Goal: Information Seeking & Learning: Compare options

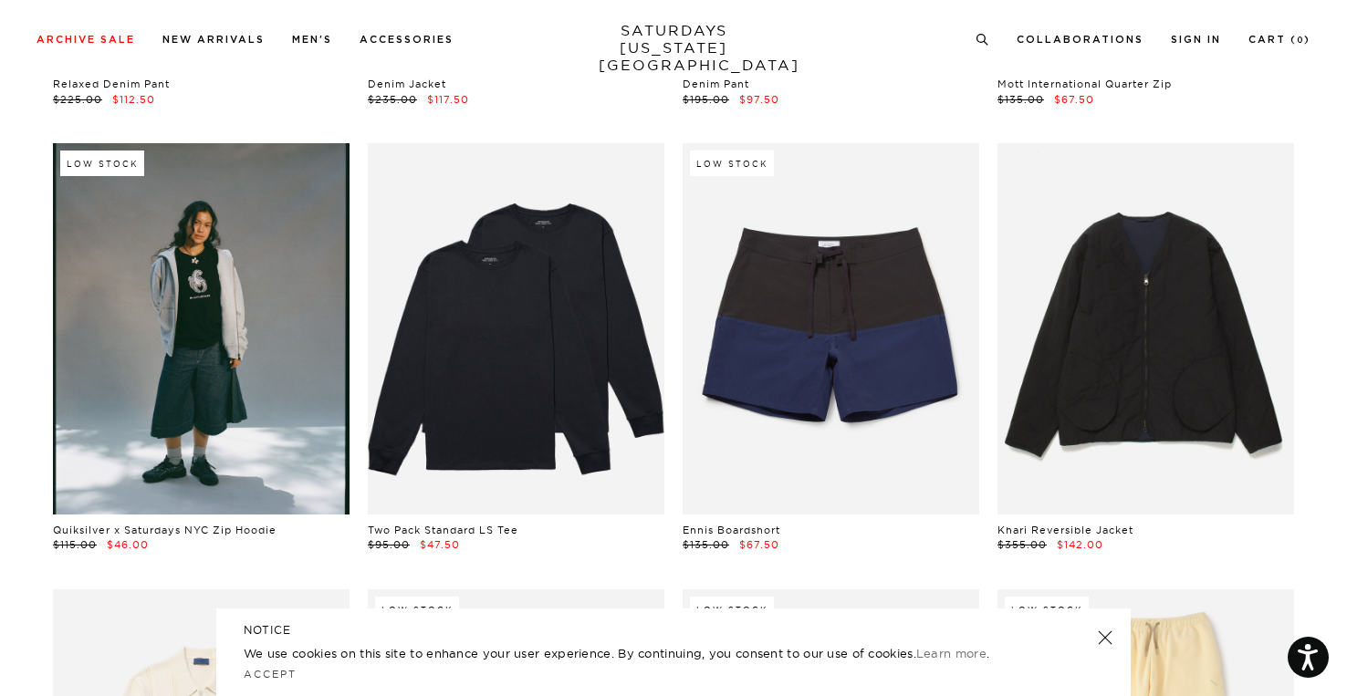
scroll to position [18338, 0]
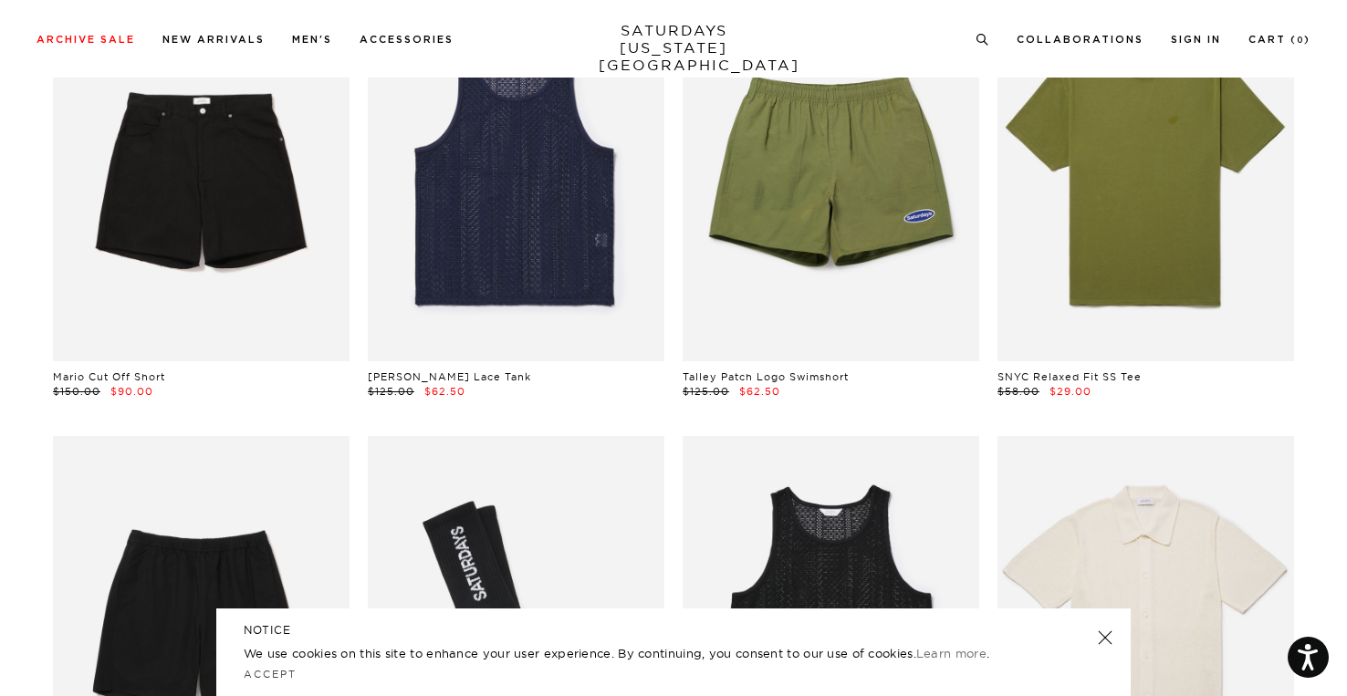
scroll to position [0, 0]
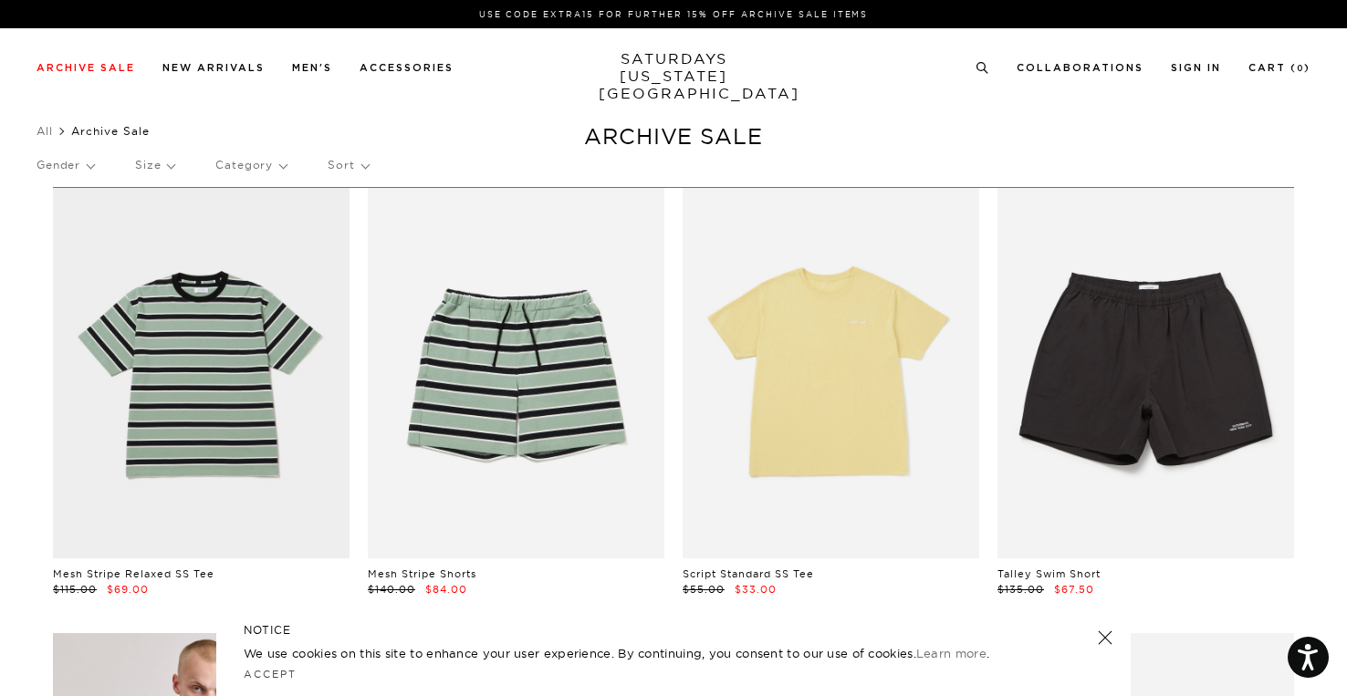
click at [276, 170] on p "Category" at bounding box center [250, 165] width 71 height 42
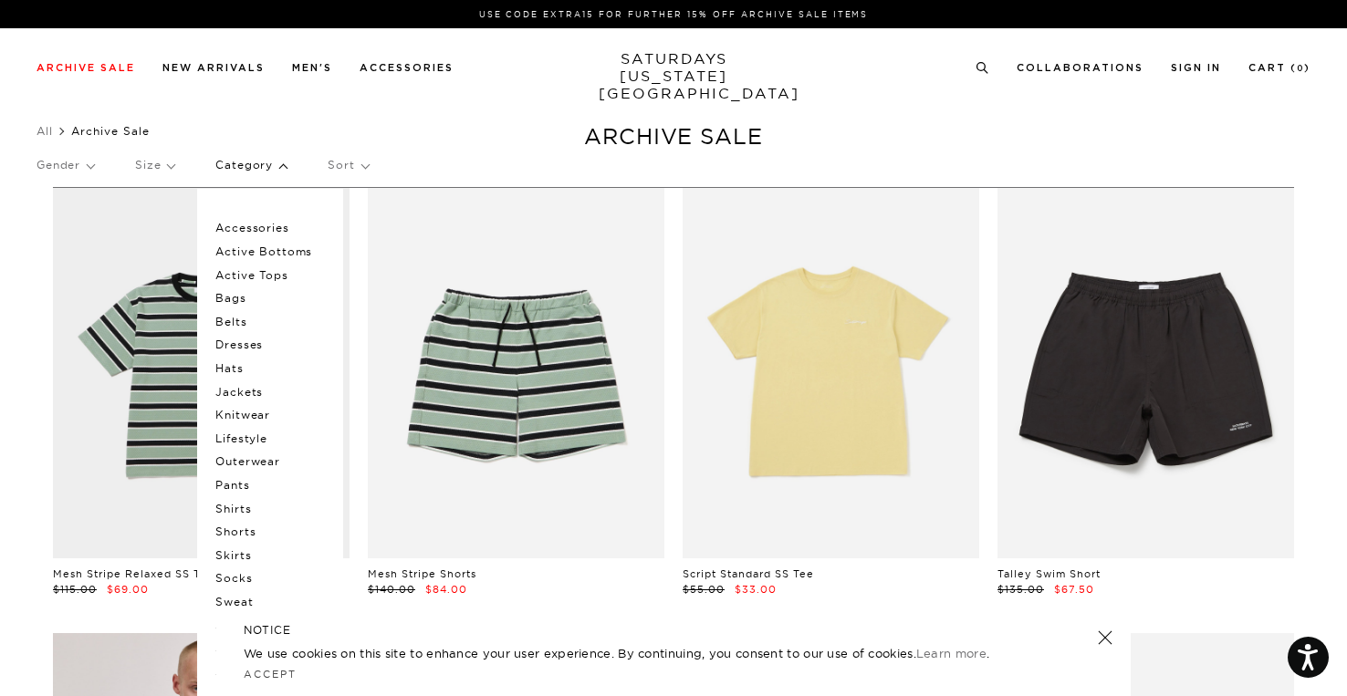
click at [260, 410] on p "Knitwear" at bounding box center [269, 415] width 109 height 24
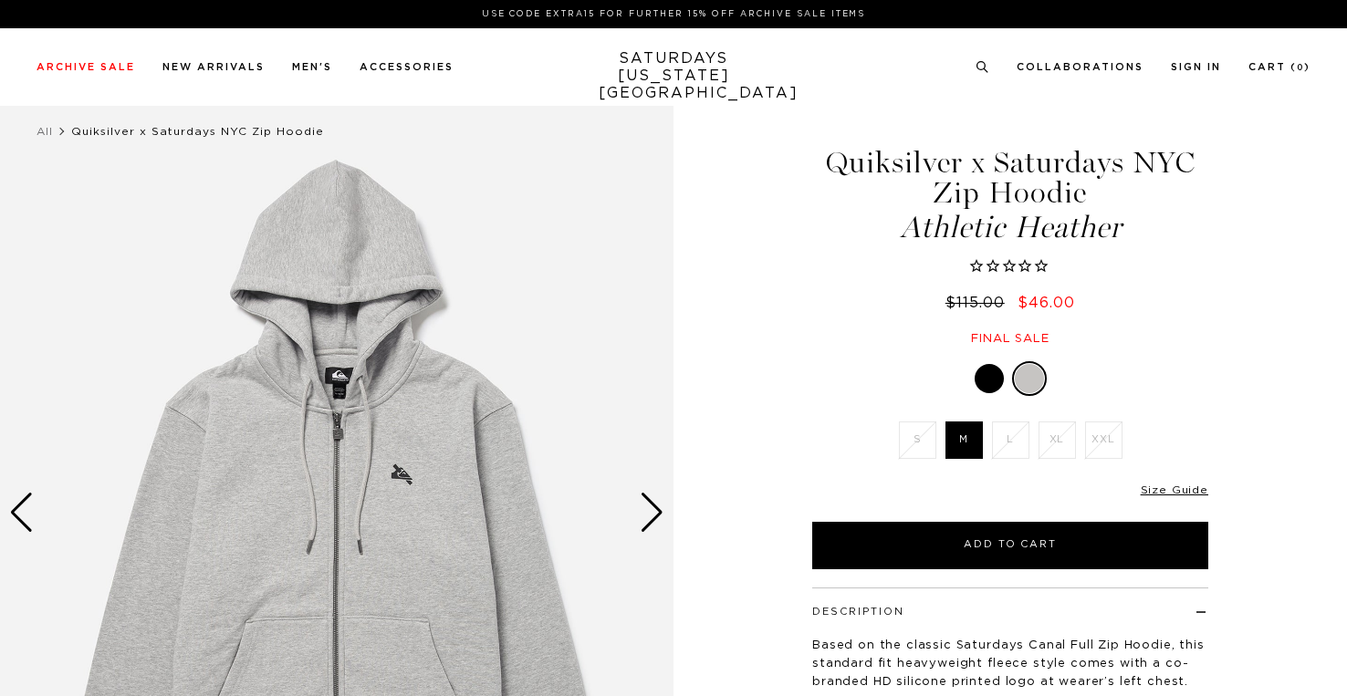
click at [651, 505] on div "Next slide" at bounding box center [652, 513] width 25 height 40
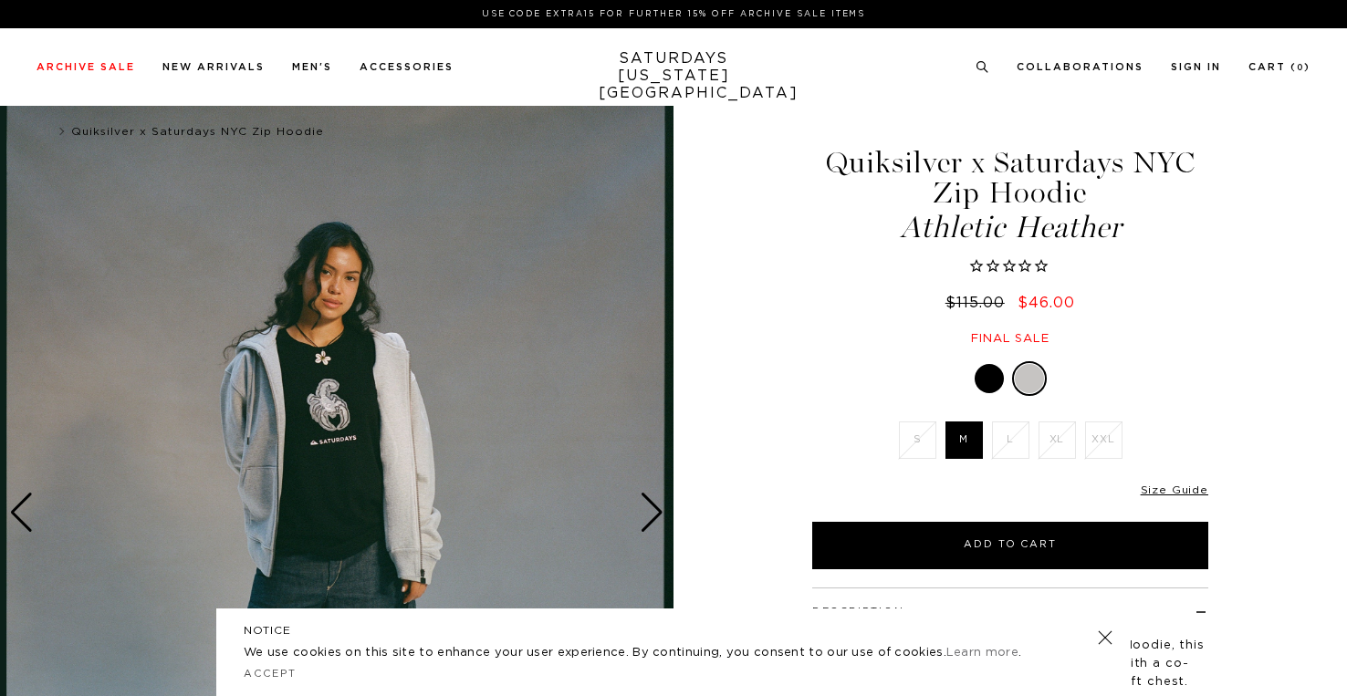
click at [652, 505] on div "Next slide" at bounding box center [652, 513] width 25 height 40
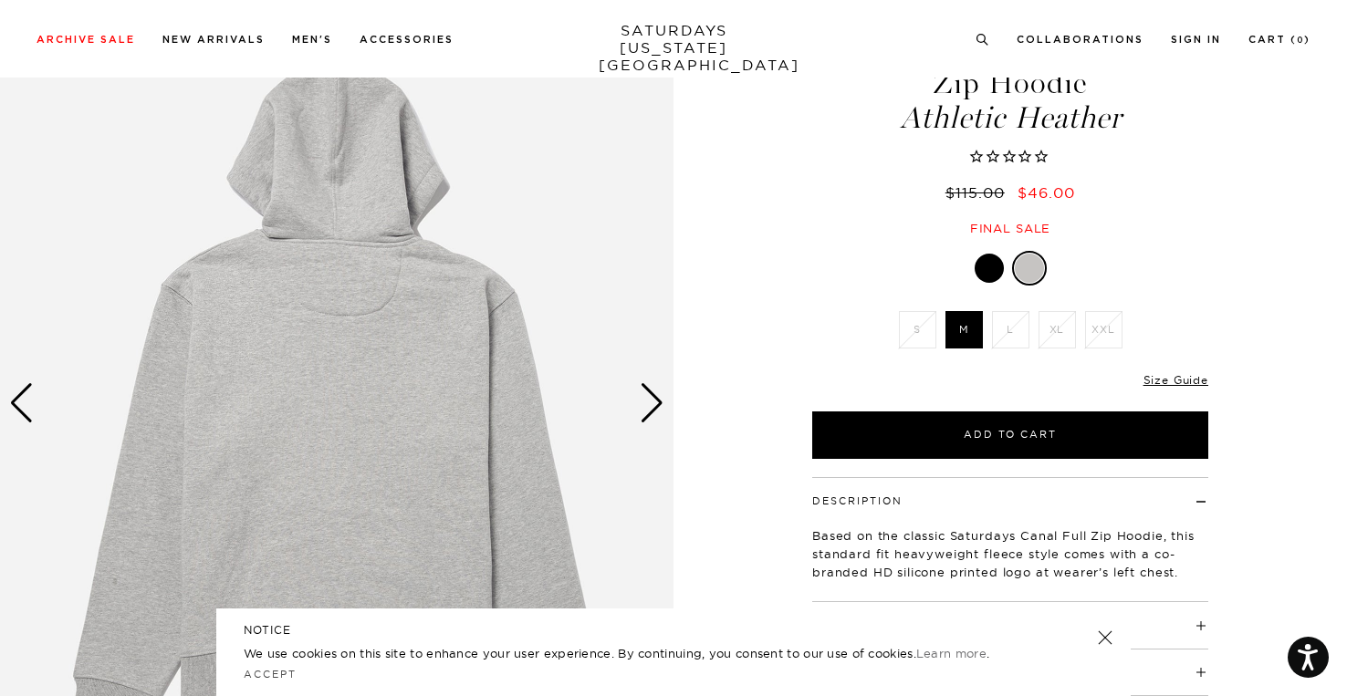
scroll to position [91, 0]
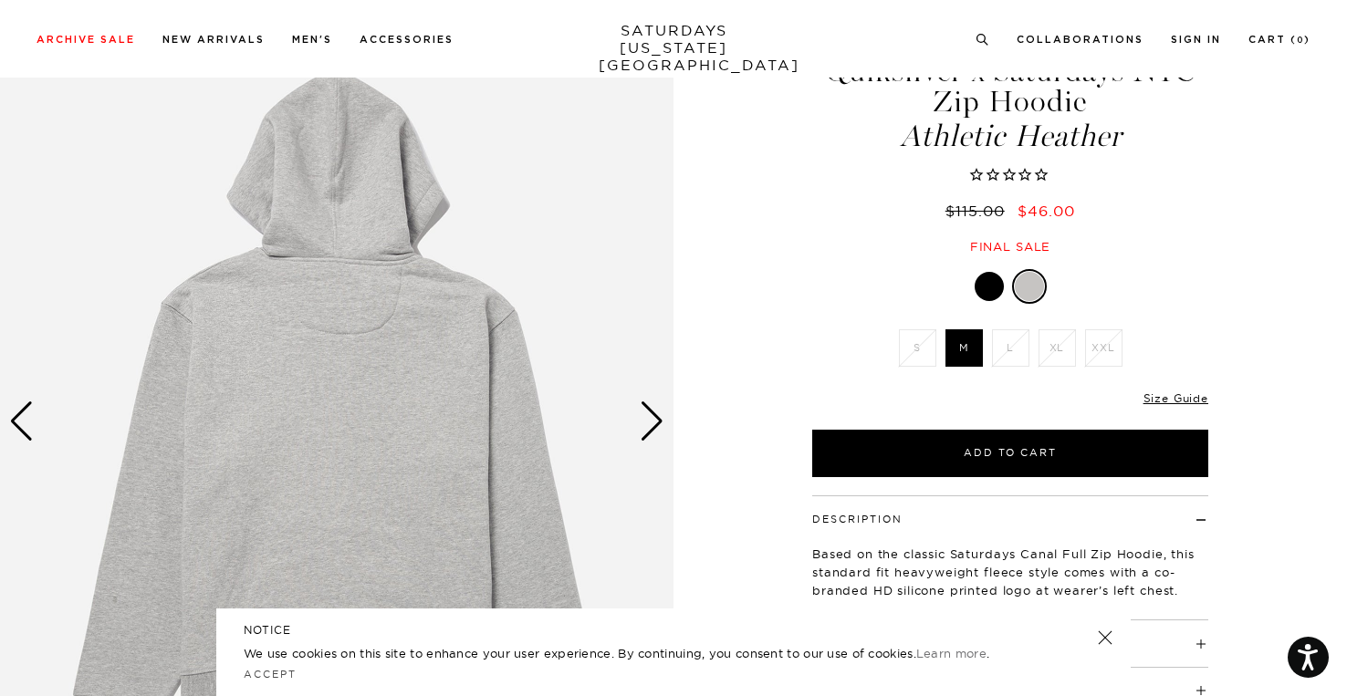
click at [663, 413] on div "Next slide" at bounding box center [652, 421] width 25 height 40
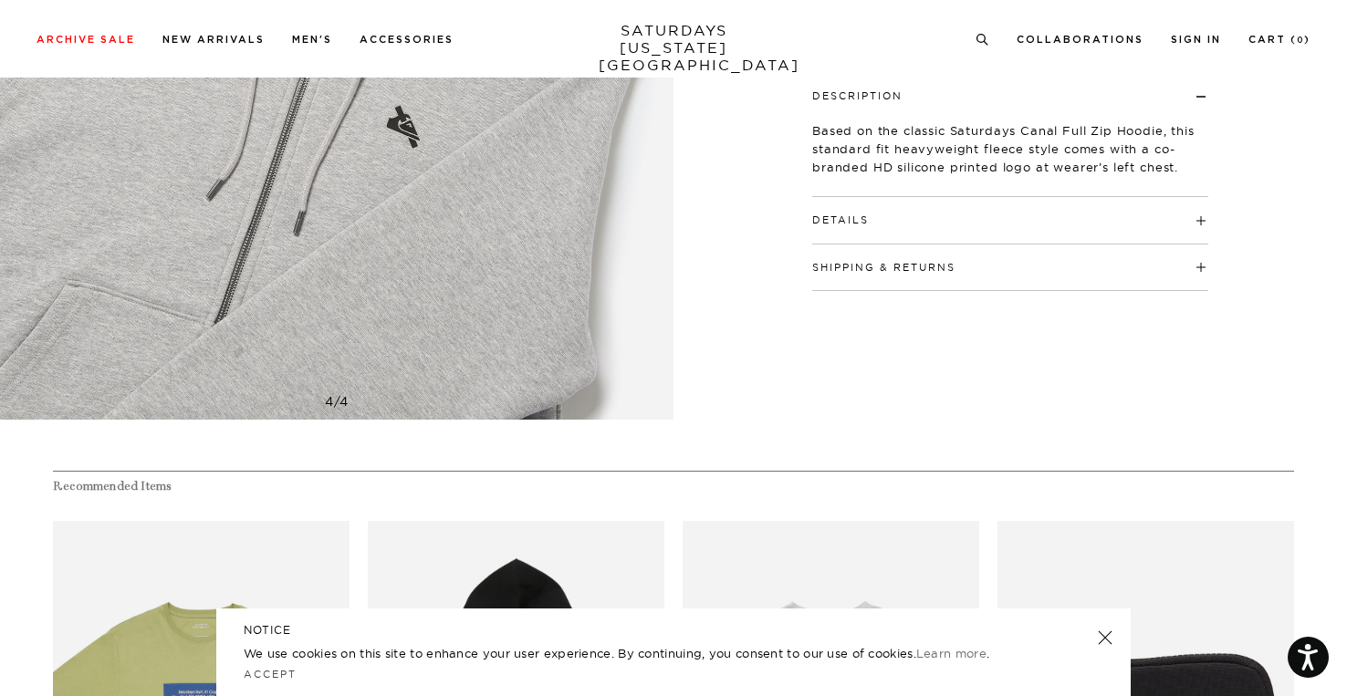
scroll to position [547, 0]
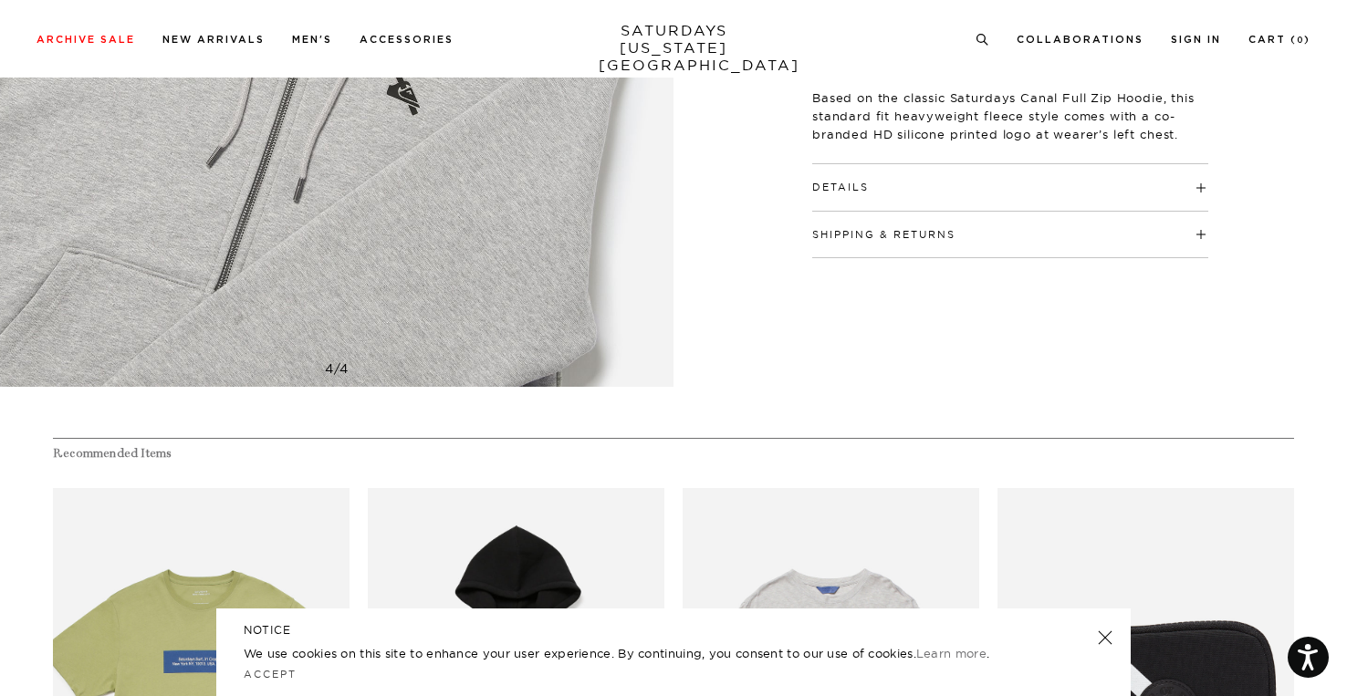
click at [978, 187] on h4 "Details" at bounding box center [1010, 179] width 396 height 30
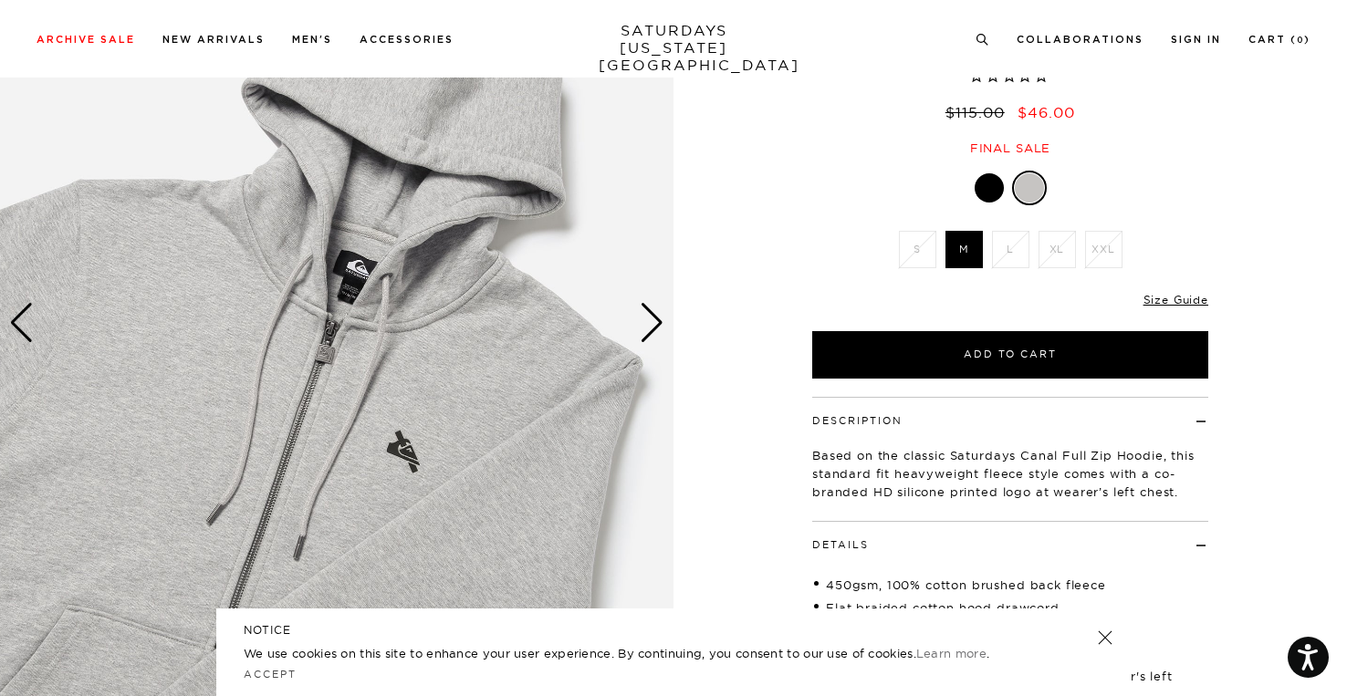
scroll to position [182, 0]
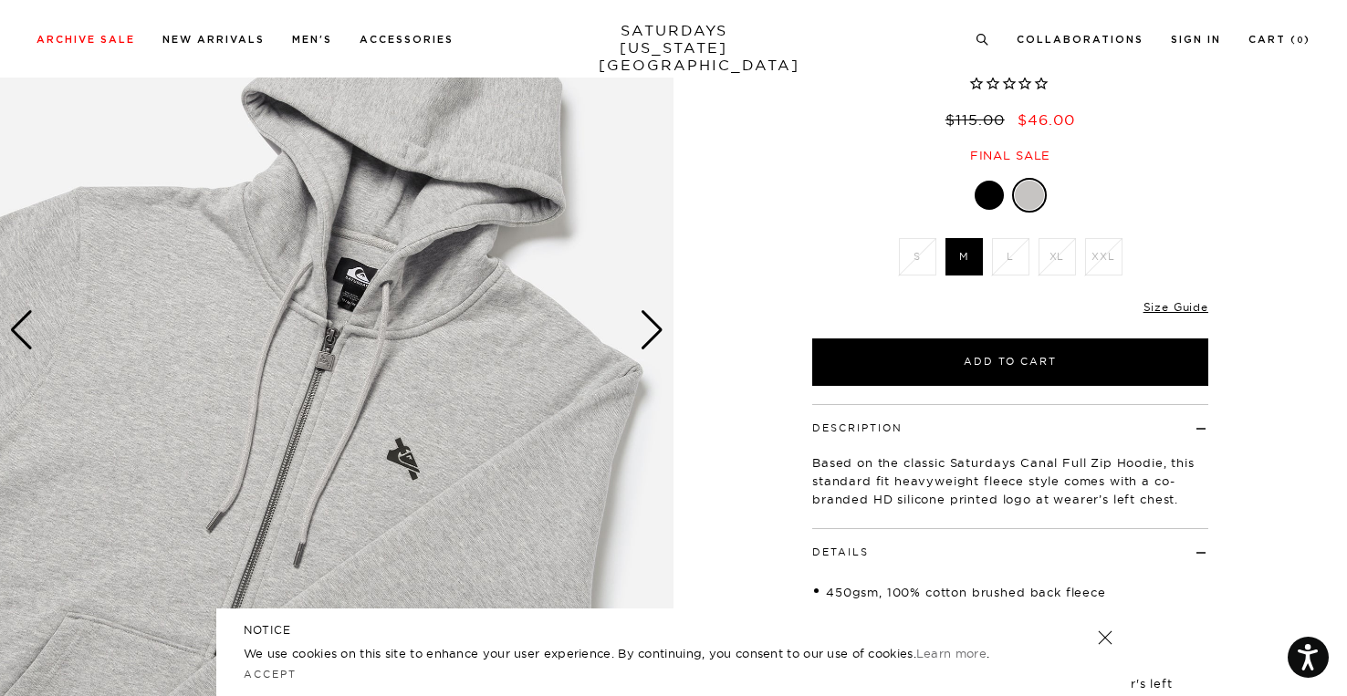
click at [652, 331] on div "Next slide" at bounding box center [652, 330] width 25 height 40
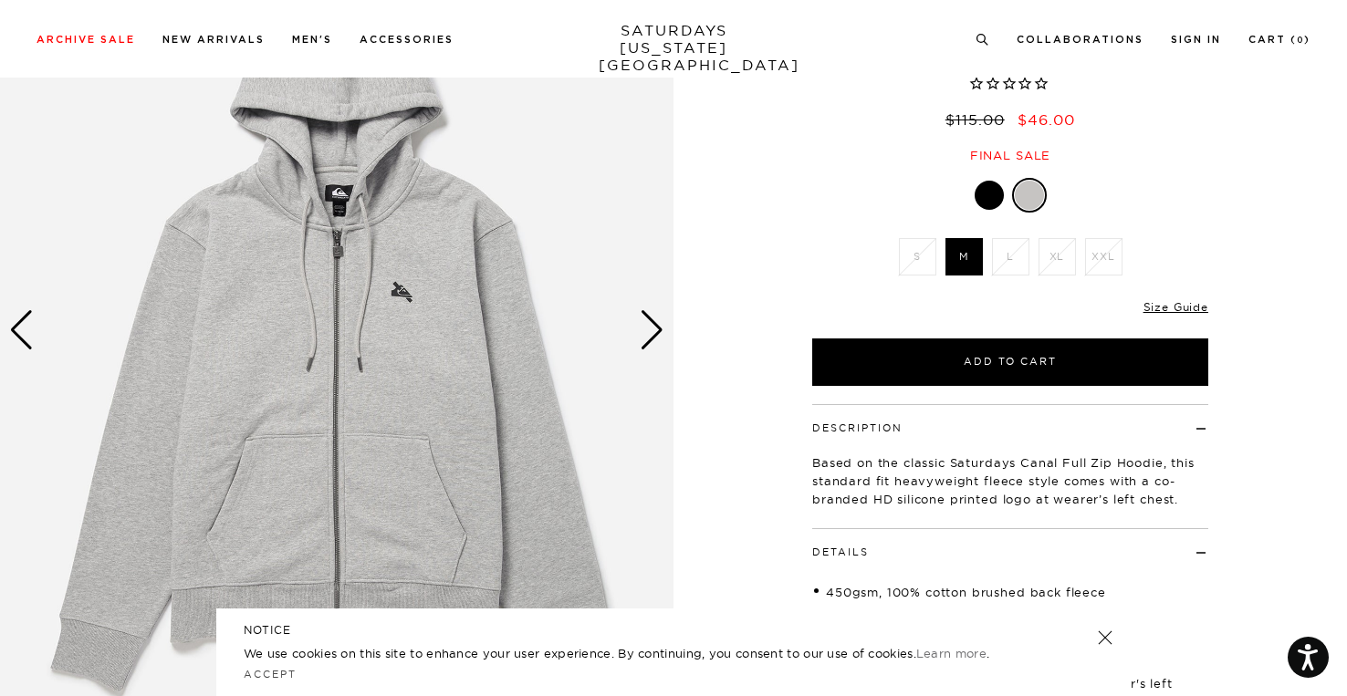
click at [652, 331] on div "Next slide" at bounding box center [652, 330] width 25 height 40
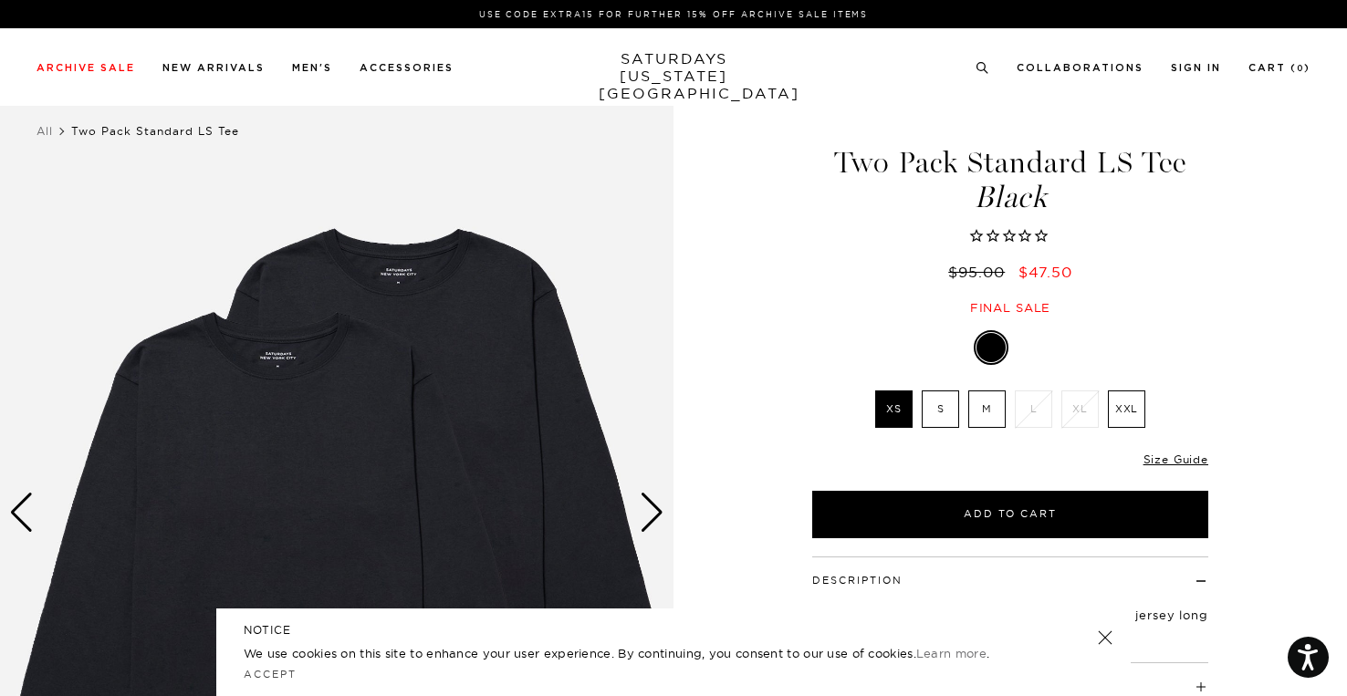
click at [1033, 348] on div at bounding box center [1030, 347] width 29 height 29
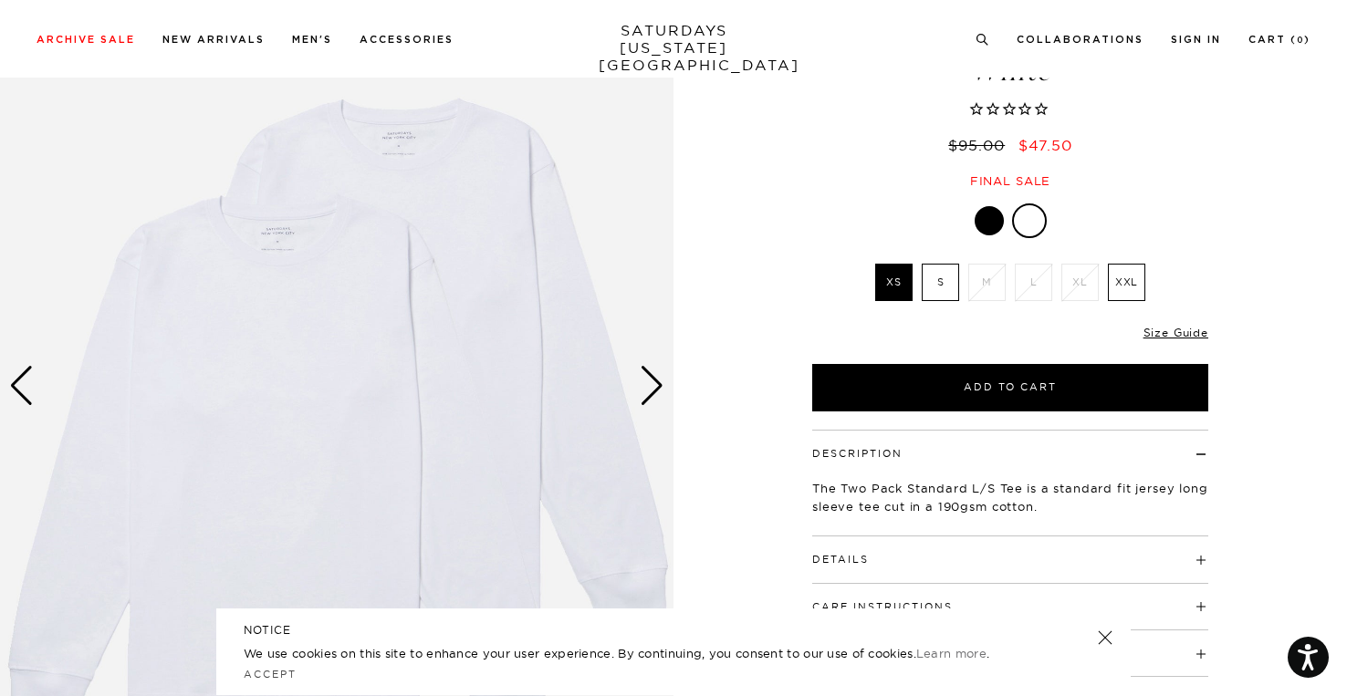
scroll to position [182, 0]
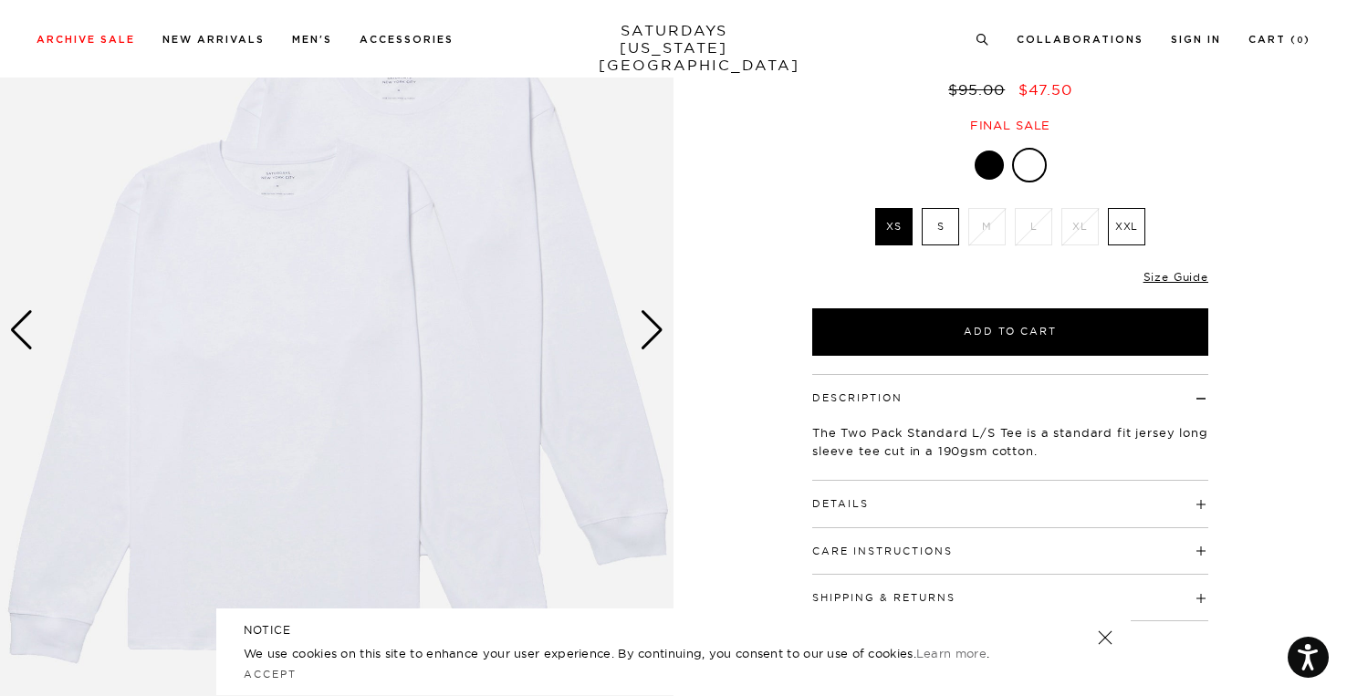
click at [646, 341] on div "Next slide" at bounding box center [652, 330] width 25 height 40
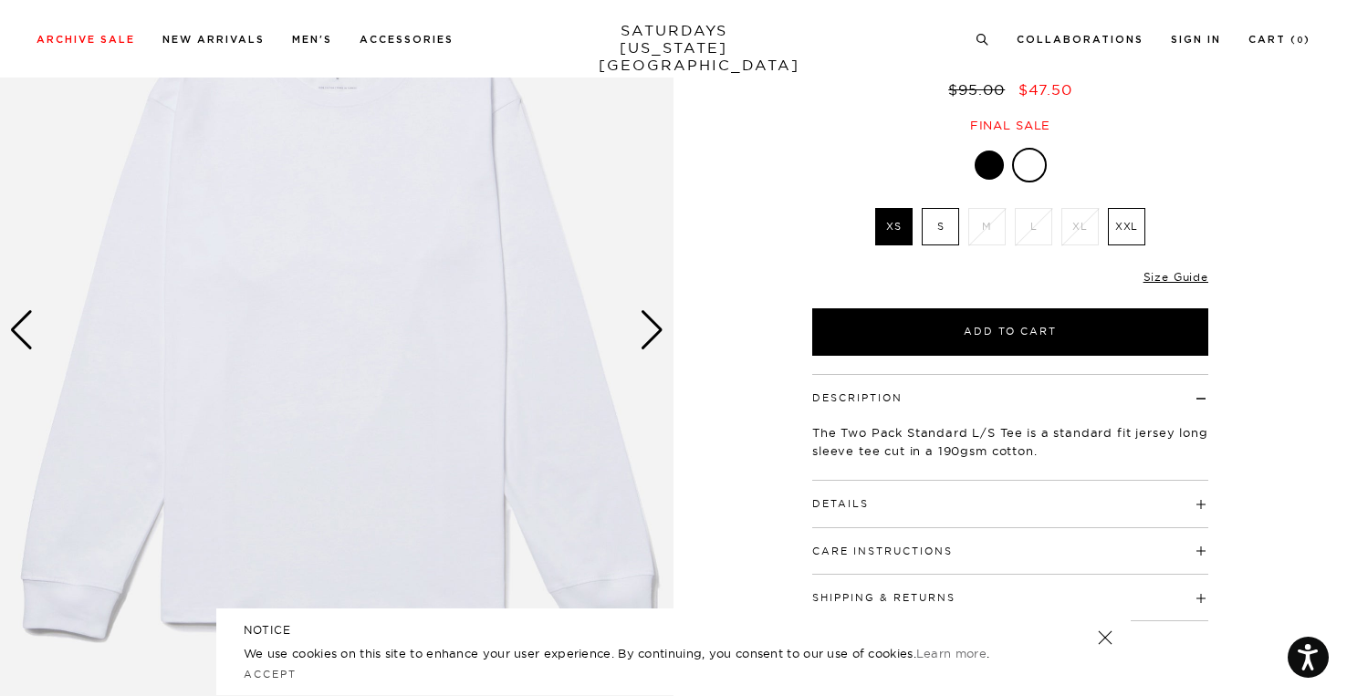
click at [647, 338] on div "Next slide" at bounding box center [652, 330] width 25 height 40
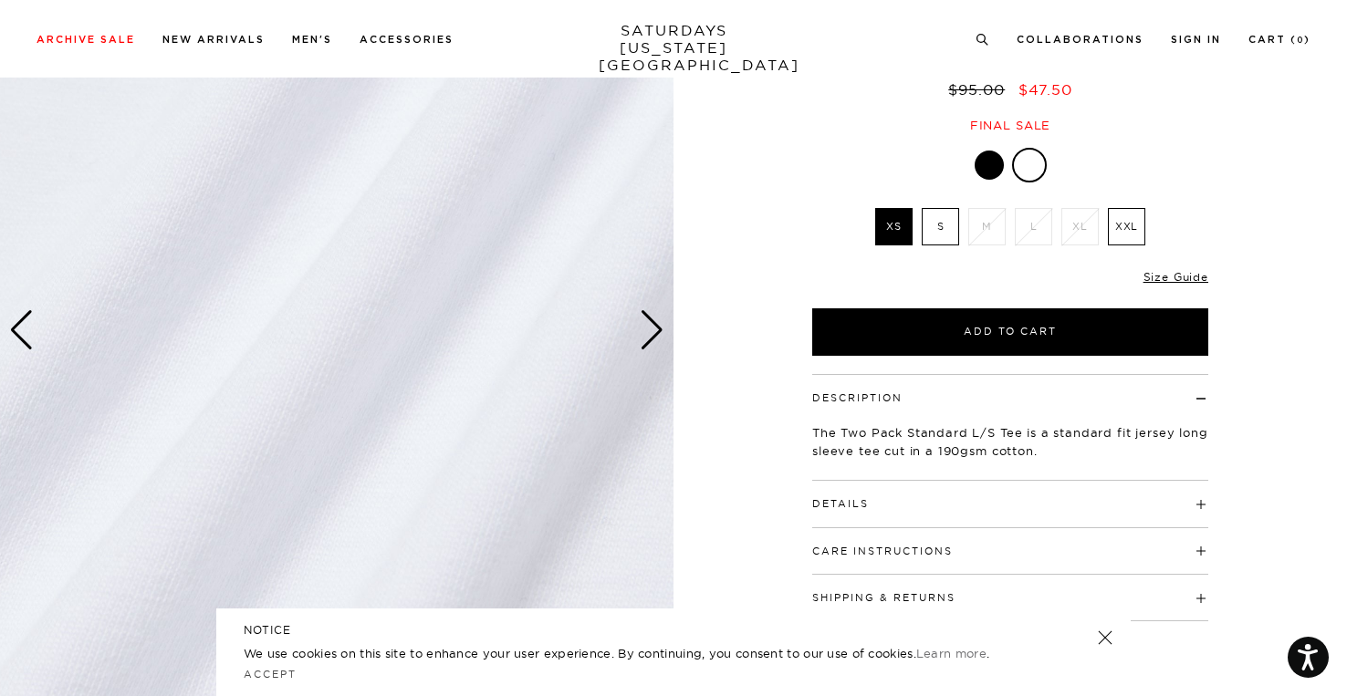
click at [647, 338] on div "Next slide" at bounding box center [652, 330] width 25 height 40
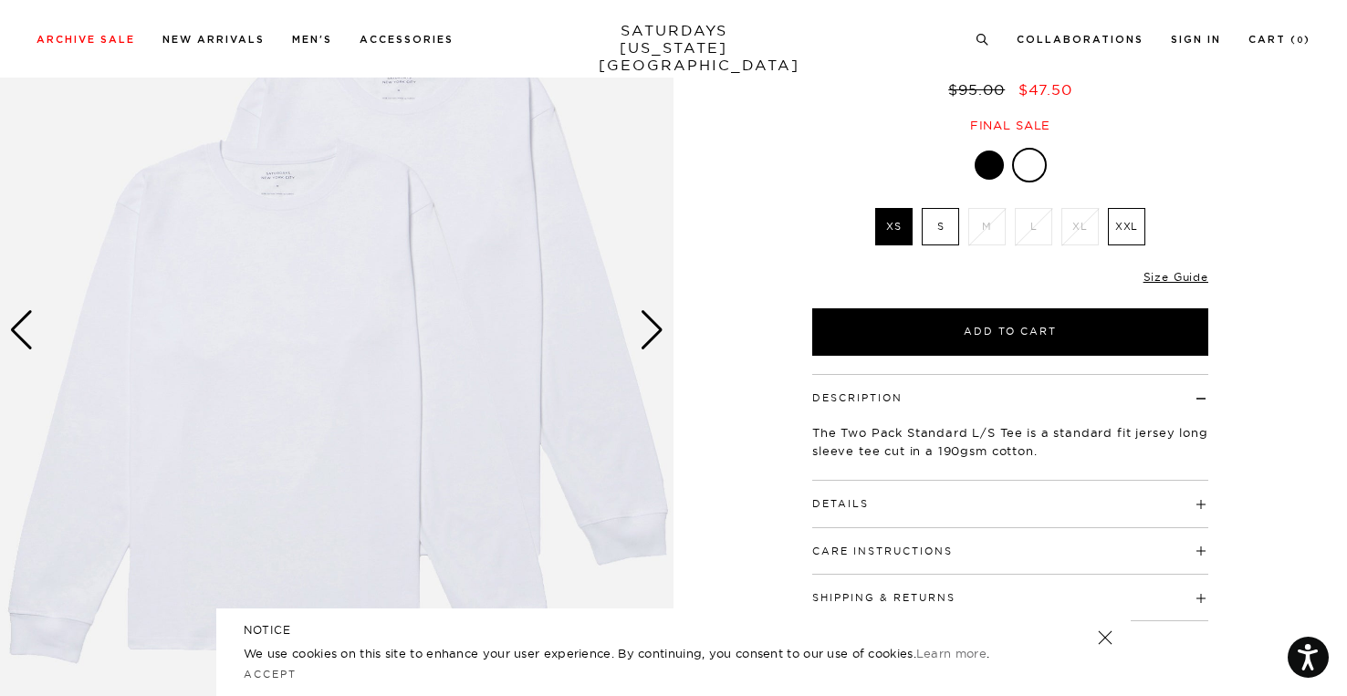
click at [836, 499] on button "Details" at bounding box center [840, 504] width 57 height 10
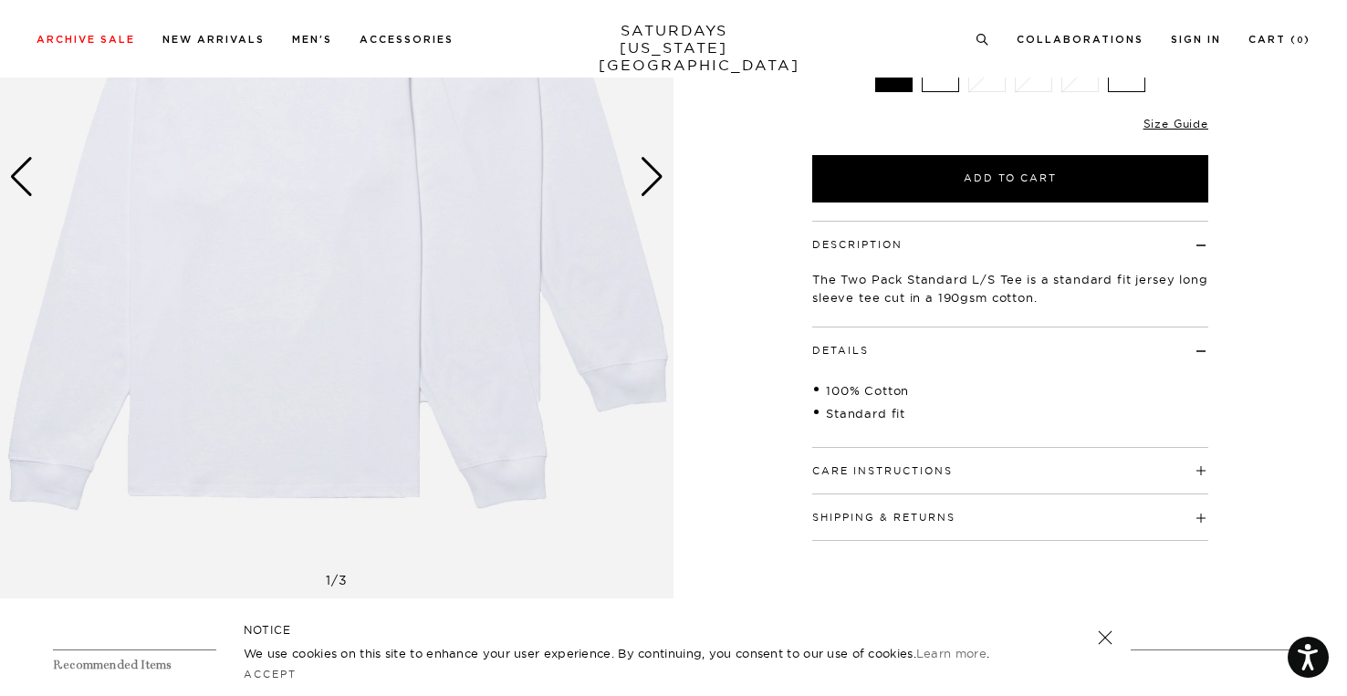
scroll to position [365, 0]
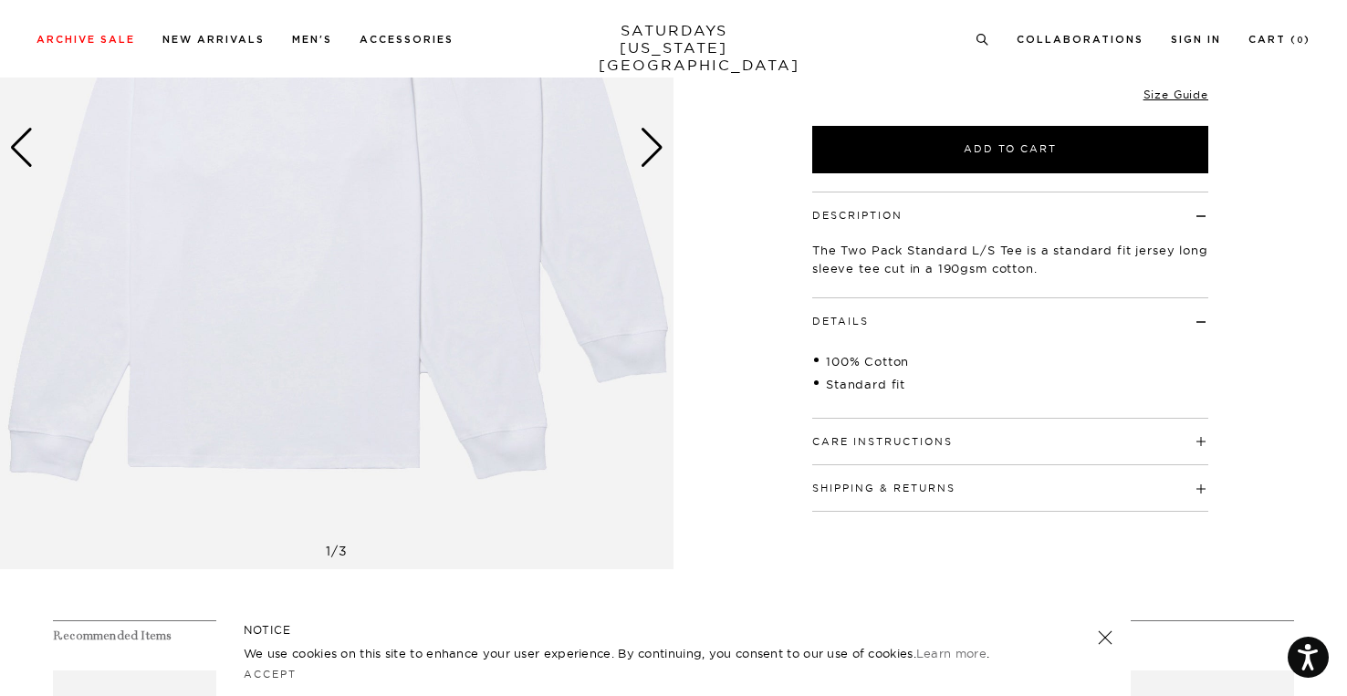
click at [808, 344] on div "Description The Two Pack Standard L/S Tee is a standard fit jersey long sleeve …" at bounding box center [1010, 352] width 456 height 320
click at [817, 329] on div "100% Cotton Standard fit" at bounding box center [1010, 365] width 396 height 73
click at [1181, 105] on div "Only 0 Left Size Guide" at bounding box center [1010, 101] width 396 height 49
click at [1181, 99] on link "Size Guide" at bounding box center [1175, 95] width 65 height 14
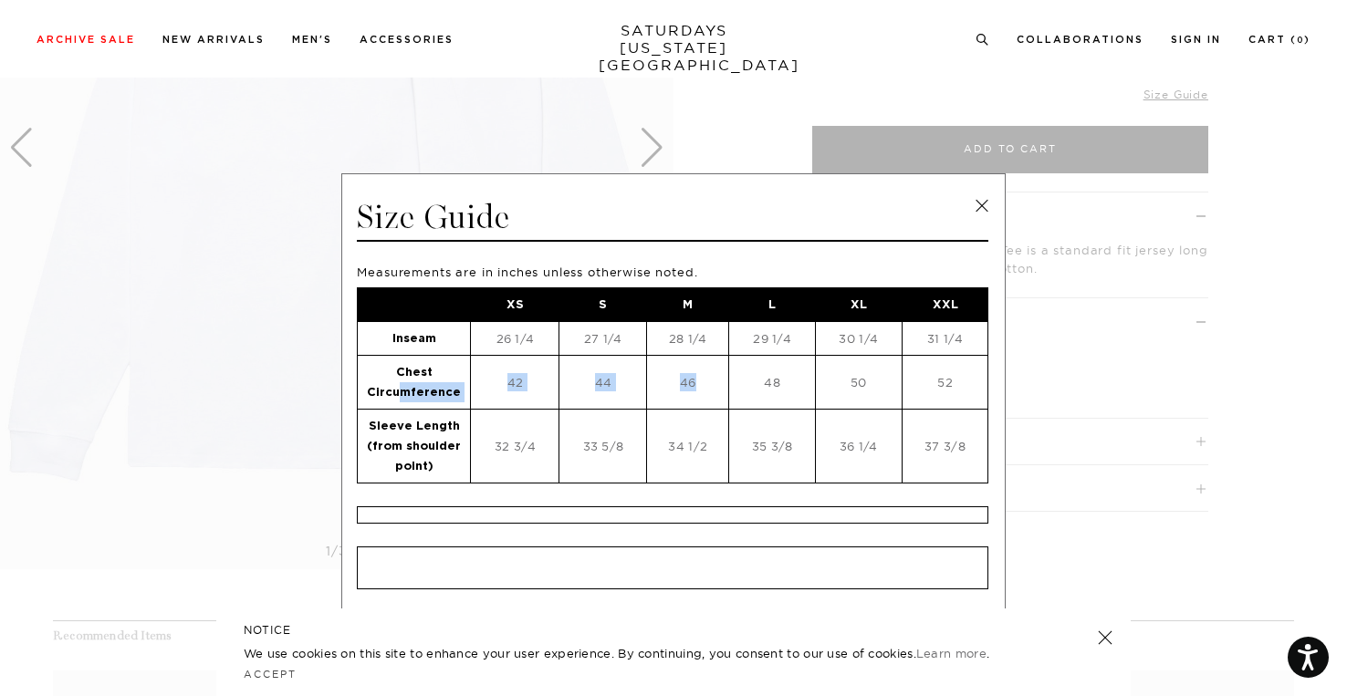
drag, startPoint x: 696, startPoint y: 373, endPoint x: 390, endPoint y: 390, distance: 307.0
click at [390, 390] on tr "Chest Circumference 42 44 46 48 50 52" at bounding box center [673, 383] width 630 height 54
click at [392, 388] on strong "Chest Circumference" at bounding box center [414, 383] width 94 height 32
drag, startPoint x: 598, startPoint y: 370, endPoint x: 724, endPoint y: 391, distance: 127.6
click at [724, 391] on tr "Chest Circumference 42 44 46 48 50 52" at bounding box center [673, 383] width 630 height 54
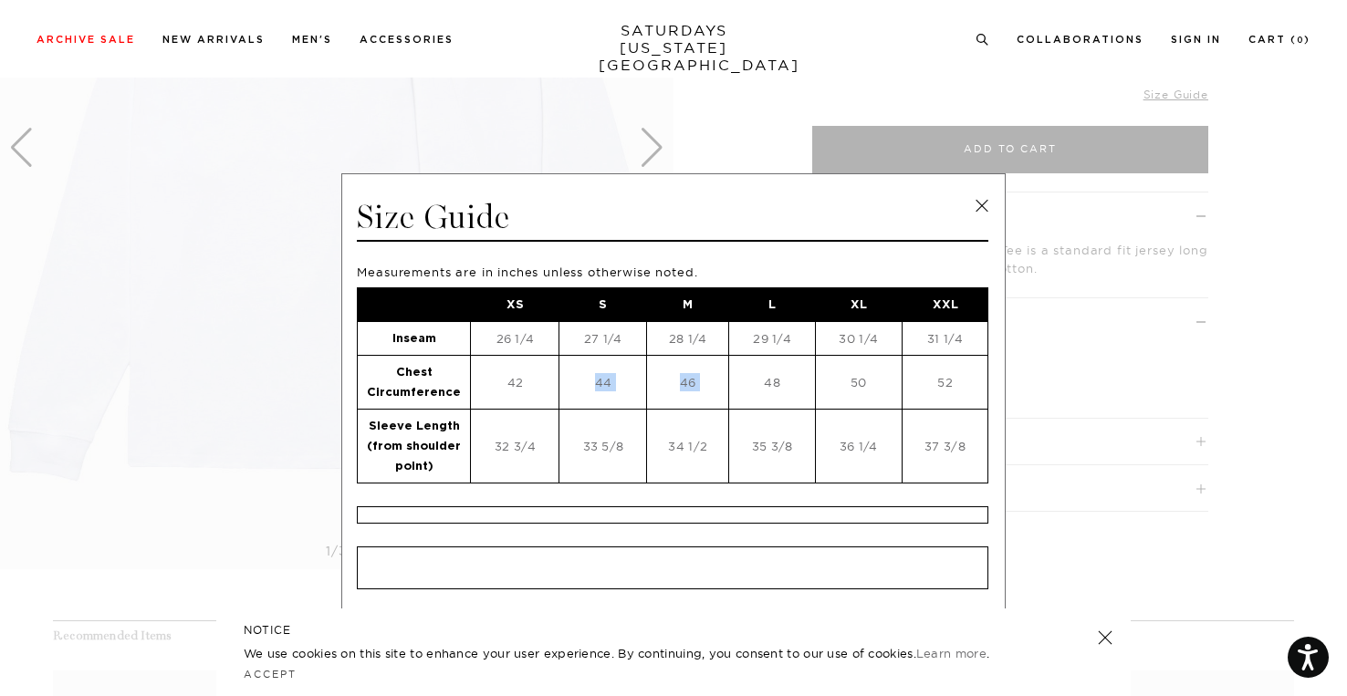
click at [729, 391] on td "48" at bounding box center [772, 383] width 87 height 54
drag, startPoint x: 619, startPoint y: 387, endPoint x: 515, endPoint y: 381, distance: 104.2
click at [515, 384] on tr "Chest Circumference 42 44 46 48 50 52" at bounding box center [673, 383] width 630 height 54
click at [515, 381] on td "42" at bounding box center [515, 383] width 88 height 54
drag, startPoint x: 587, startPoint y: 380, endPoint x: 595, endPoint y: 472, distance: 92.5
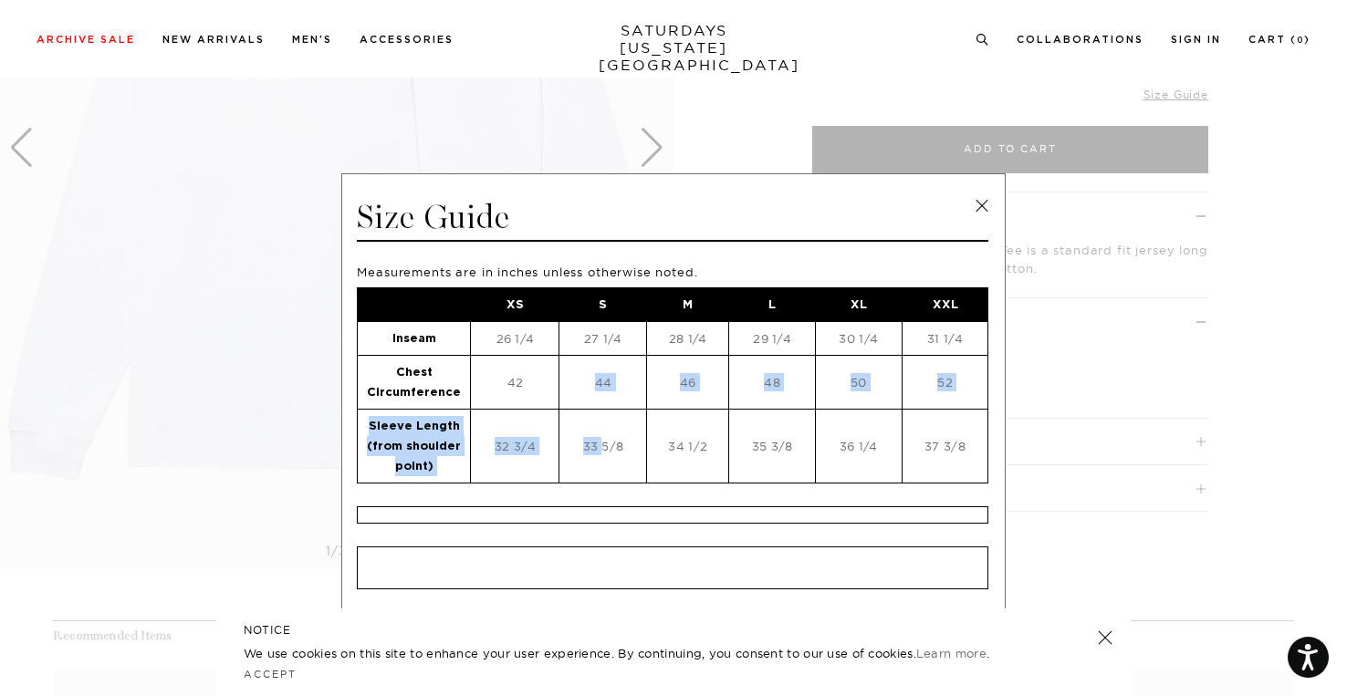
click at [595, 472] on tbody "XS S M L XL XXL Inseam 26 1/4 27 1/4 28 1/4 29 1/4 30 1/4 31 1/4 Chest Circumfe…" at bounding box center [673, 385] width 630 height 195
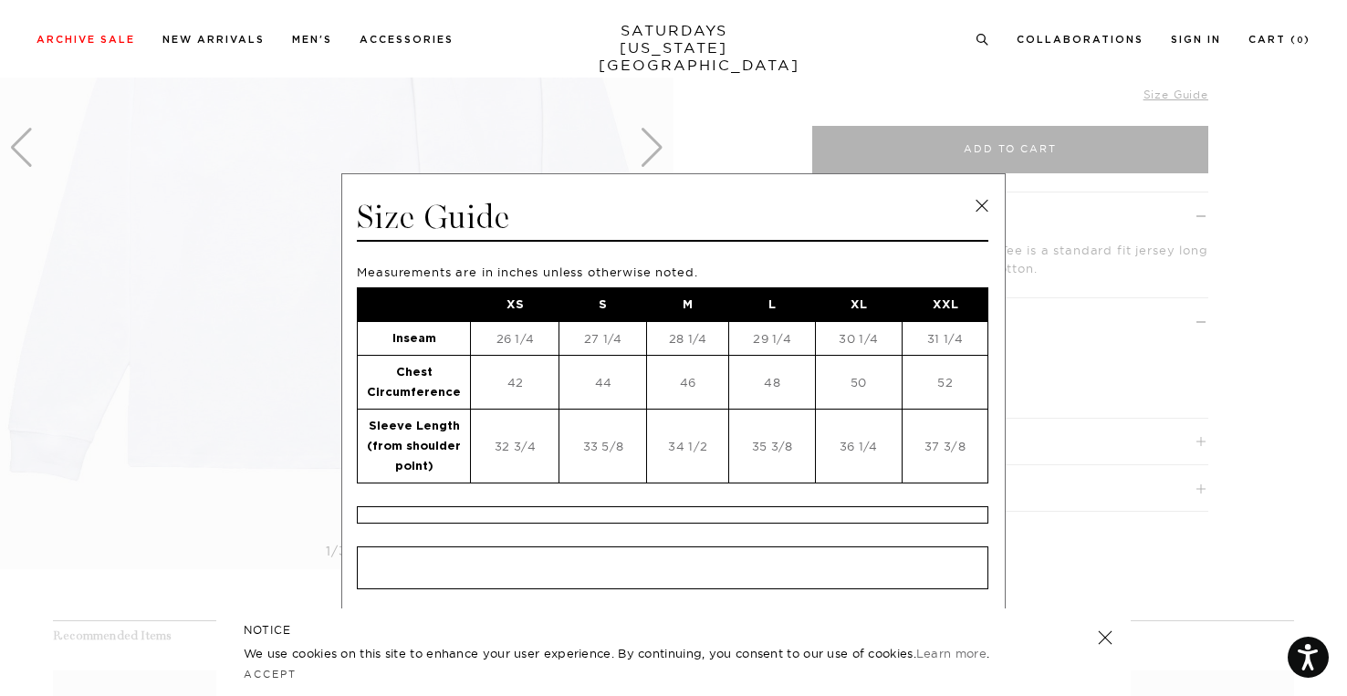
click at [596, 472] on td "33 5/8" at bounding box center [603, 447] width 88 height 74
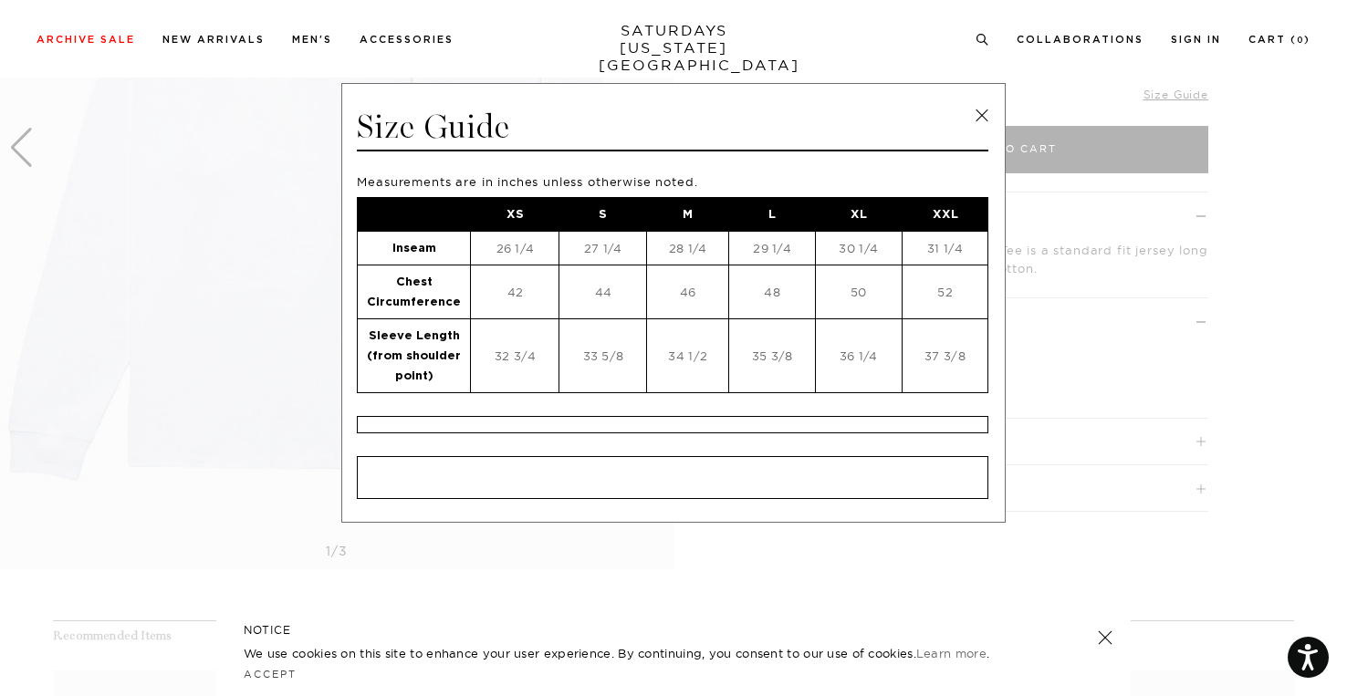
scroll to position [93, 0]
click at [1150, 350] on span at bounding box center [666, 348] width 1333 height 696
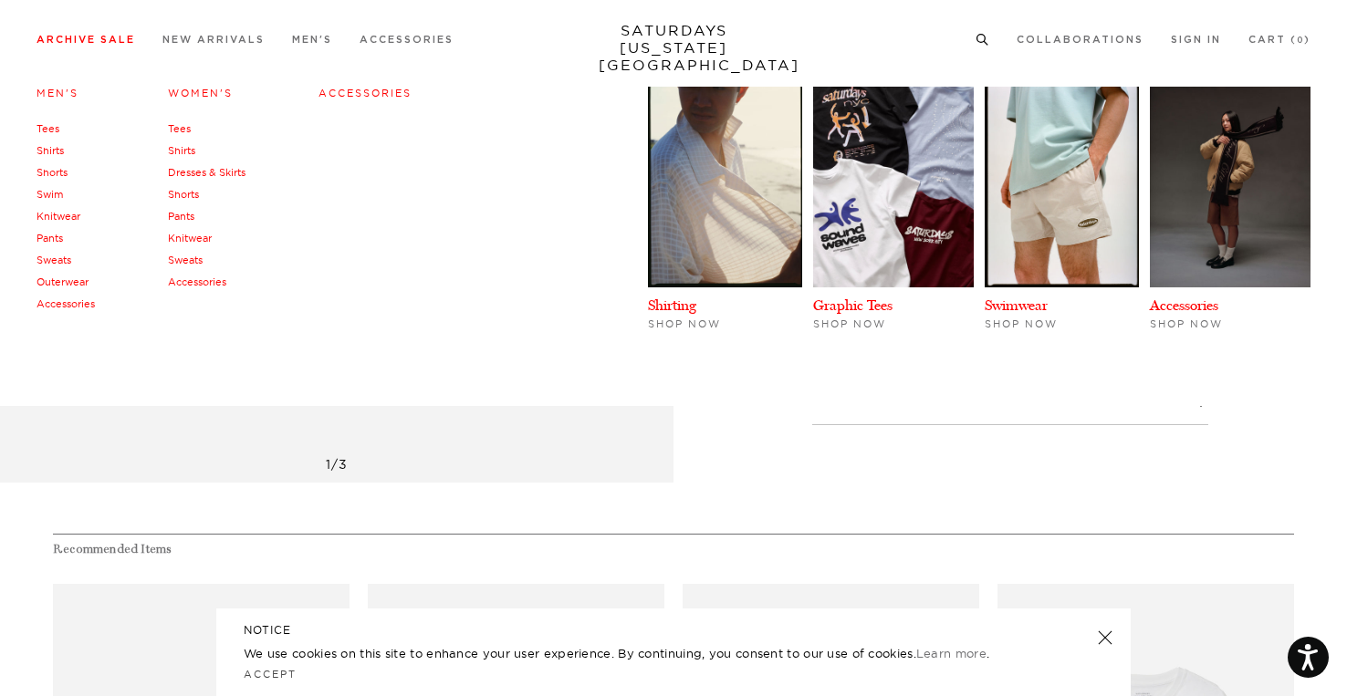
scroll to position [456, 0]
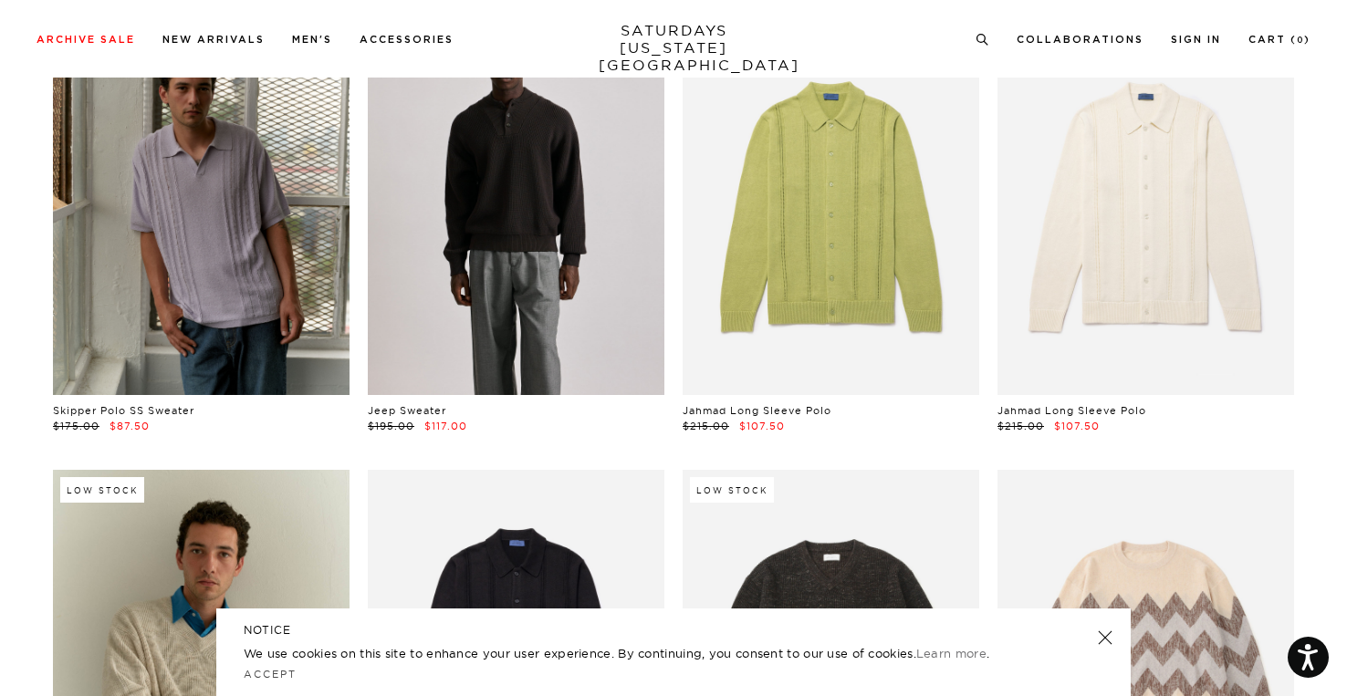
scroll to position [274, 0]
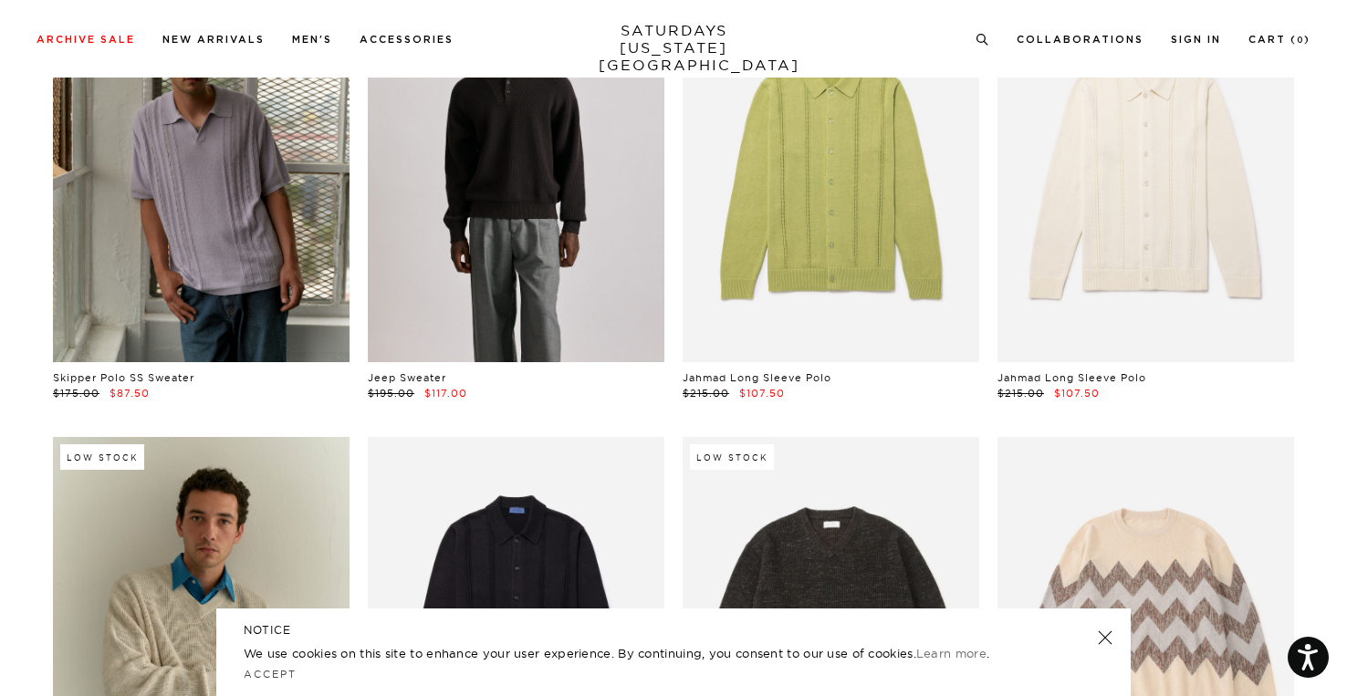
click at [558, 227] on link at bounding box center [516, 177] width 297 height 370
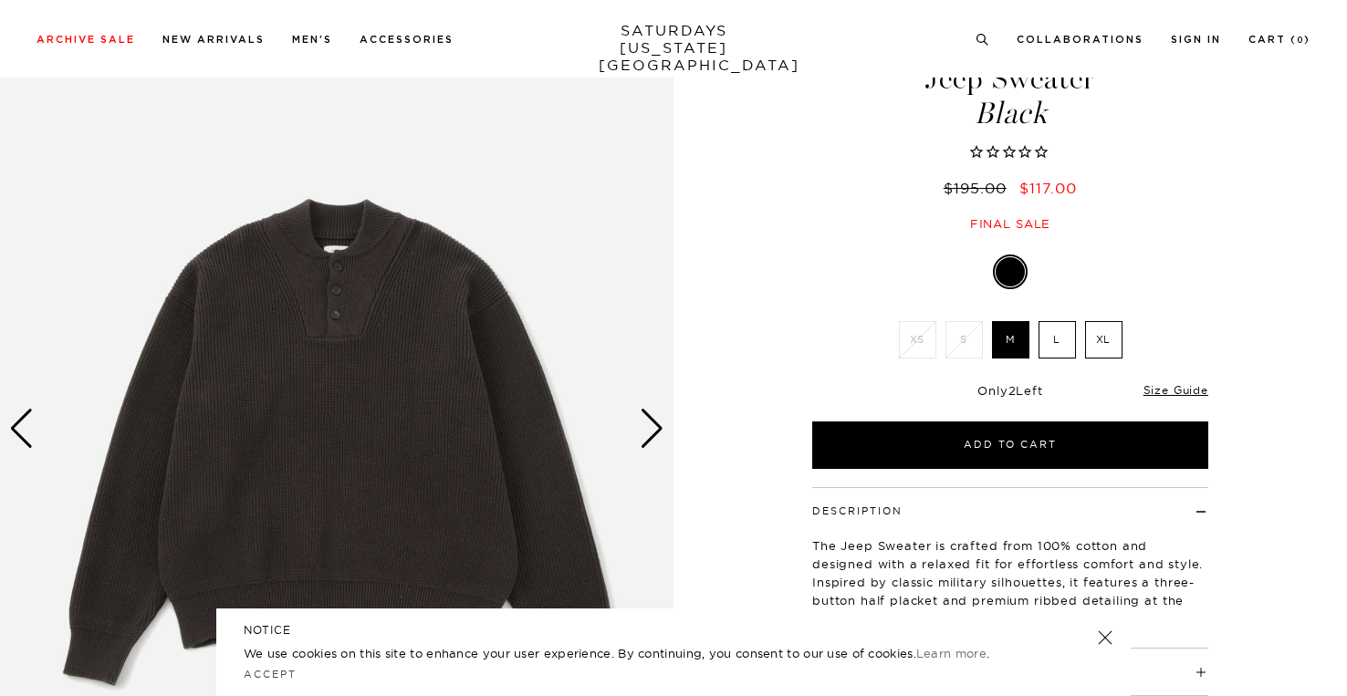
scroll to position [182, 0]
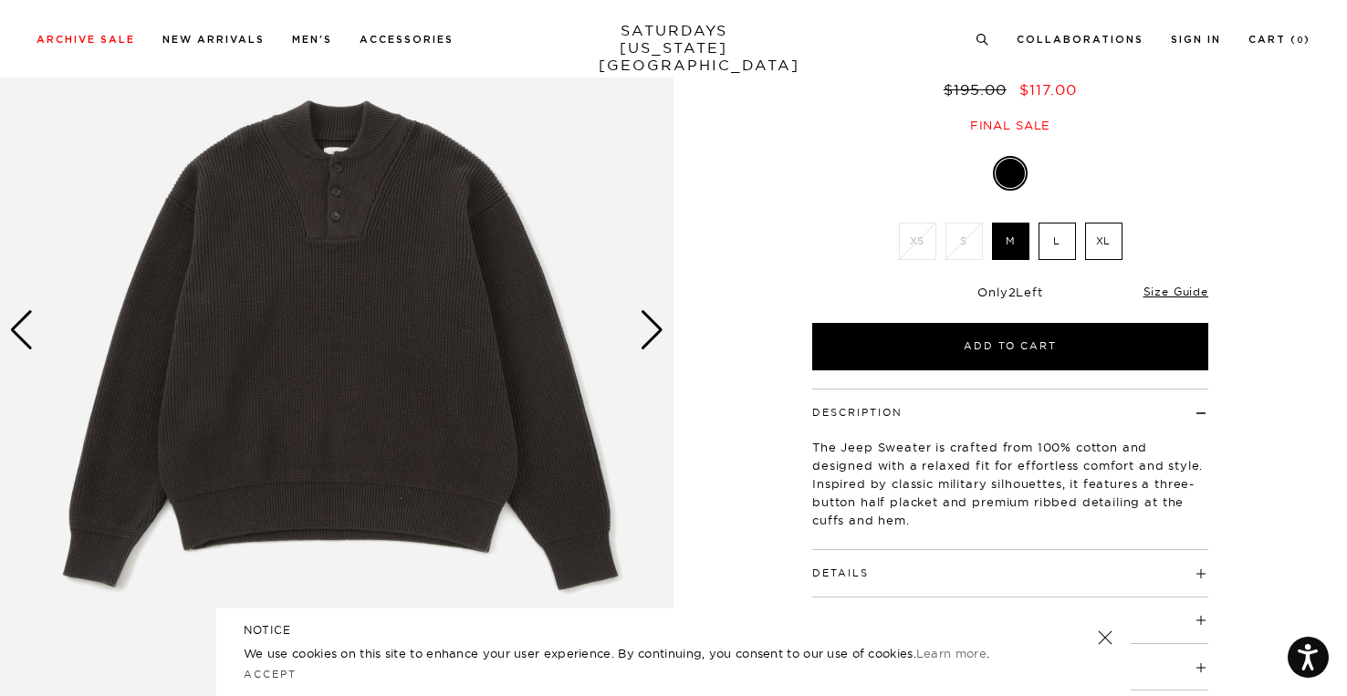
click at [657, 323] on div "Next slide" at bounding box center [652, 330] width 25 height 40
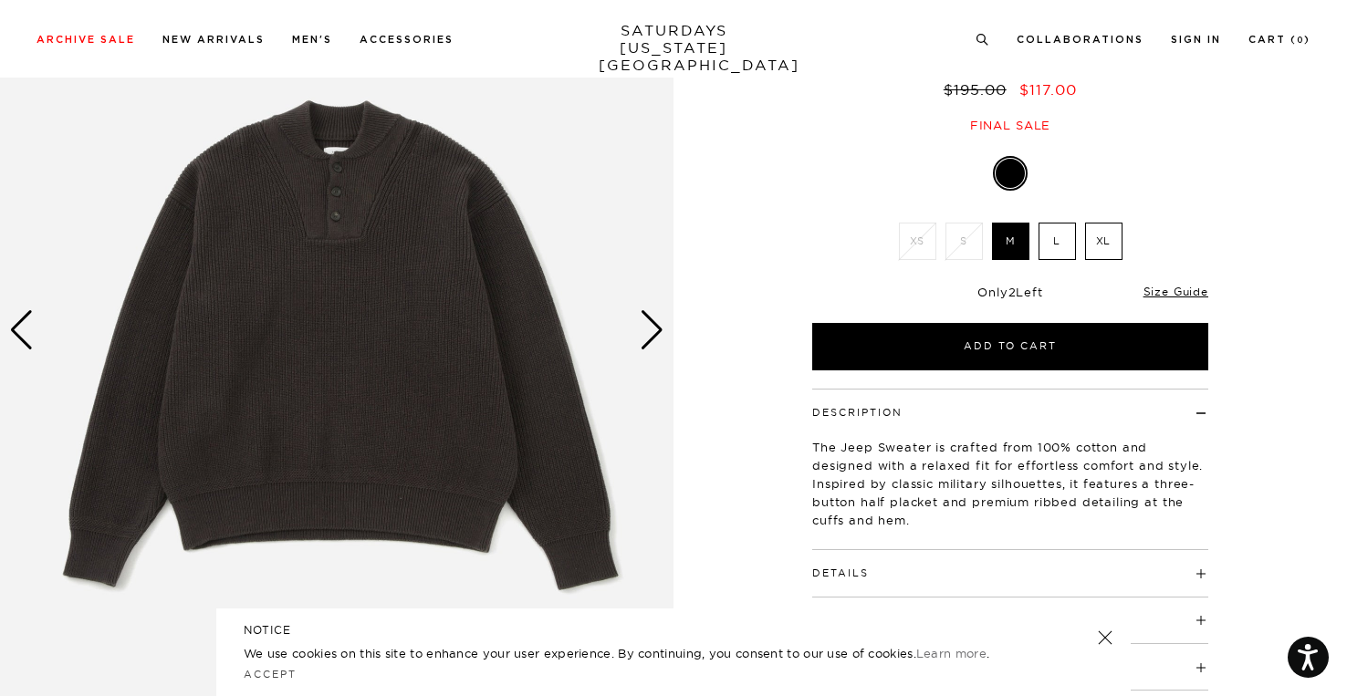
click at [657, 323] on div "Next slide" at bounding box center [652, 330] width 25 height 40
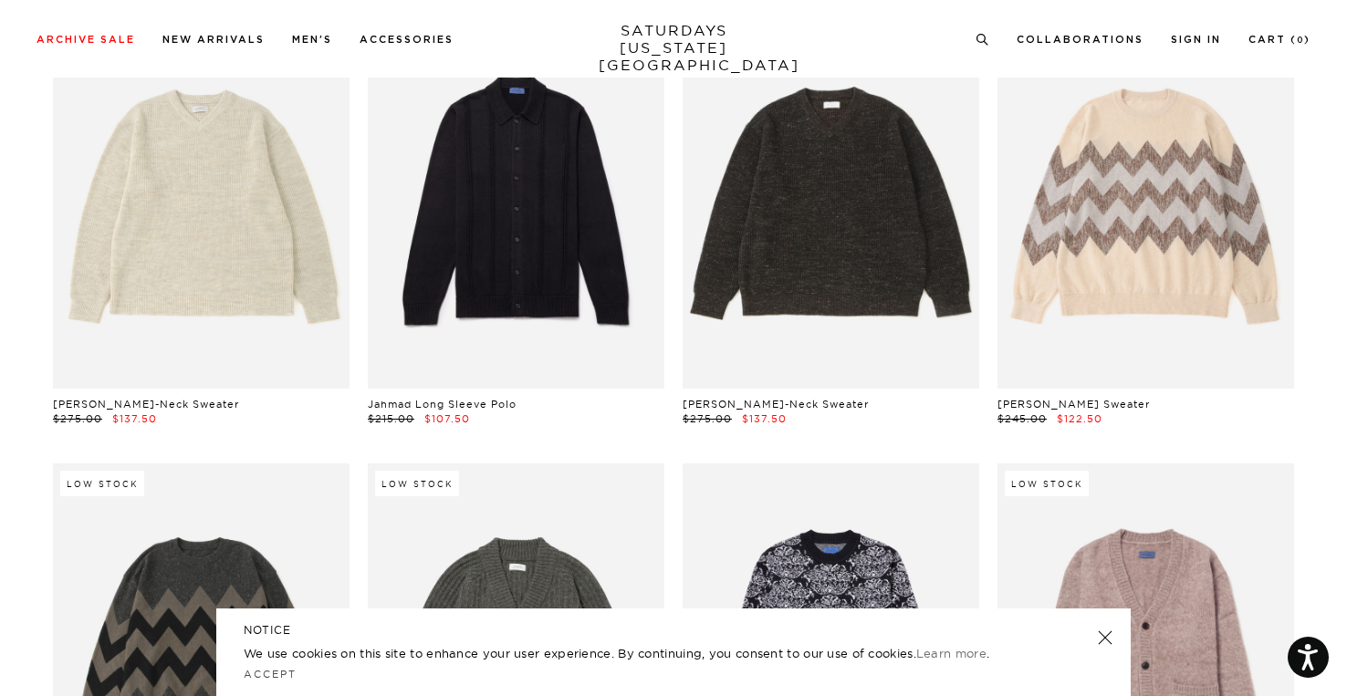
scroll to position [602, 0]
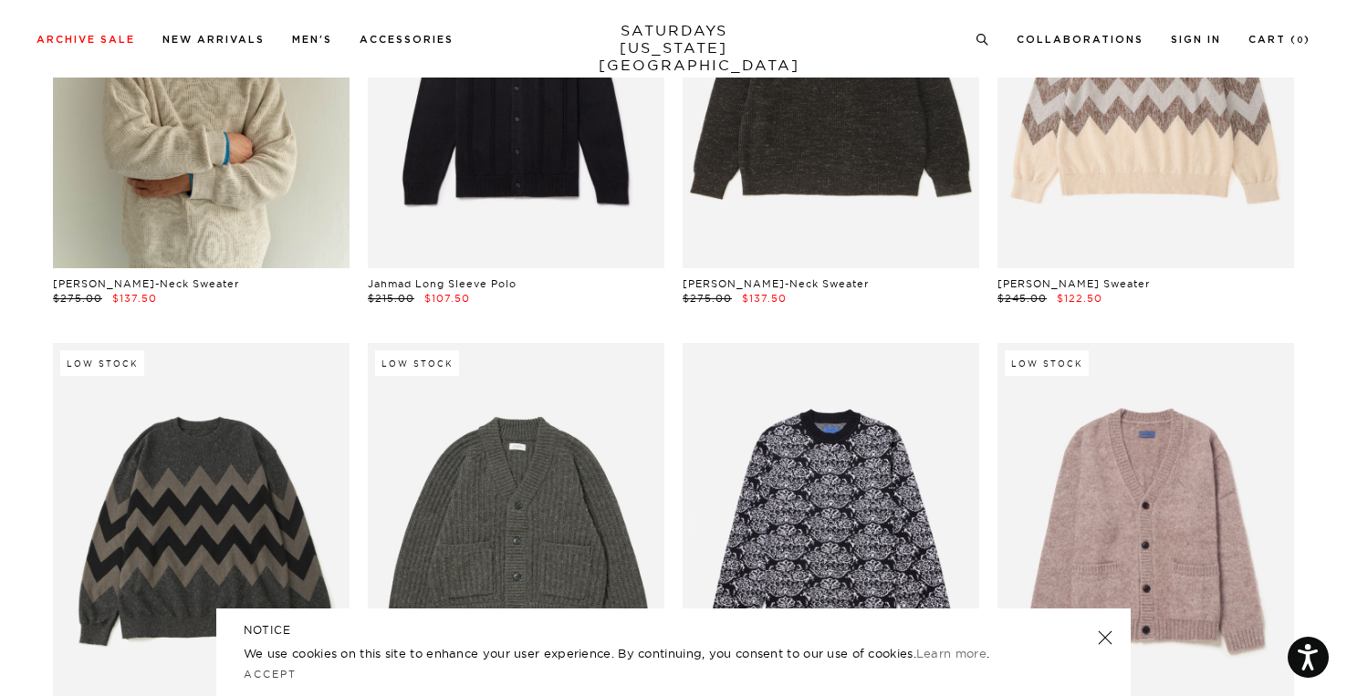
click at [1339, 278] on section "Knitwear Clear All Low Stock Skipper Polo SS Sweater $175.00 $87.50 Low Stock J…" at bounding box center [673, 328] width 1347 height 1910
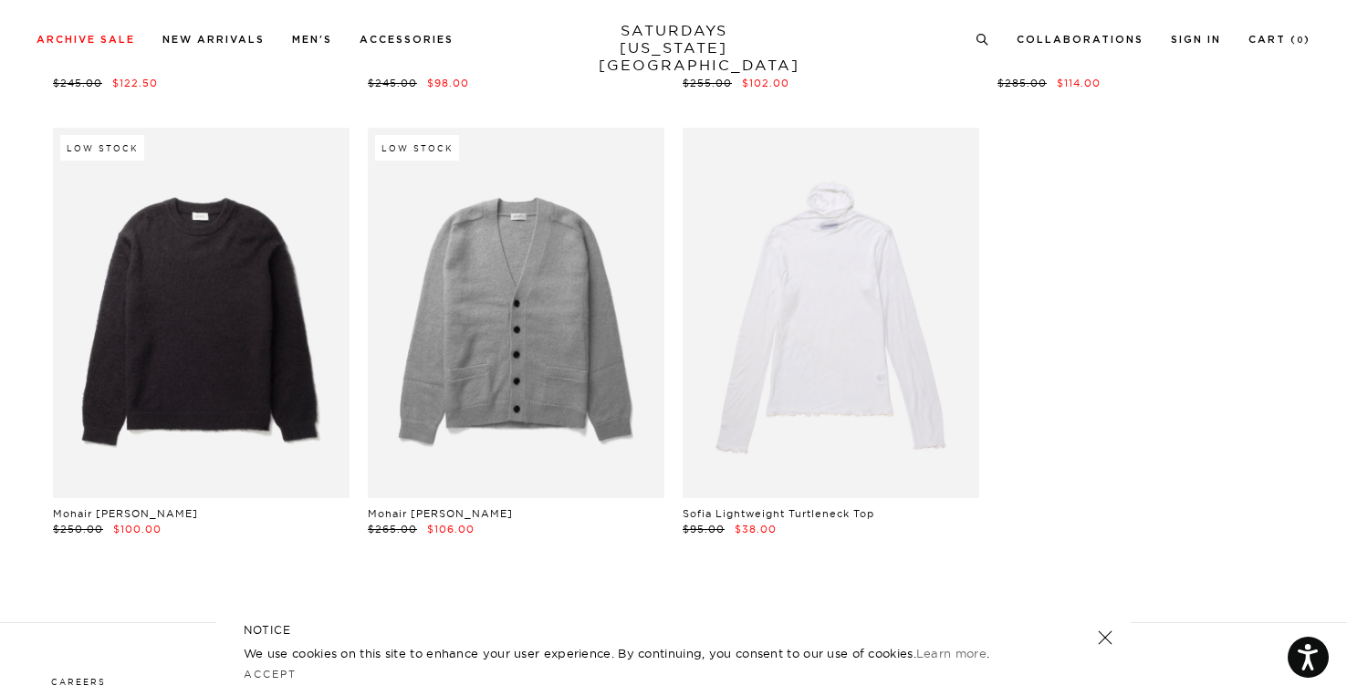
scroll to position [1462, 0]
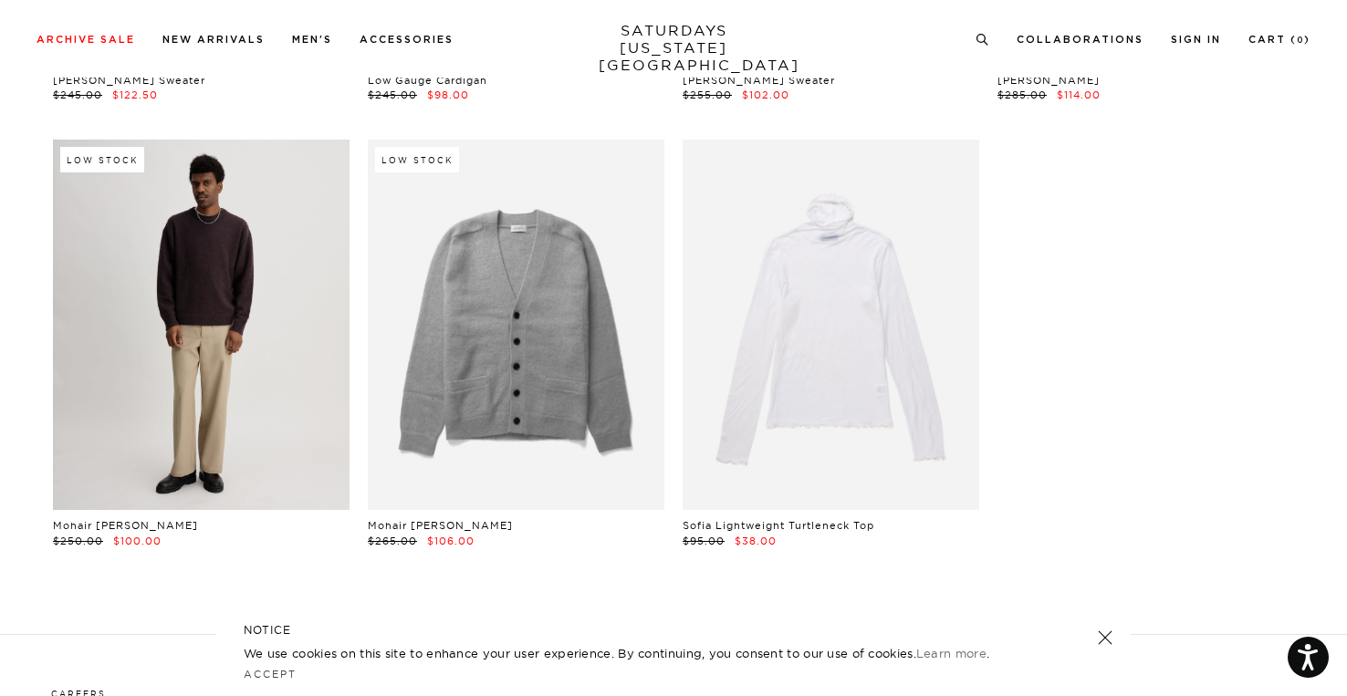
click at [212, 399] on link at bounding box center [201, 325] width 297 height 370
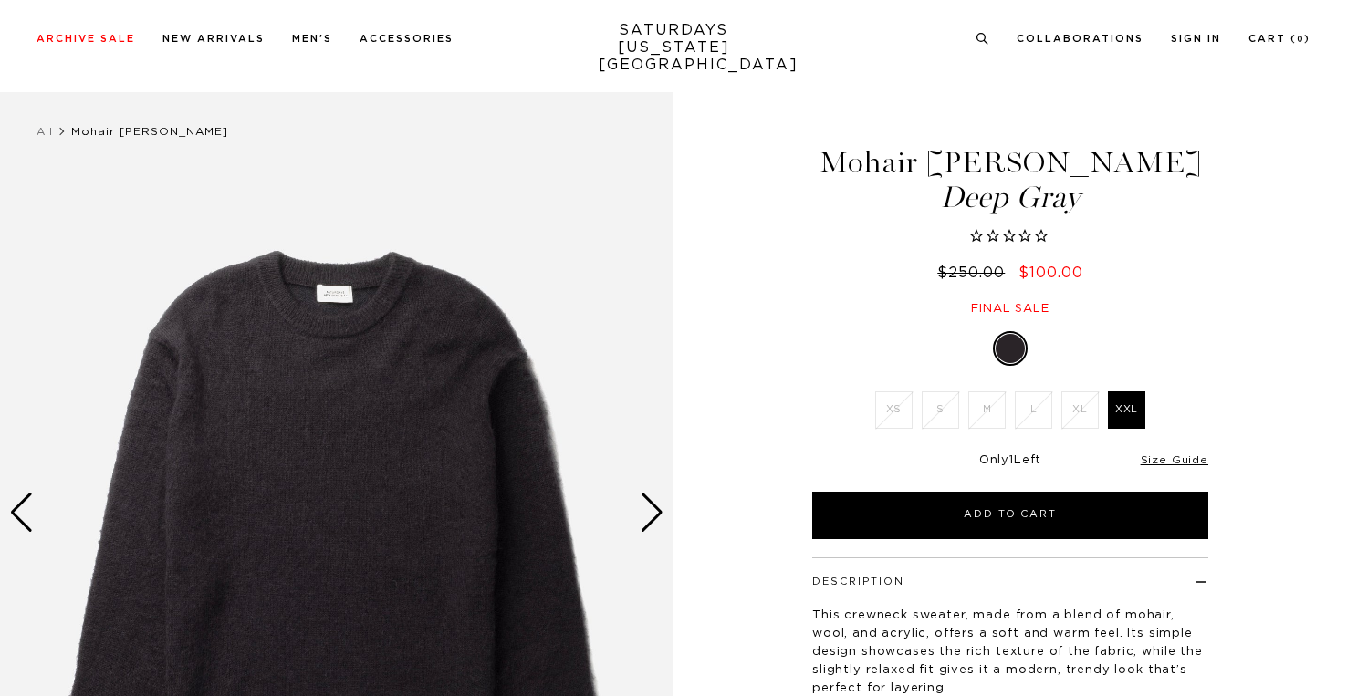
scroll to position [274, 0]
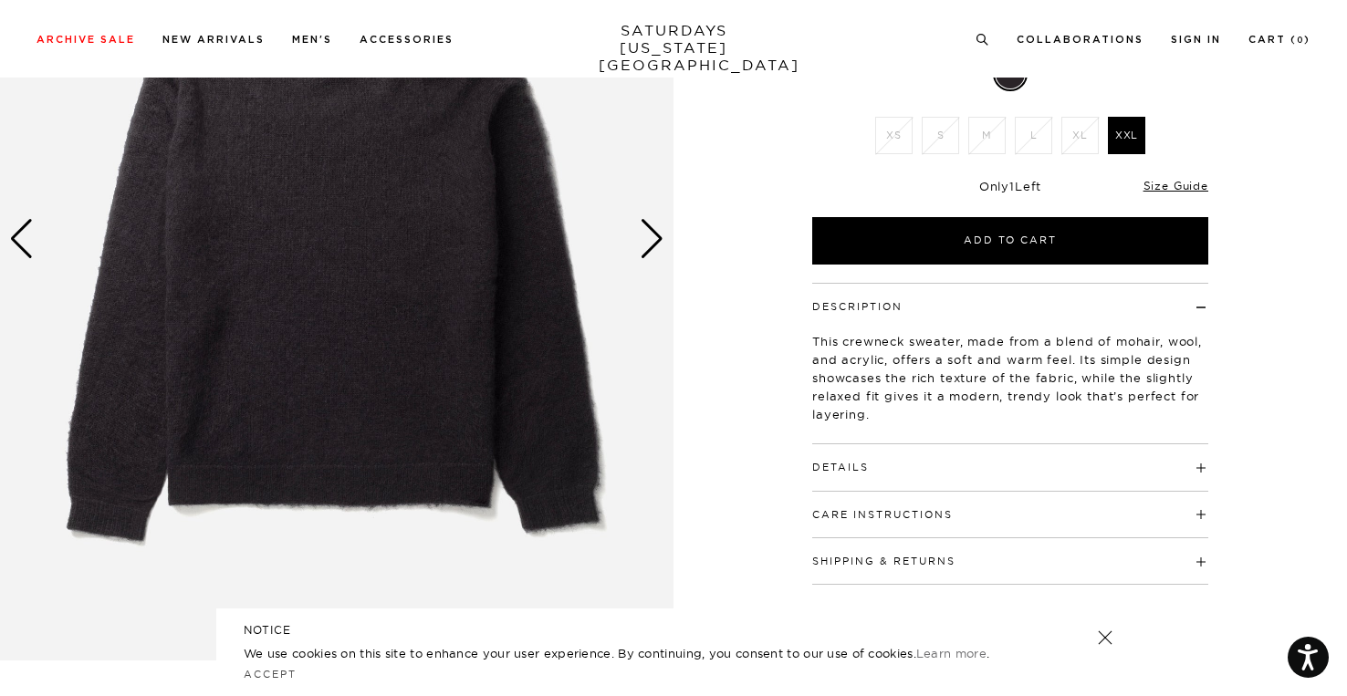
click at [854, 470] on button "Details" at bounding box center [840, 468] width 57 height 10
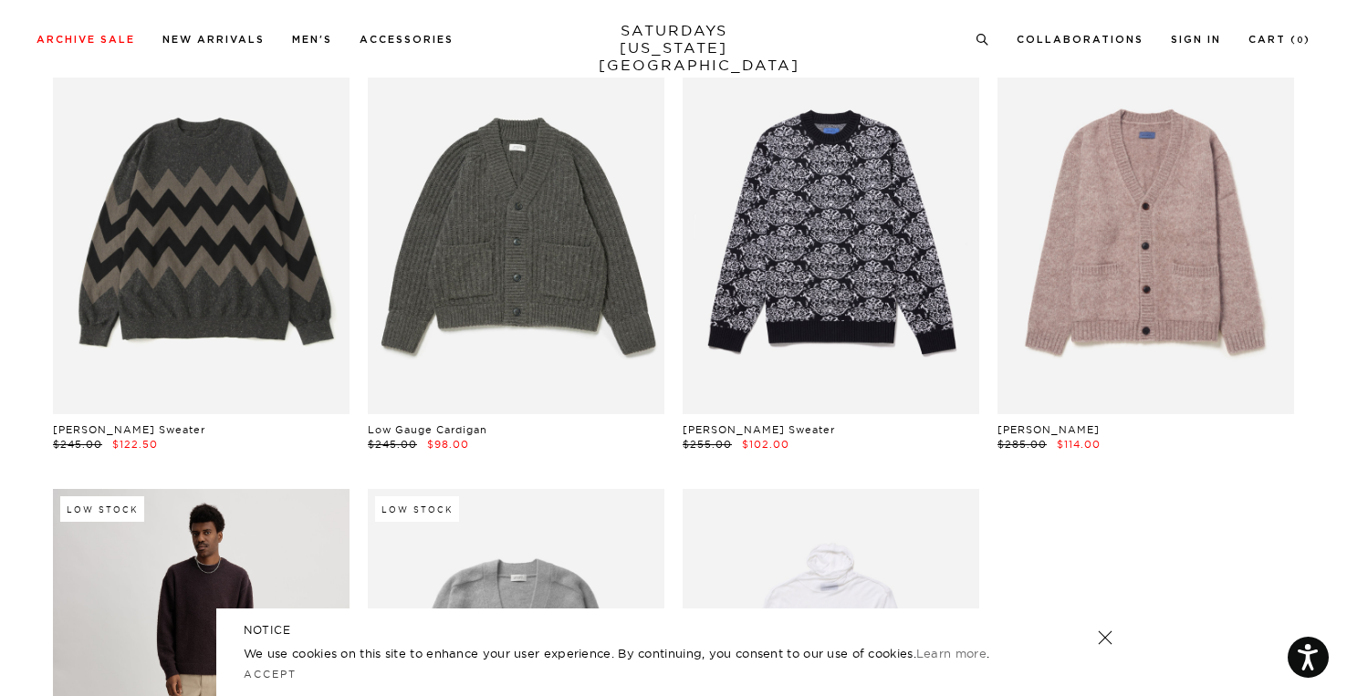
scroll to position [1098, 0]
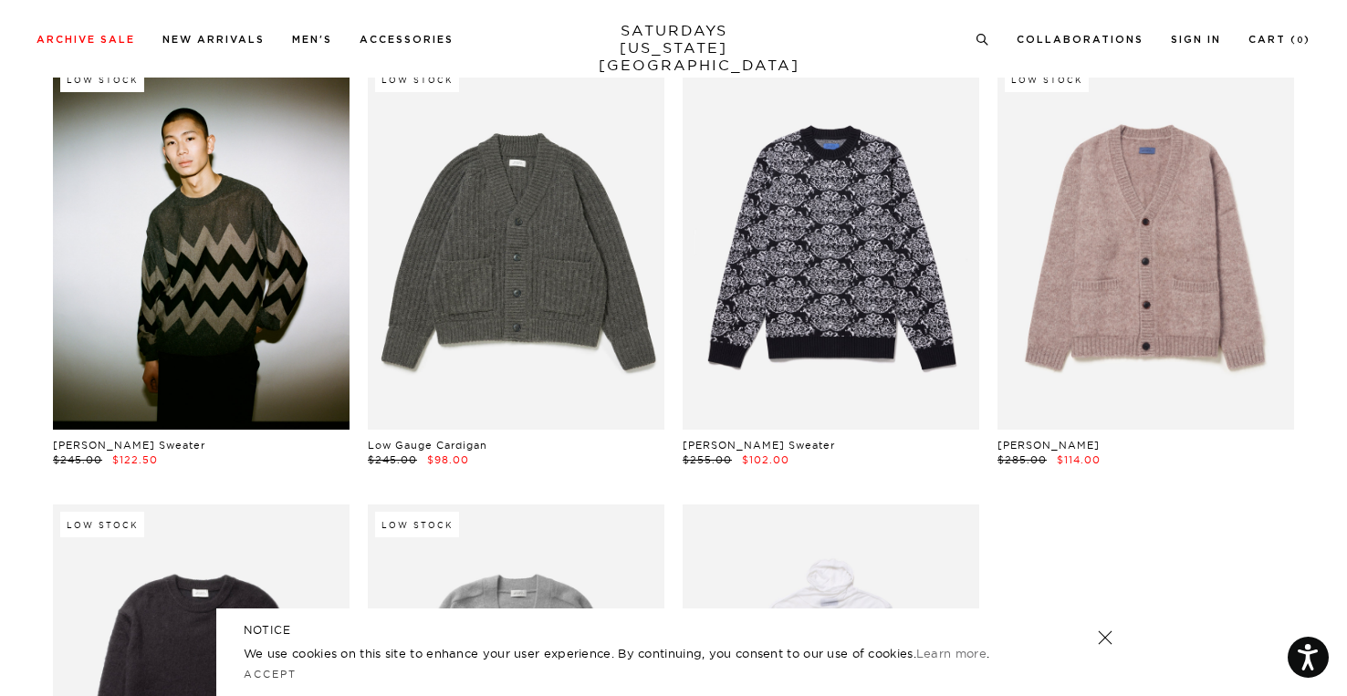
click at [190, 300] on link at bounding box center [201, 244] width 297 height 370
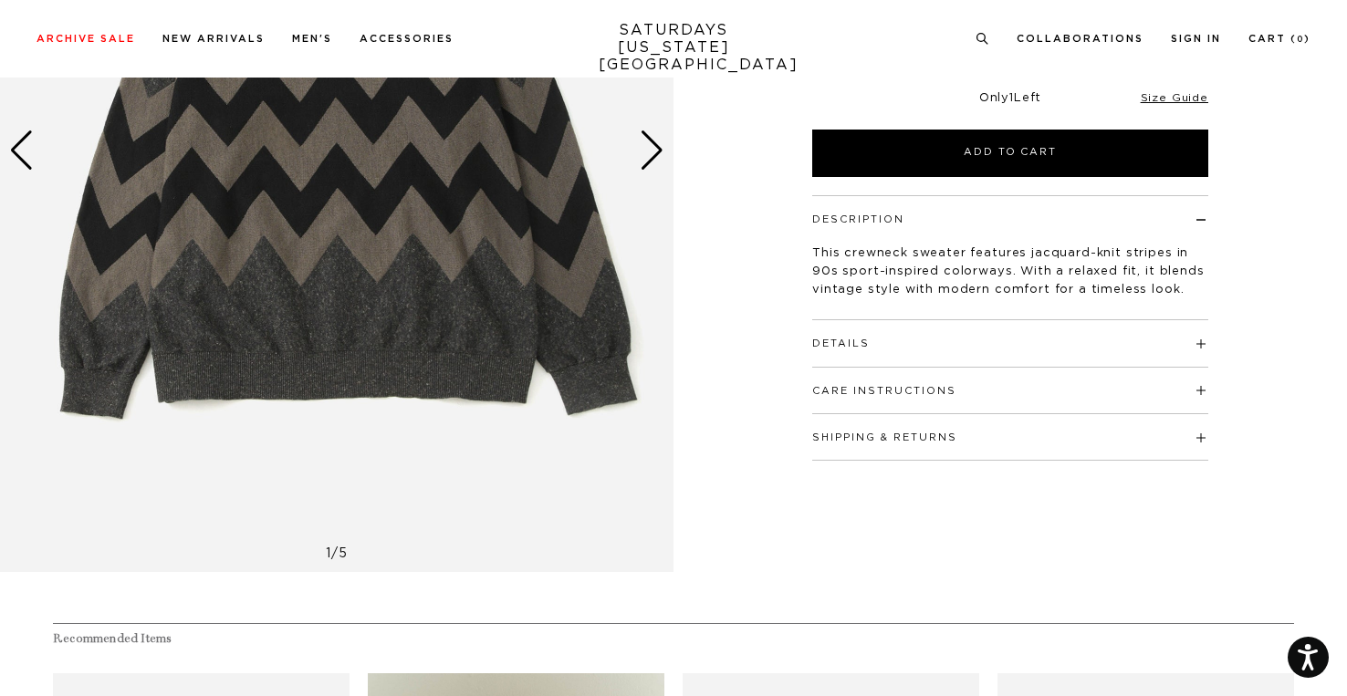
scroll to position [365, 0]
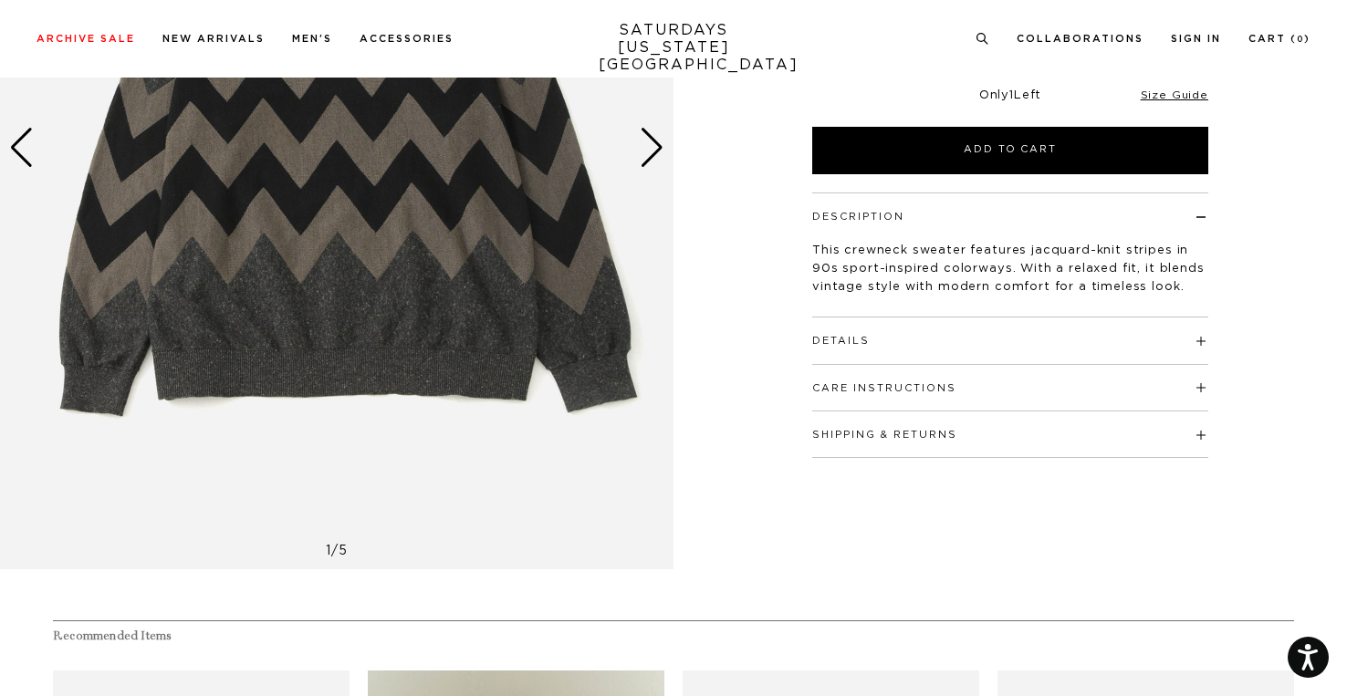
click at [856, 355] on div "Details 88% polyester / 12% linen Inspired by 90s vintage sport crewnecks" at bounding box center [1010, 340] width 396 height 47
click at [861, 339] on button "Details" at bounding box center [840, 341] width 57 height 10
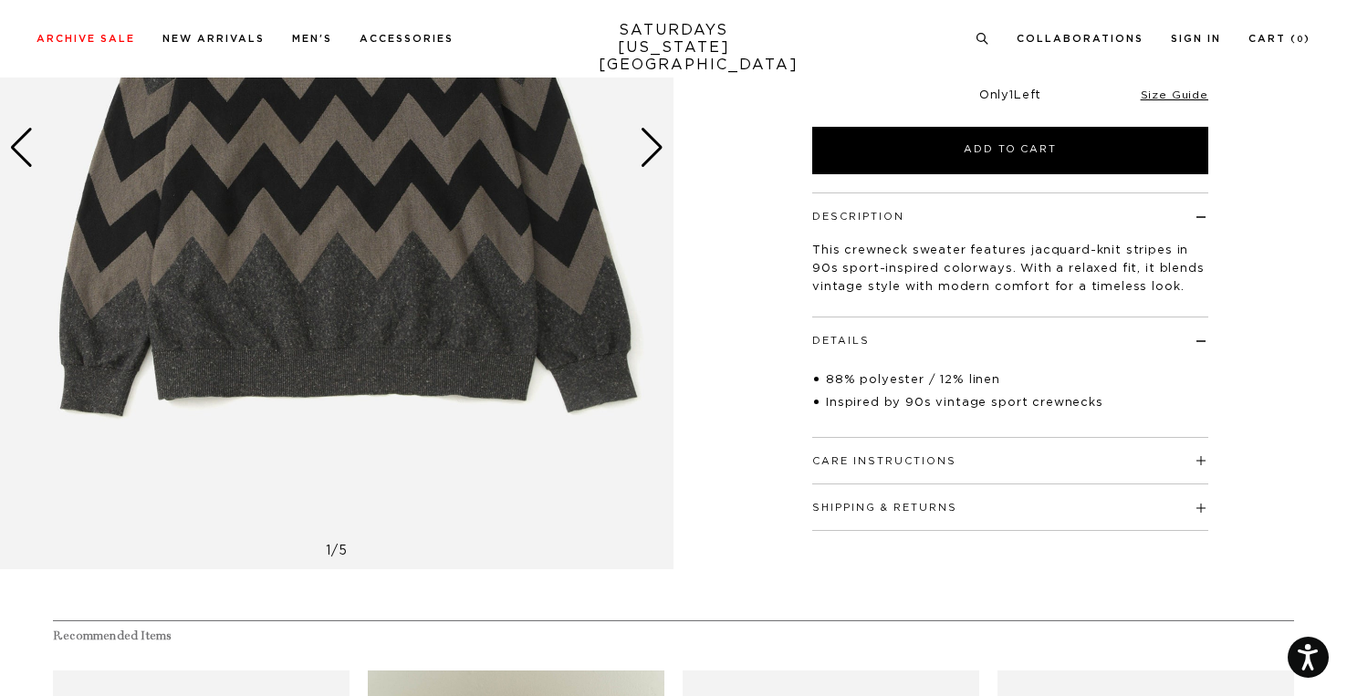
click at [861, 339] on button "Details" at bounding box center [840, 341] width 57 height 10
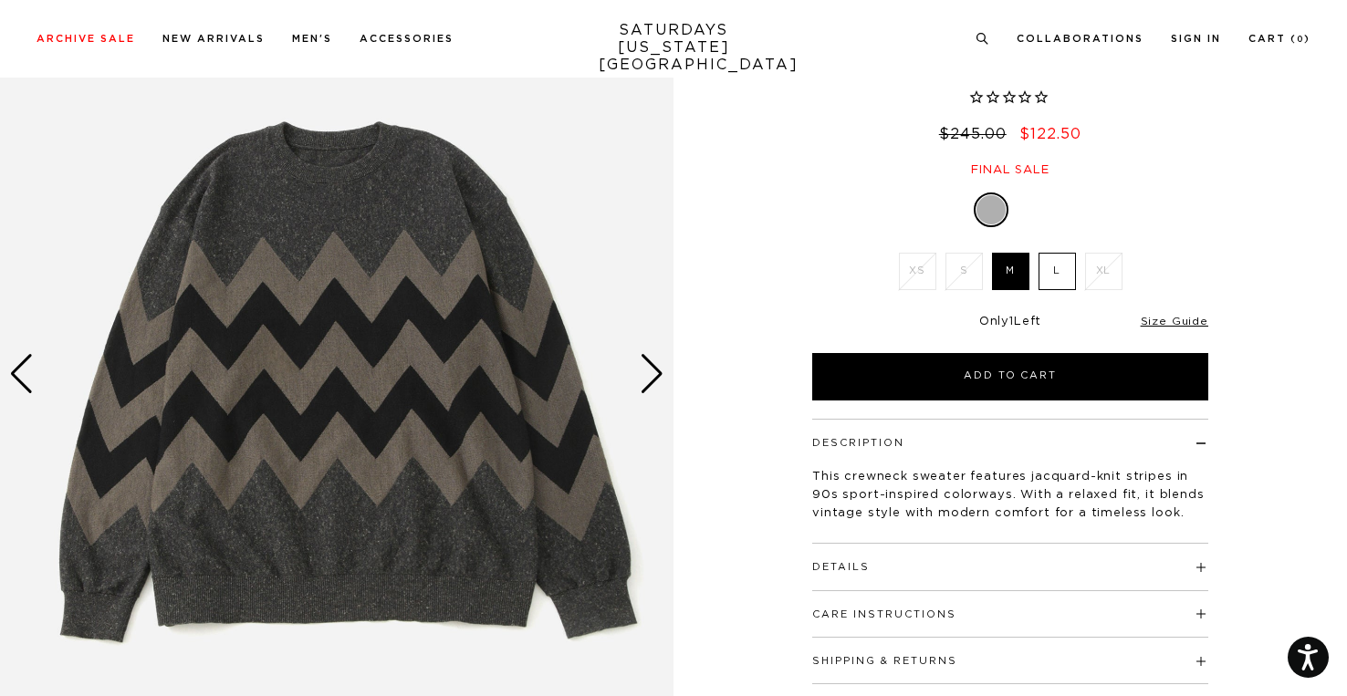
scroll to position [0, 0]
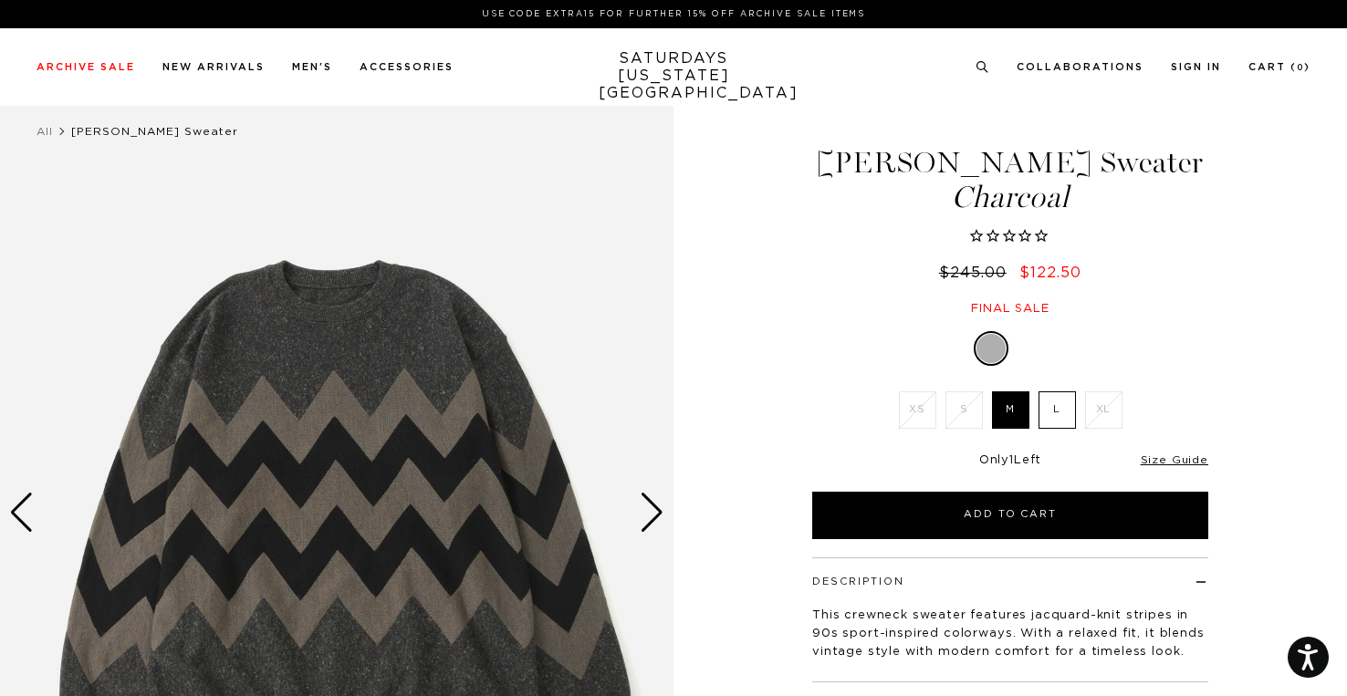
click at [647, 490] on img at bounding box center [336, 513] width 673 height 842
click at [647, 495] on div "Next slide" at bounding box center [652, 513] width 25 height 40
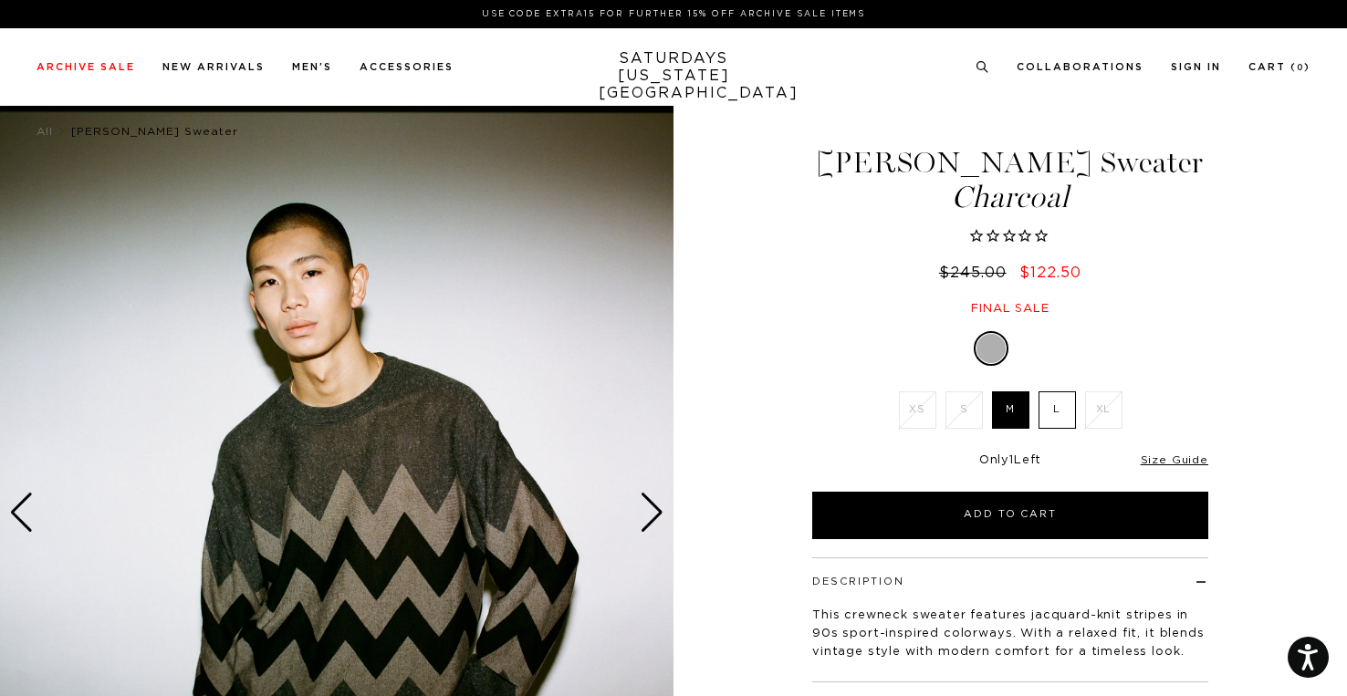
click at [647, 496] on div "Next slide" at bounding box center [652, 513] width 25 height 40
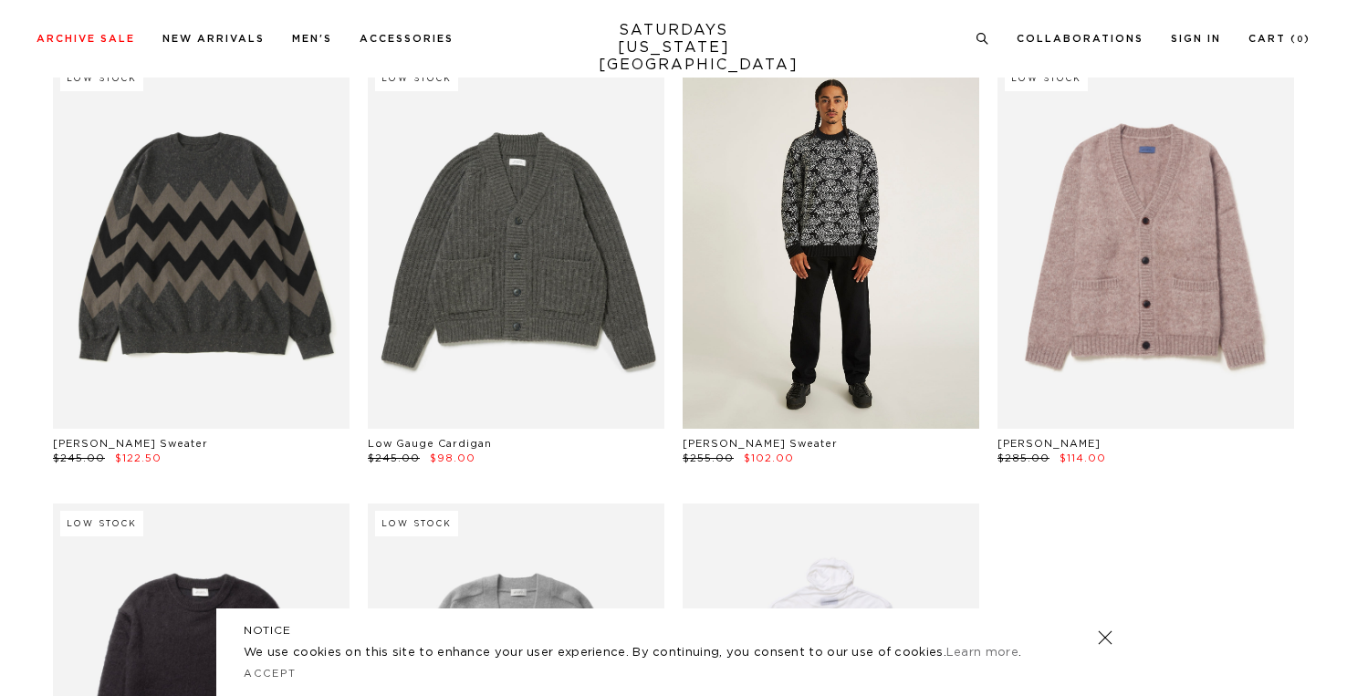
scroll to position [1098, 0]
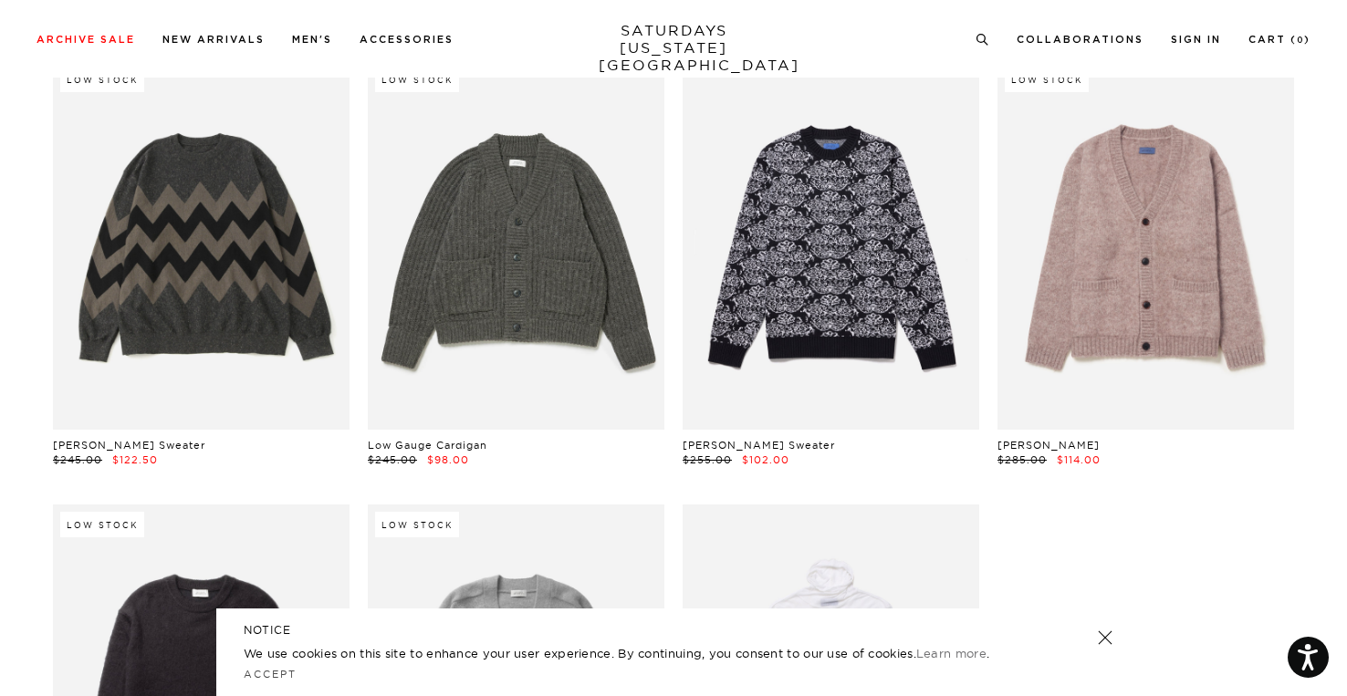
click at [1329, 289] on div "Knitwear Clear All Low Stock Skipper Polo SS Sweater $175.00 $87.50 Low Stock J…" at bounding box center [673, 19] width 1314 height 1860
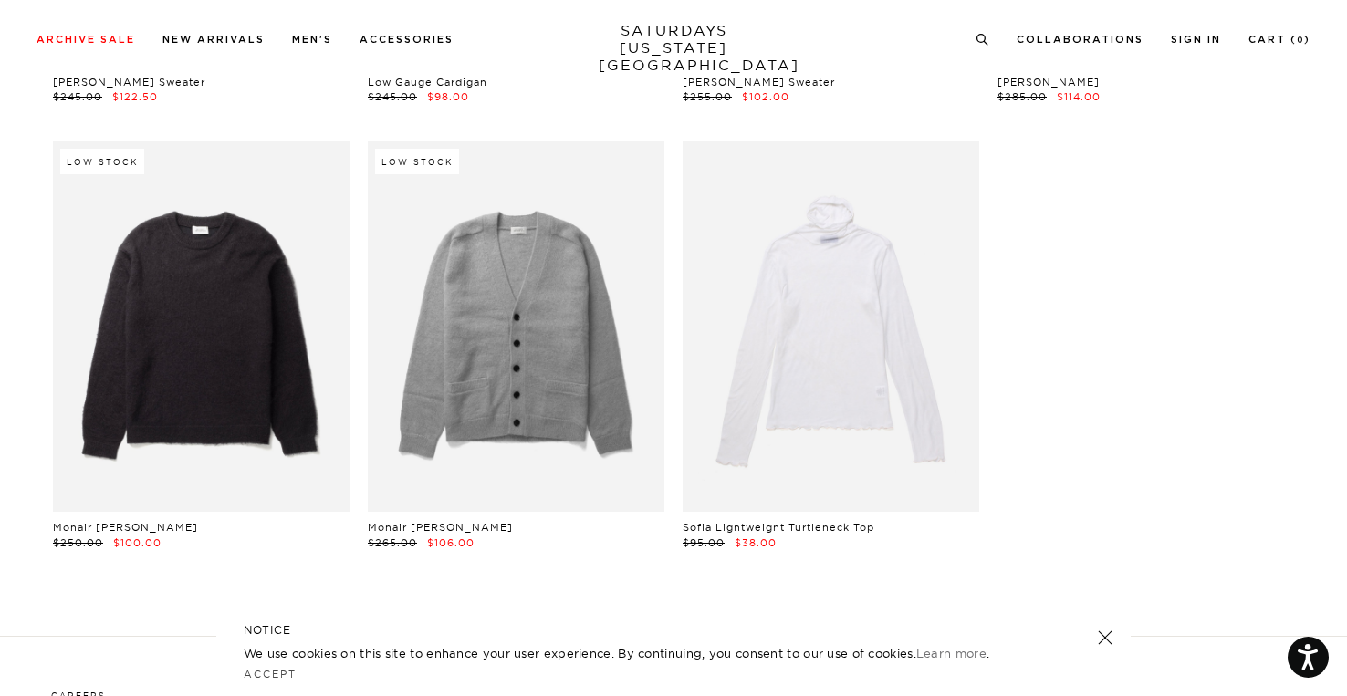
scroll to position [1462, 0]
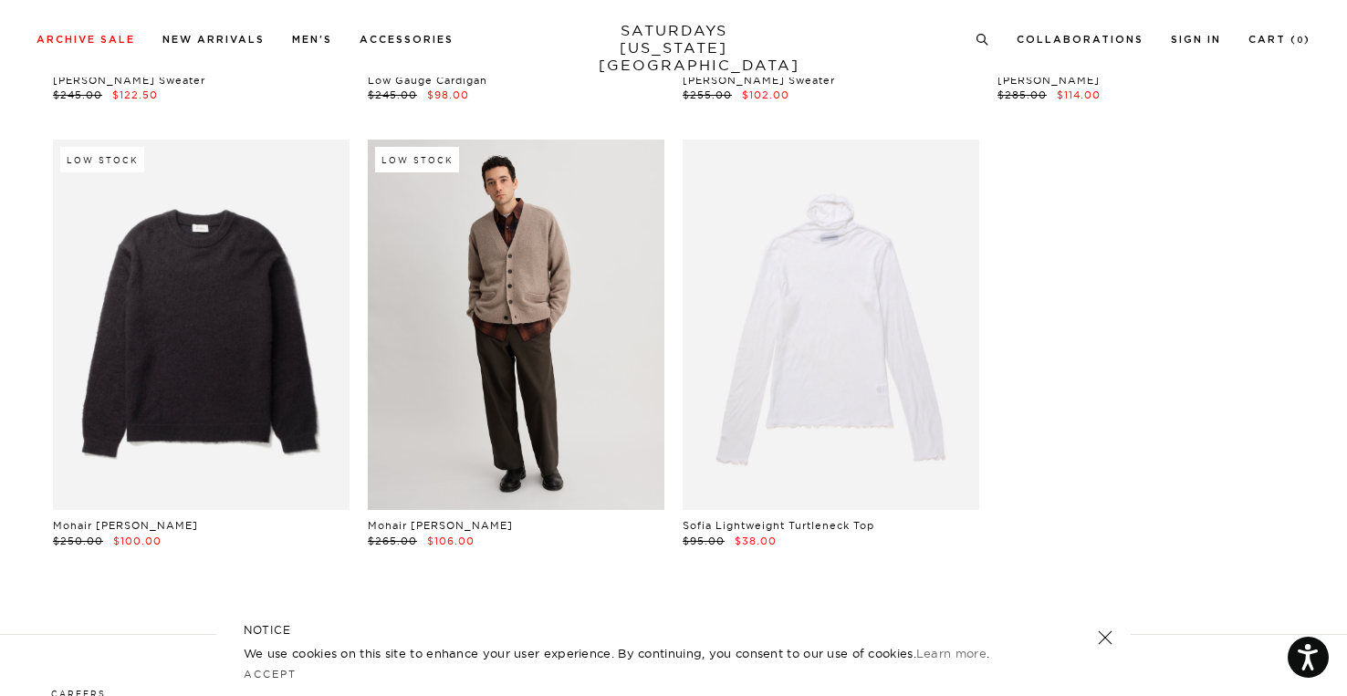
click at [537, 326] on link at bounding box center [516, 325] width 297 height 370
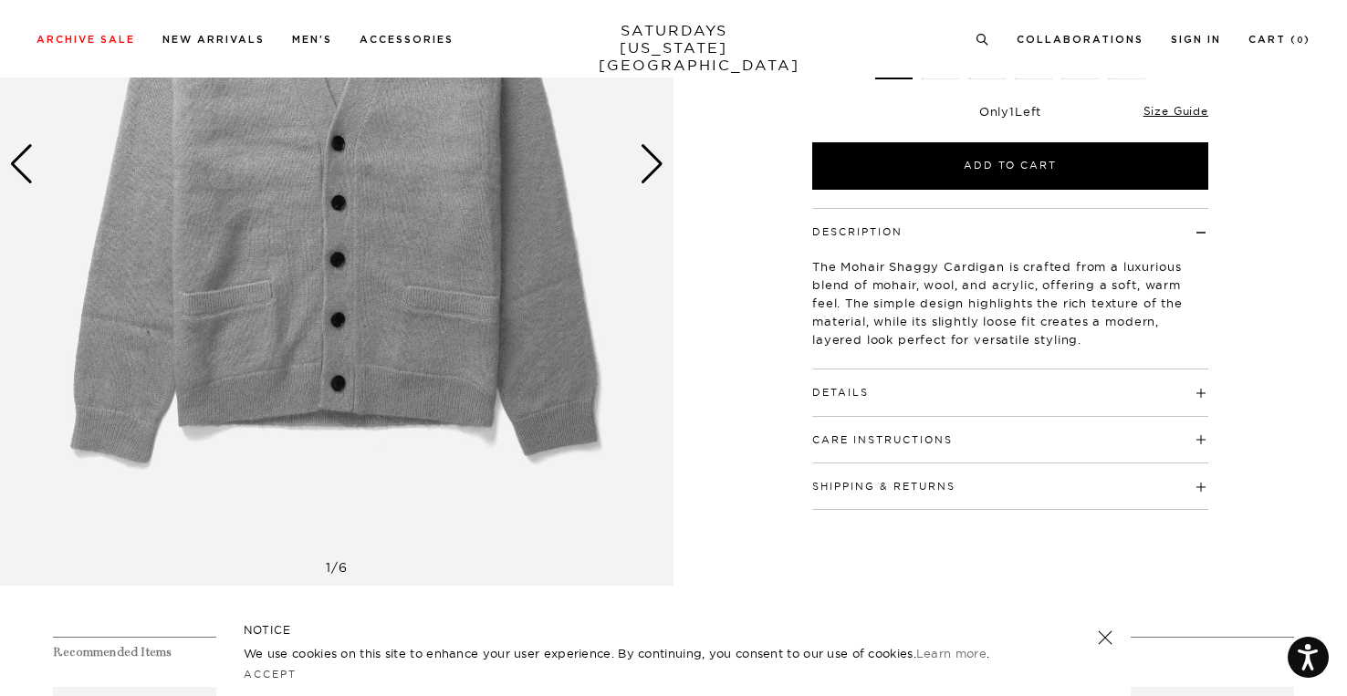
scroll to position [365, 0]
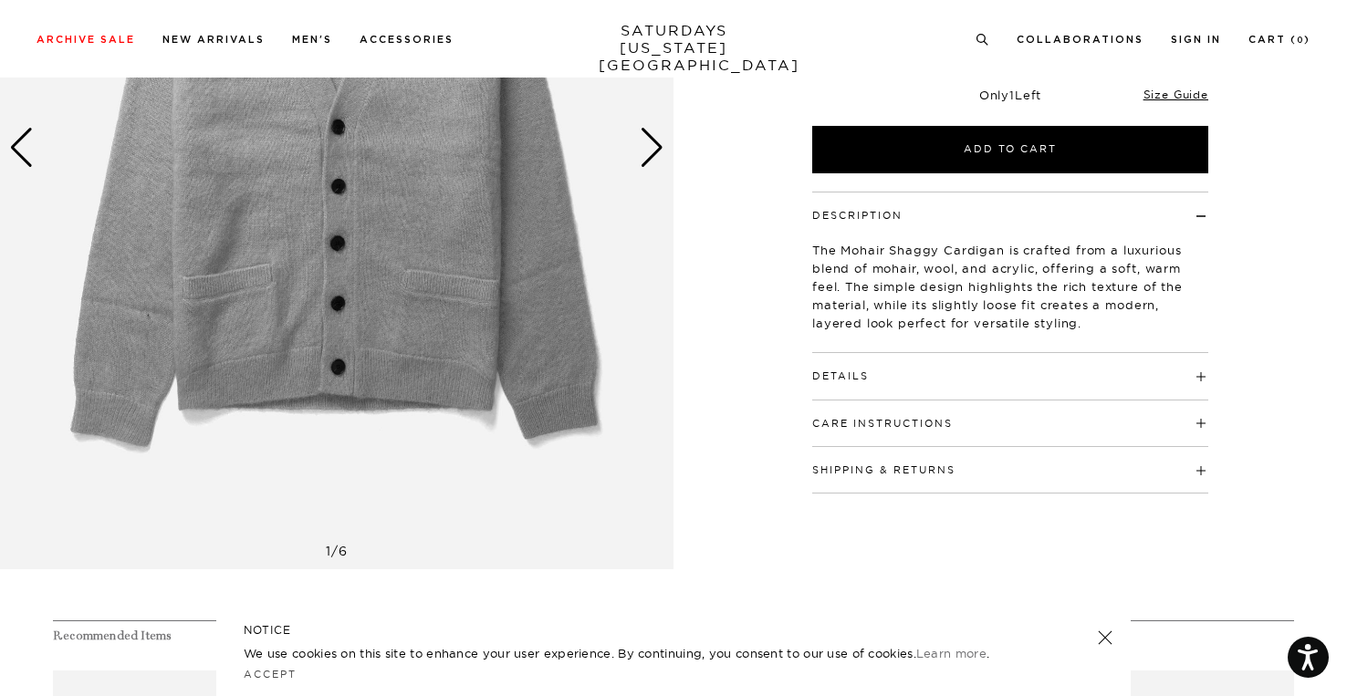
click at [887, 401] on h4 "Care Instructions" at bounding box center [1010, 416] width 396 height 30
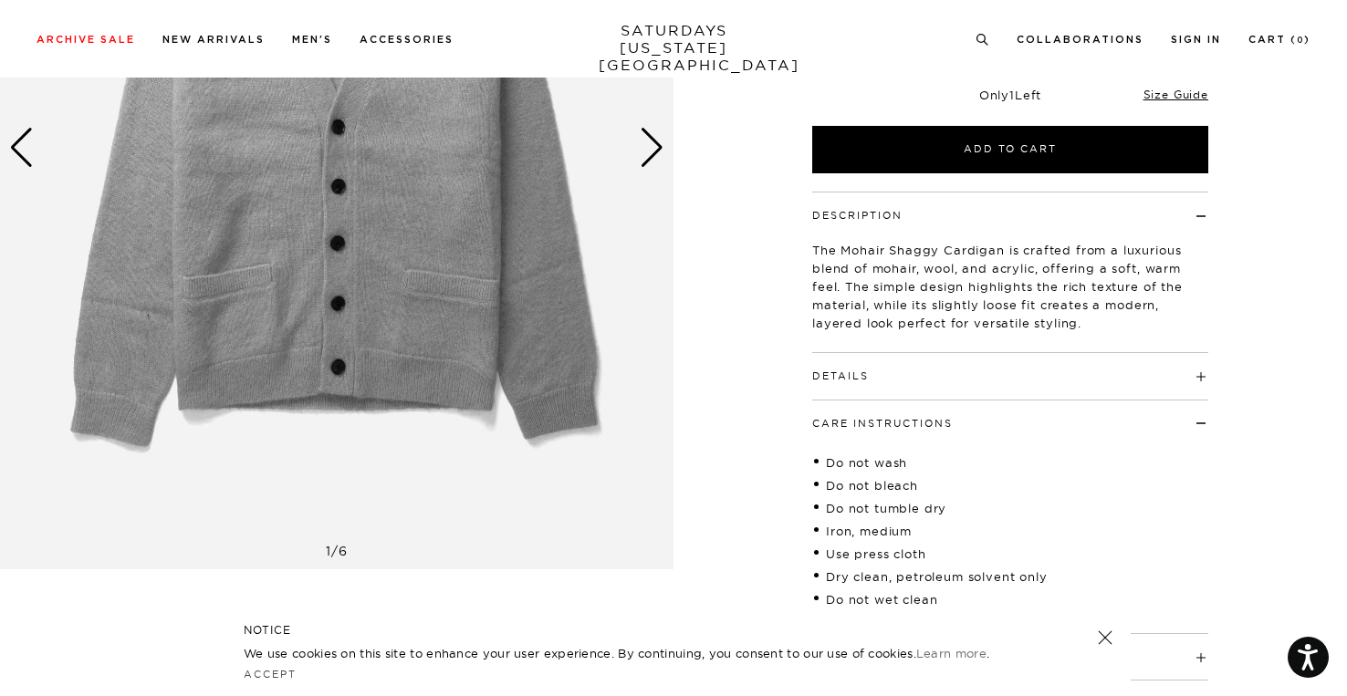
click at [887, 391] on div "Details 63% Wool / 20% Nylon / 17% Mohair Model is 6'0" and wearing a M" at bounding box center [1010, 376] width 396 height 47
click at [888, 388] on div "Details 63% Wool / 20% Nylon / 17% Mohair Model is 6'0" and wearing a M" at bounding box center [1010, 376] width 396 height 47
click at [890, 383] on div "Details 63% Wool / 20% Nylon / 17% Mohair Model is 6'0" and wearing a M" at bounding box center [1010, 376] width 396 height 47
click at [890, 380] on h4 "Details" at bounding box center [1010, 368] width 396 height 30
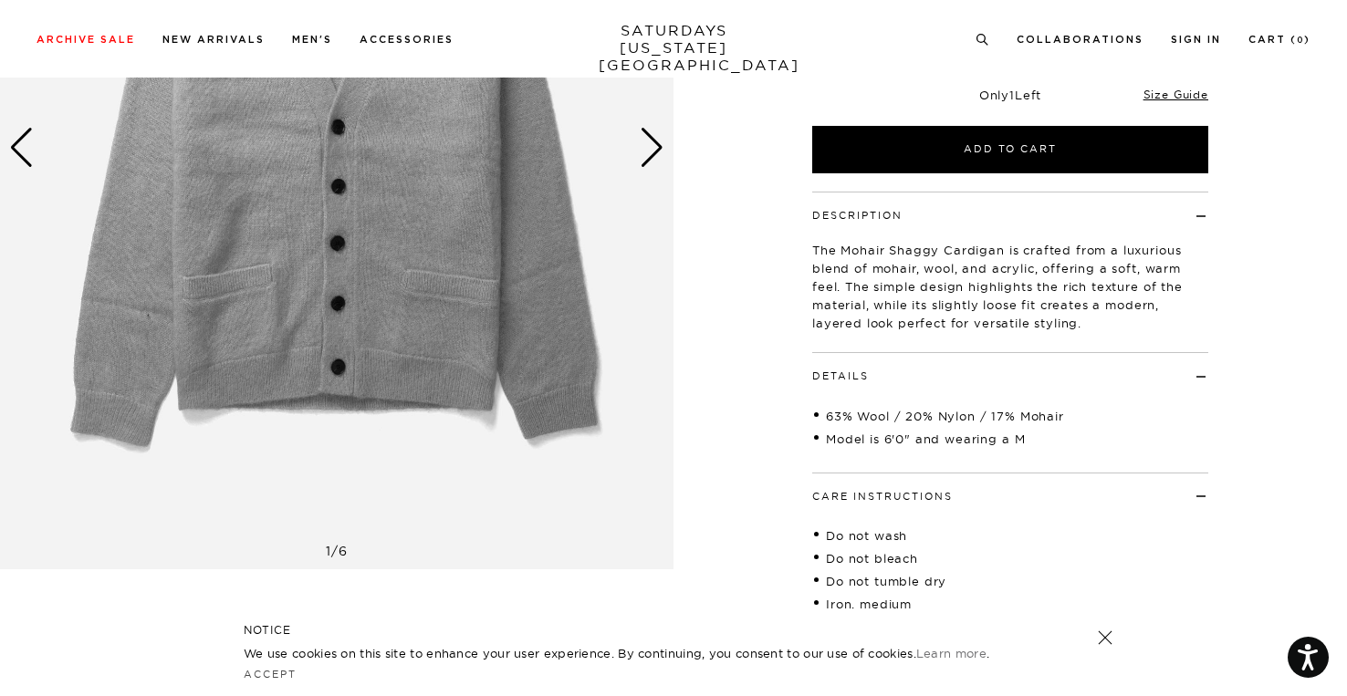
drag, startPoint x: 763, startPoint y: 349, endPoint x: 763, endPoint y: 328, distance: 20.1
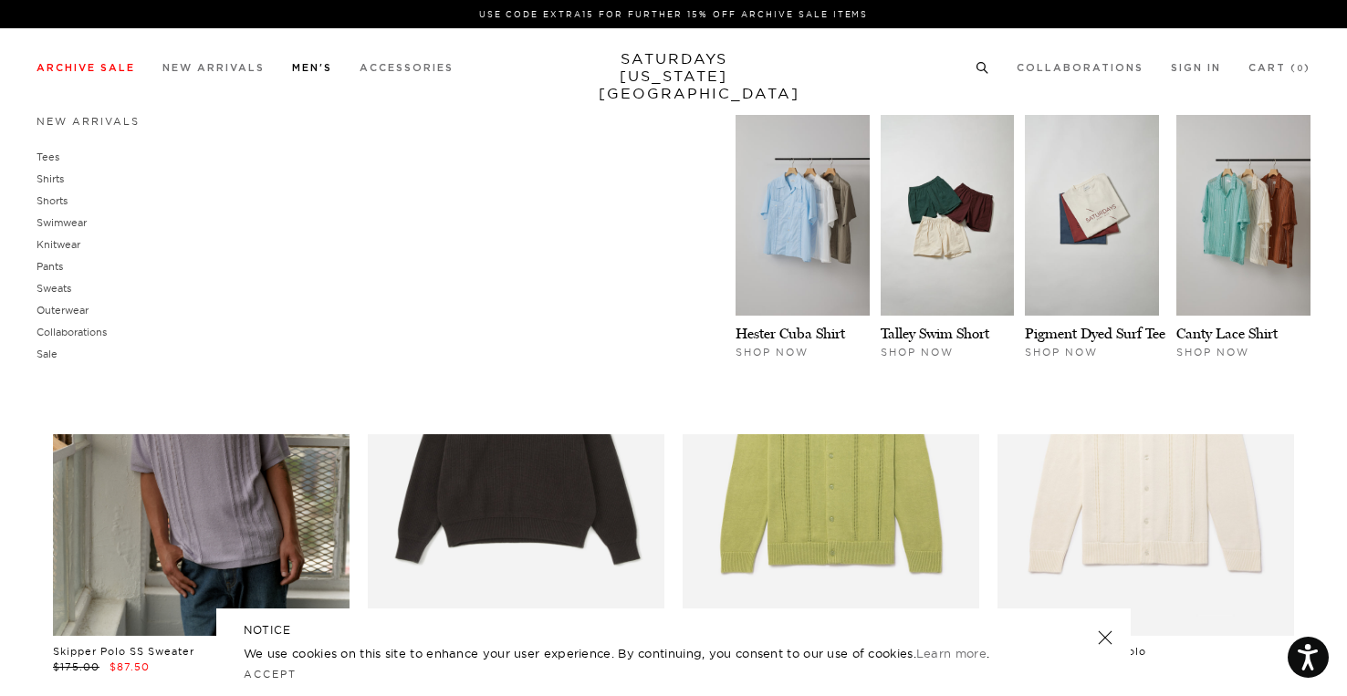
click at [15, 428] on div "New Arrivals Tees Shirts Shorts Swimwear Knitwear Pants Sweats Outerwear Shop N…" at bounding box center [673, 270] width 1347 height 328
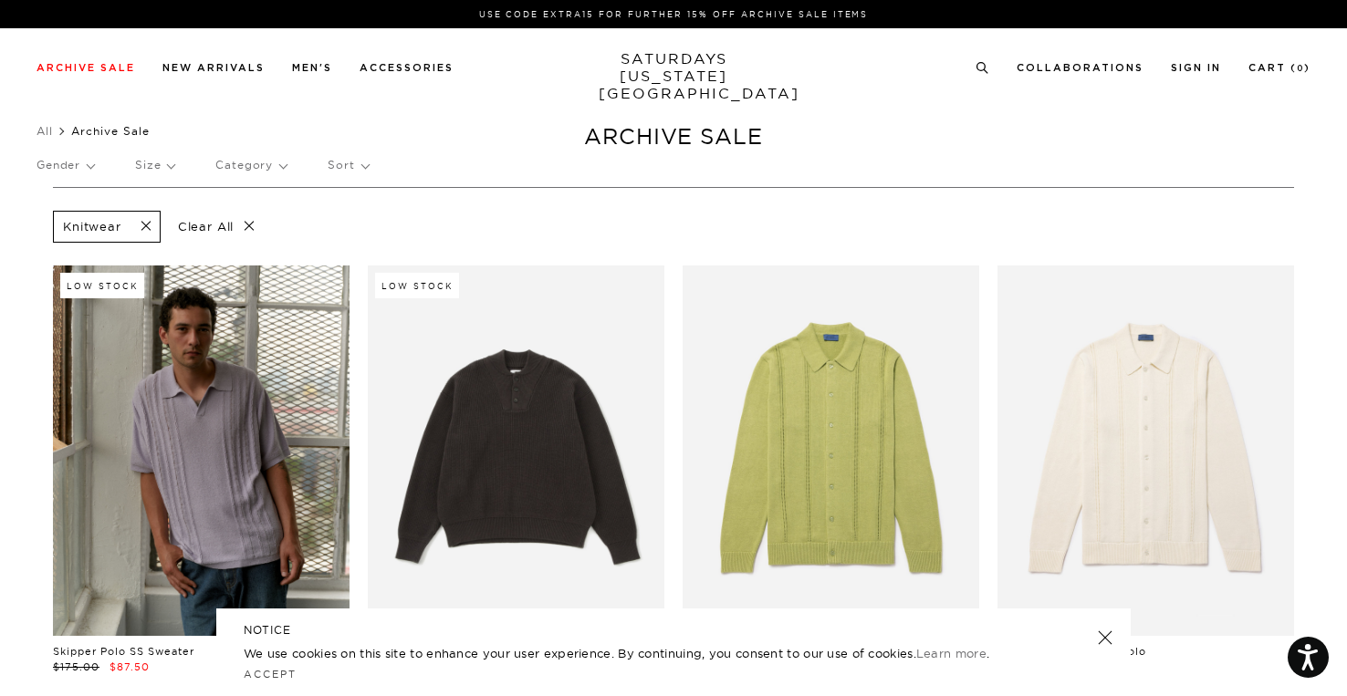
click at [241, 167] on p "Category" at bounding box center [250, 165] width 71 height 42
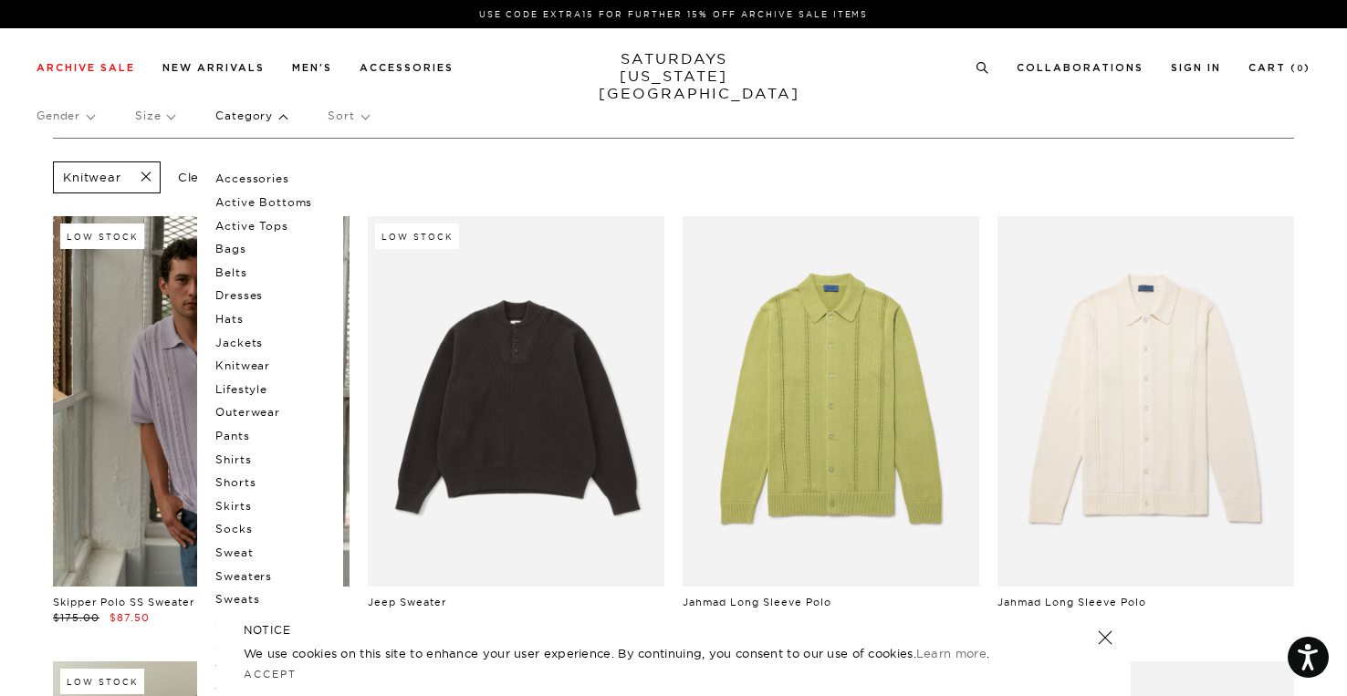
scroll to position [91, 0]
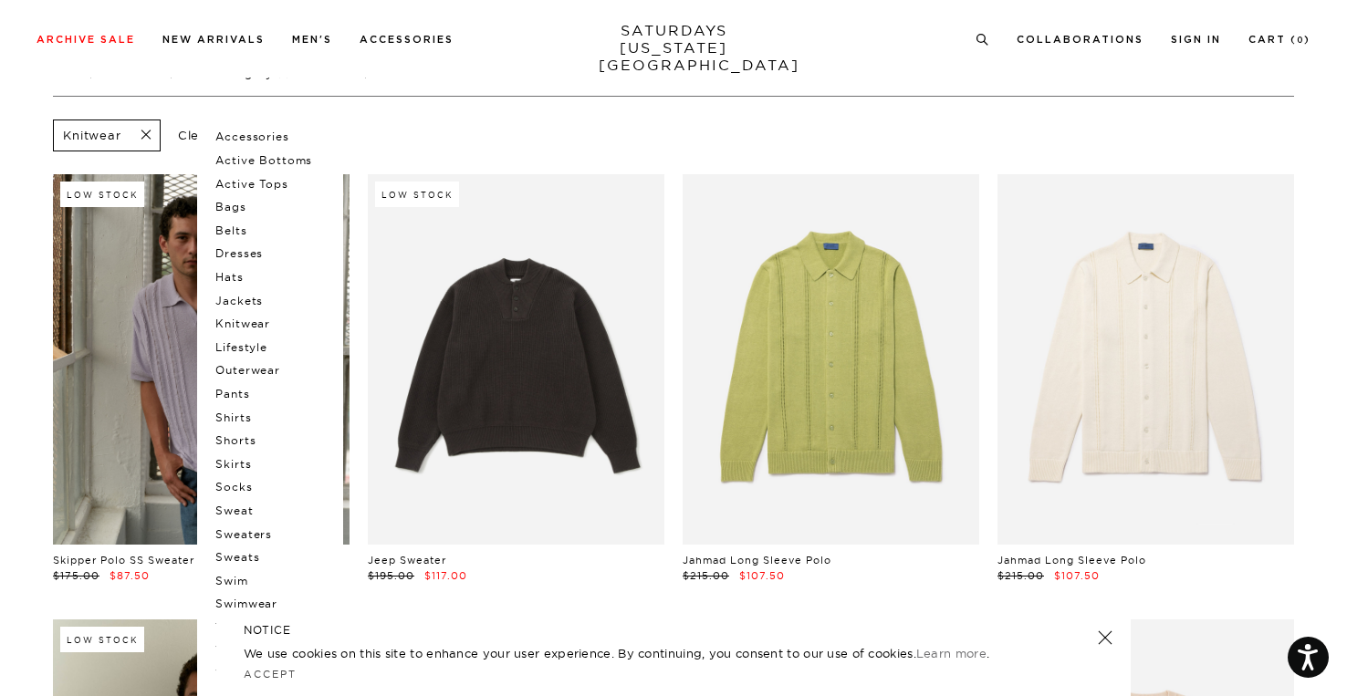
click at [260, 162] on p "Active Bottoms" at bounding box center [269, 161] width 109 height 24
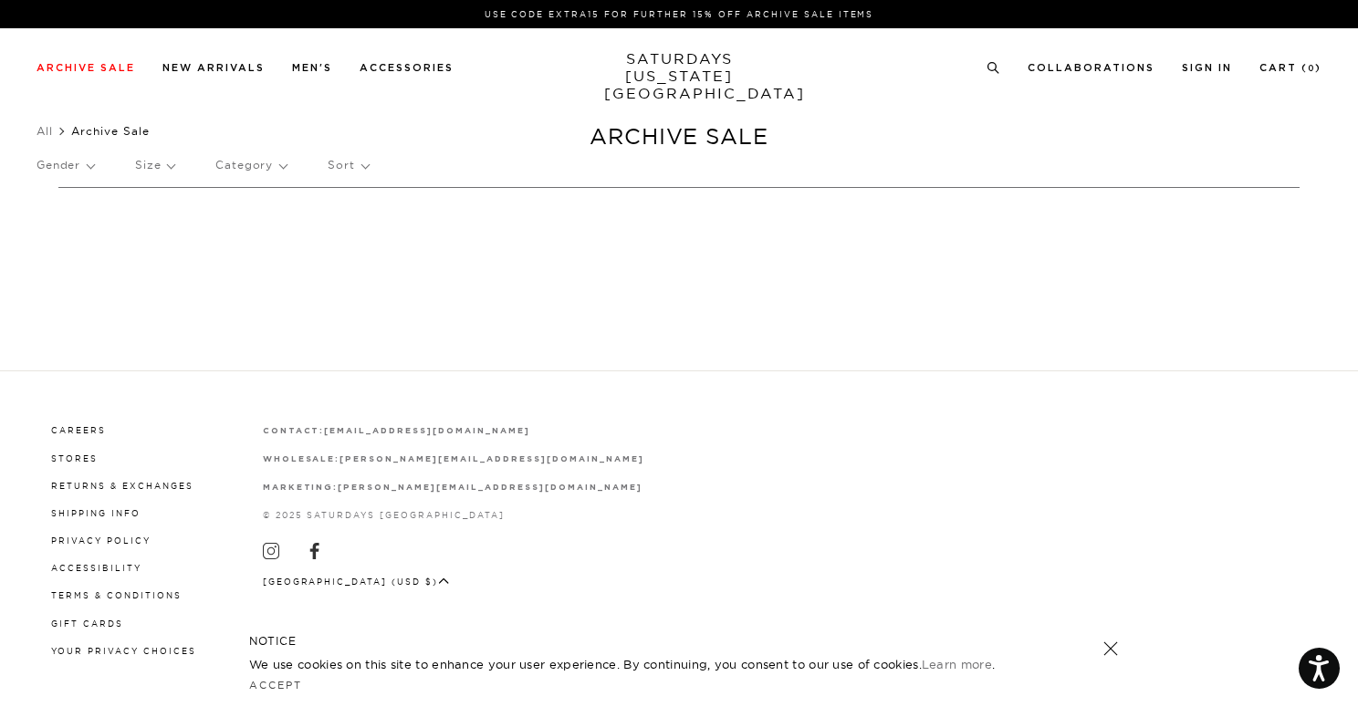
click at [245, 173] on p "Category" at bounding box center [250, 165] width 71 height 42
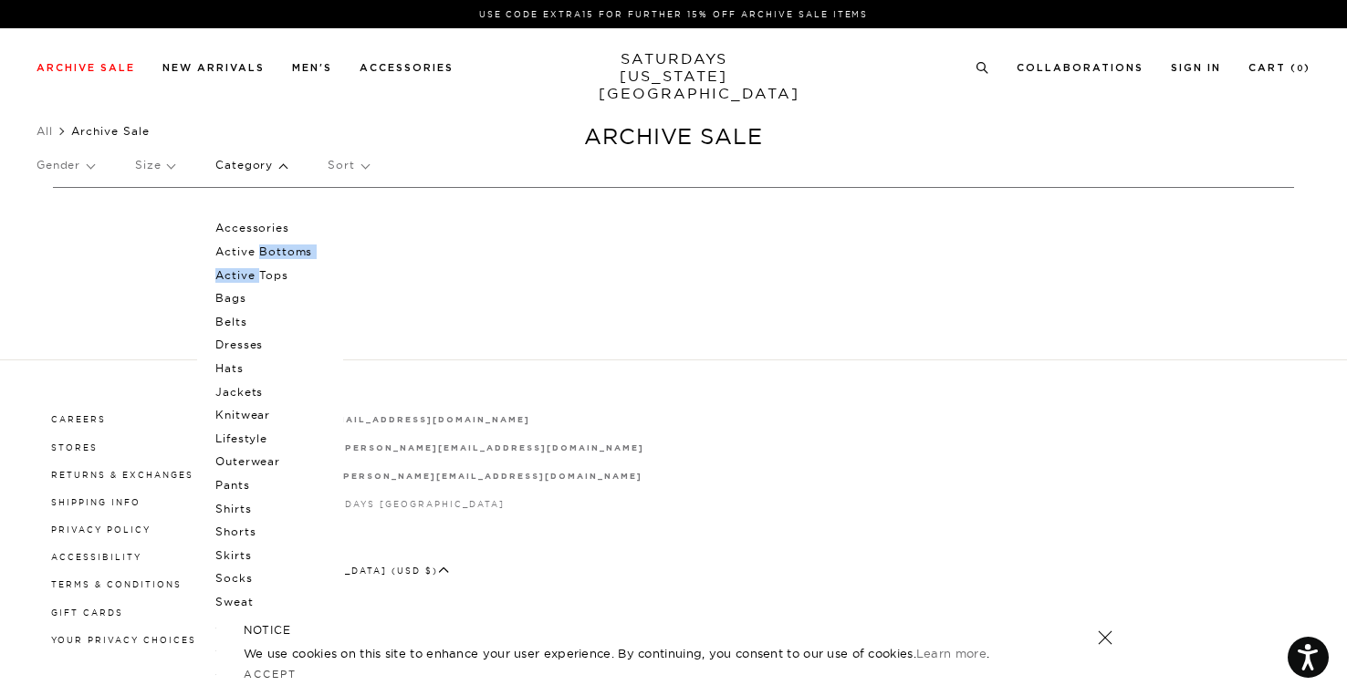
drag, startPoint x: 254, startPoint y: 242, endPoint x: 252, endPoint y: 274, distance: 32.0
click at [252, 274] on div "Accessories Active Bottoms Active Tops Bags Belts Dresses Hats Jackets Knitwear…" at bounding box center [270, 496] width 146 height 615
click at [252, 274] on p "Active Tops" at bounding box center [269, 276] width 109 height 24
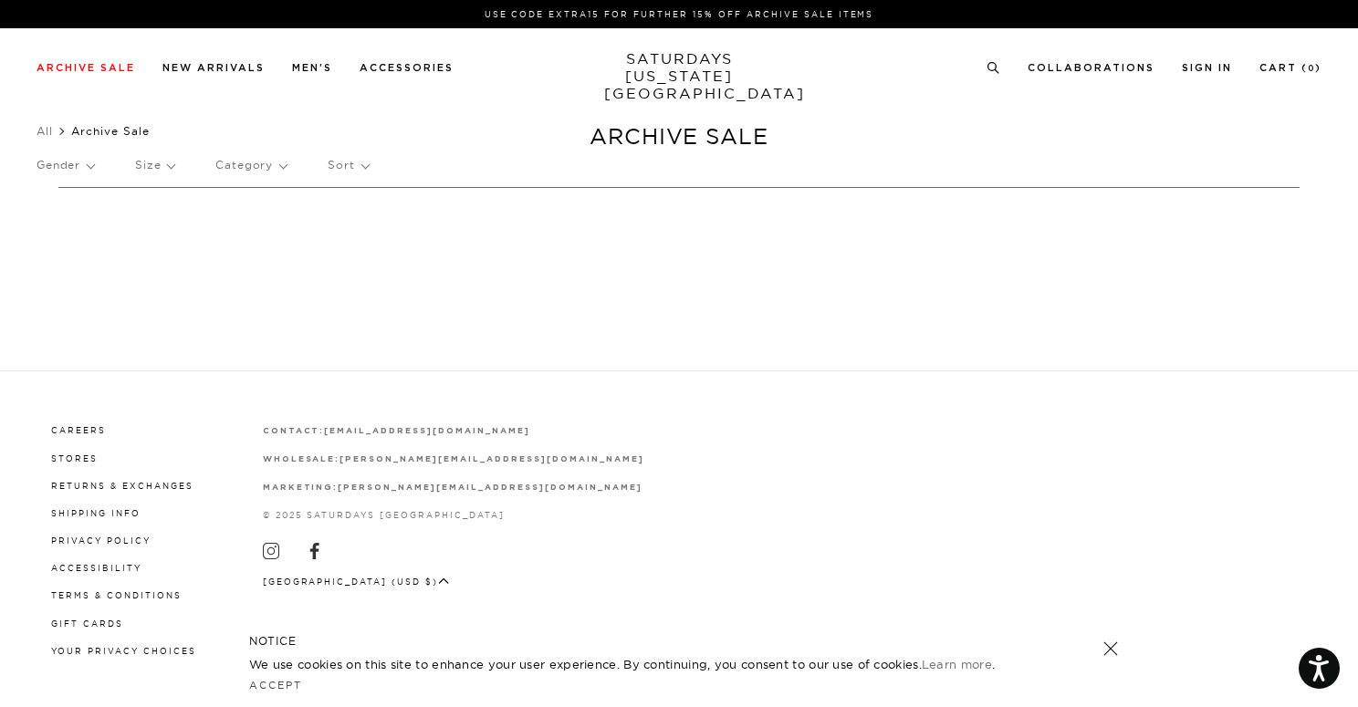
click at [254, 172] on p "Category" at bounding box center [250, 165] width 71 height 42
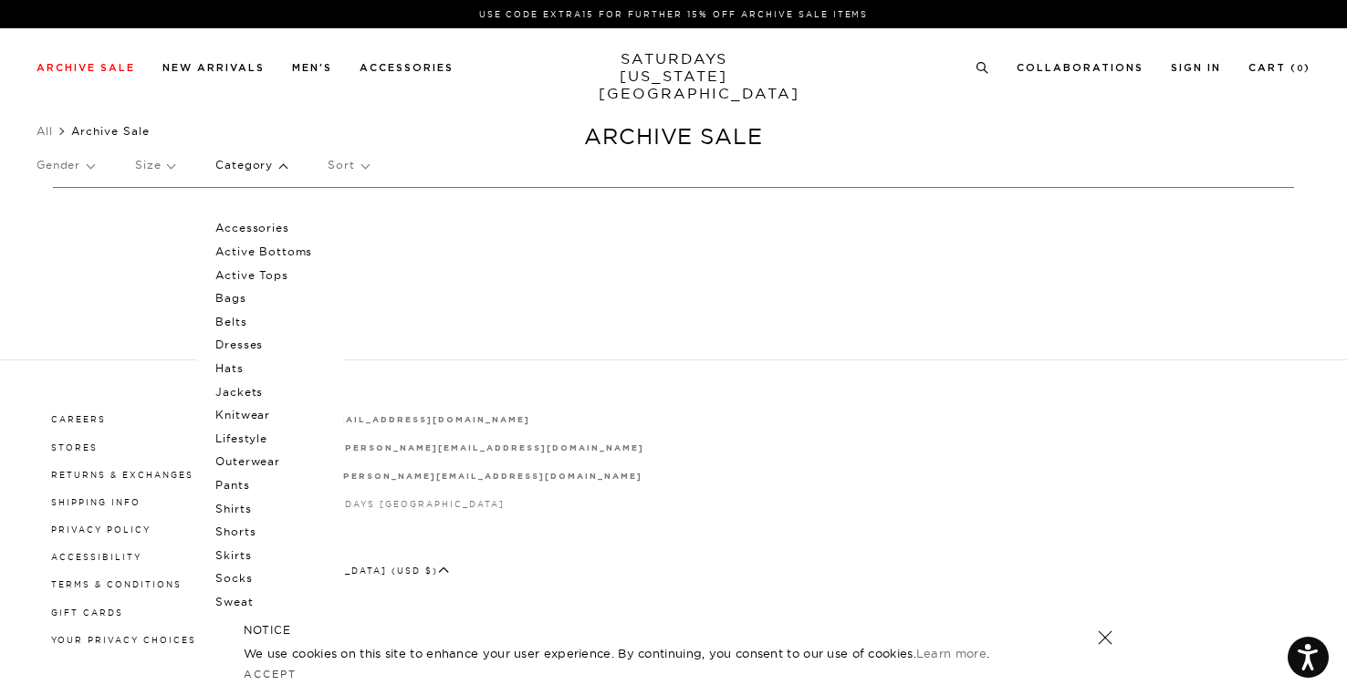
click at [247, 128] on ul "All Archive Sale" at bounding box center [673, 131] width 1274 height 18
click at [108, 132] on span "Archive Sale" at bounding box center [110, 131] width 78 height 14
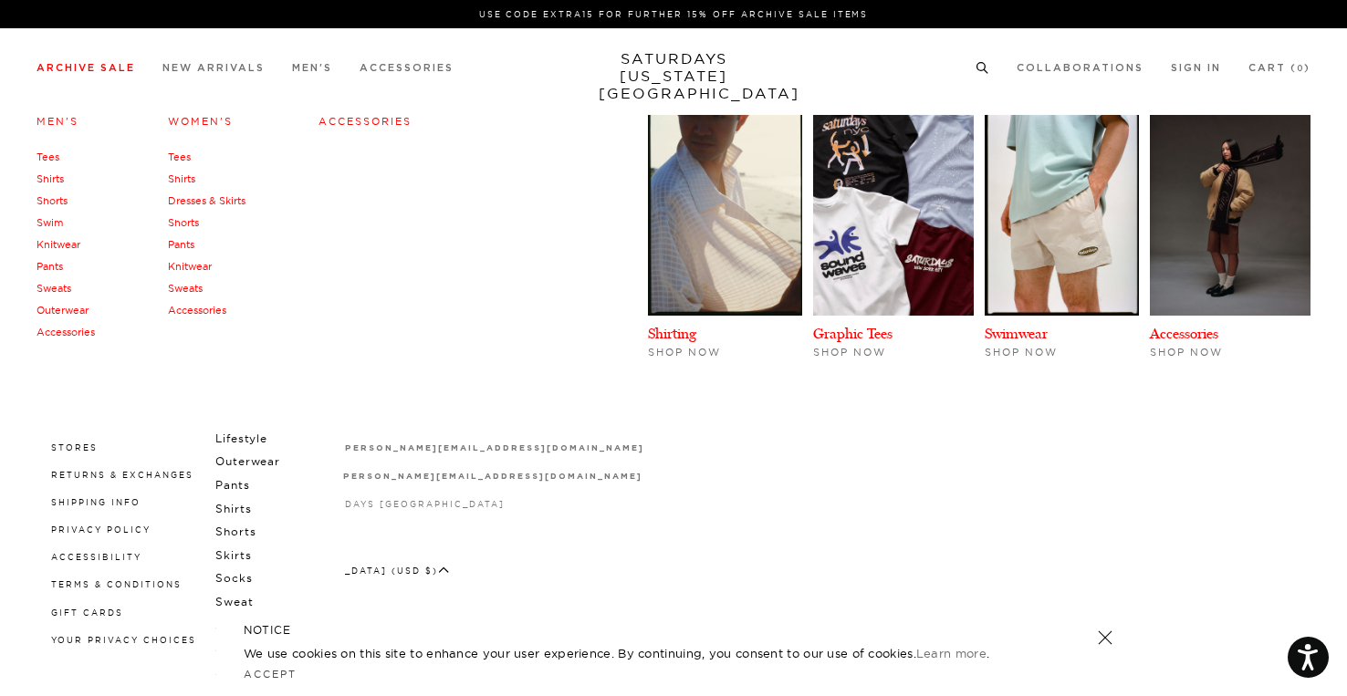
click at [59, 67] on link "Archive Sale" at bounding box center [85, 68] width 99 height 10
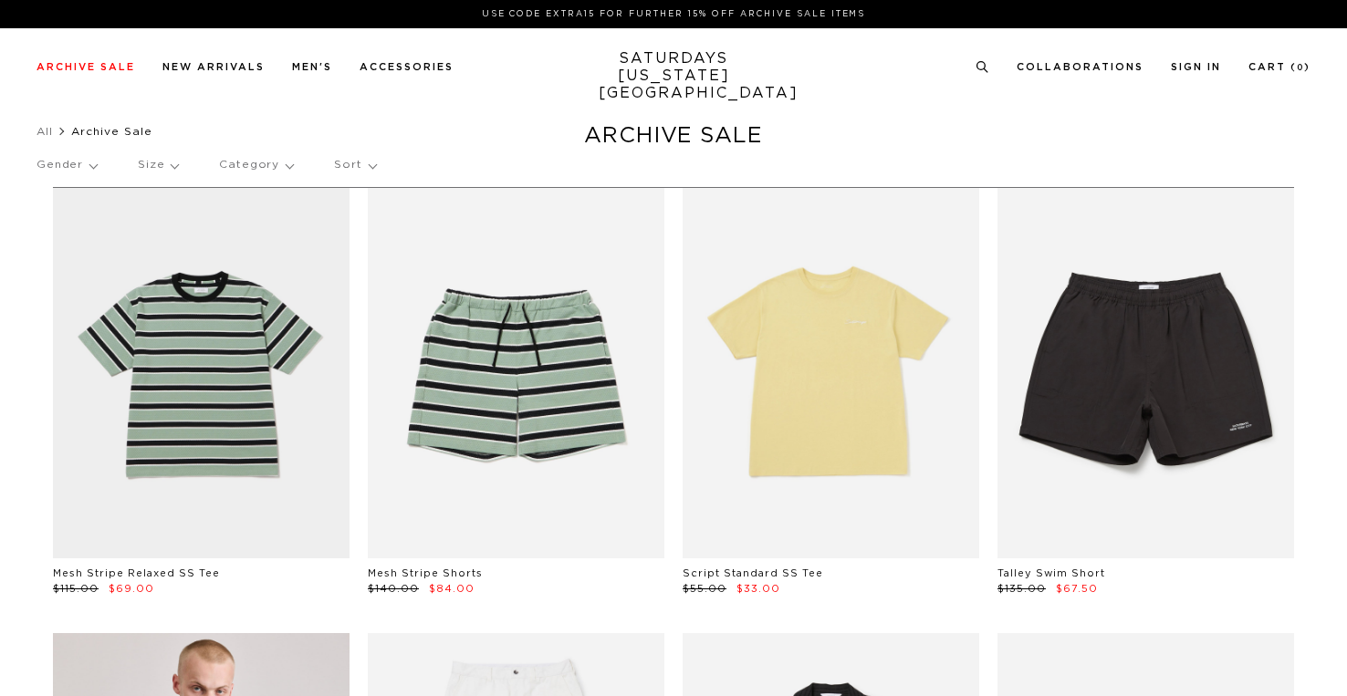
click at [241, 165] on p "Category" at bounding box center [256, 165] width 74 height 42
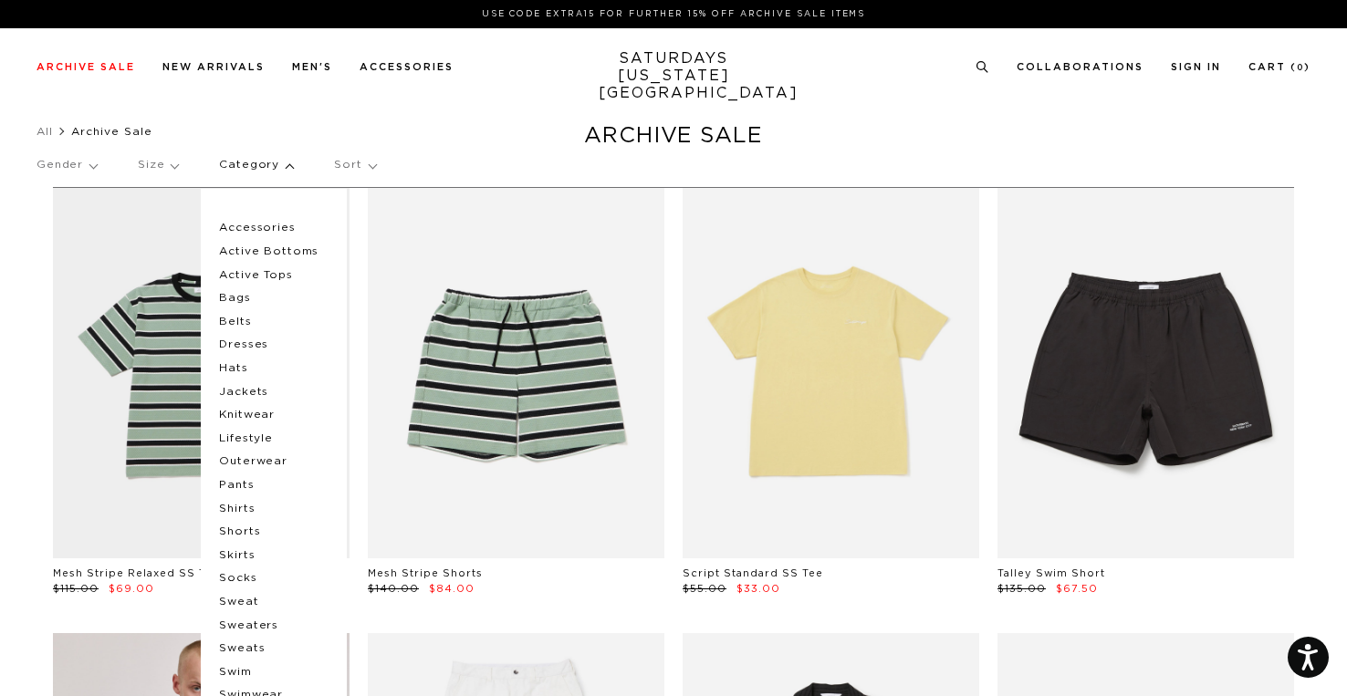
click at [248, 249] on p "Active Bottoms" at bounding box center [273, 252] width 109 height 24
click at [290, 249] on p "Active Bottoms" at bounding box center [273, 252] width 109 height 24
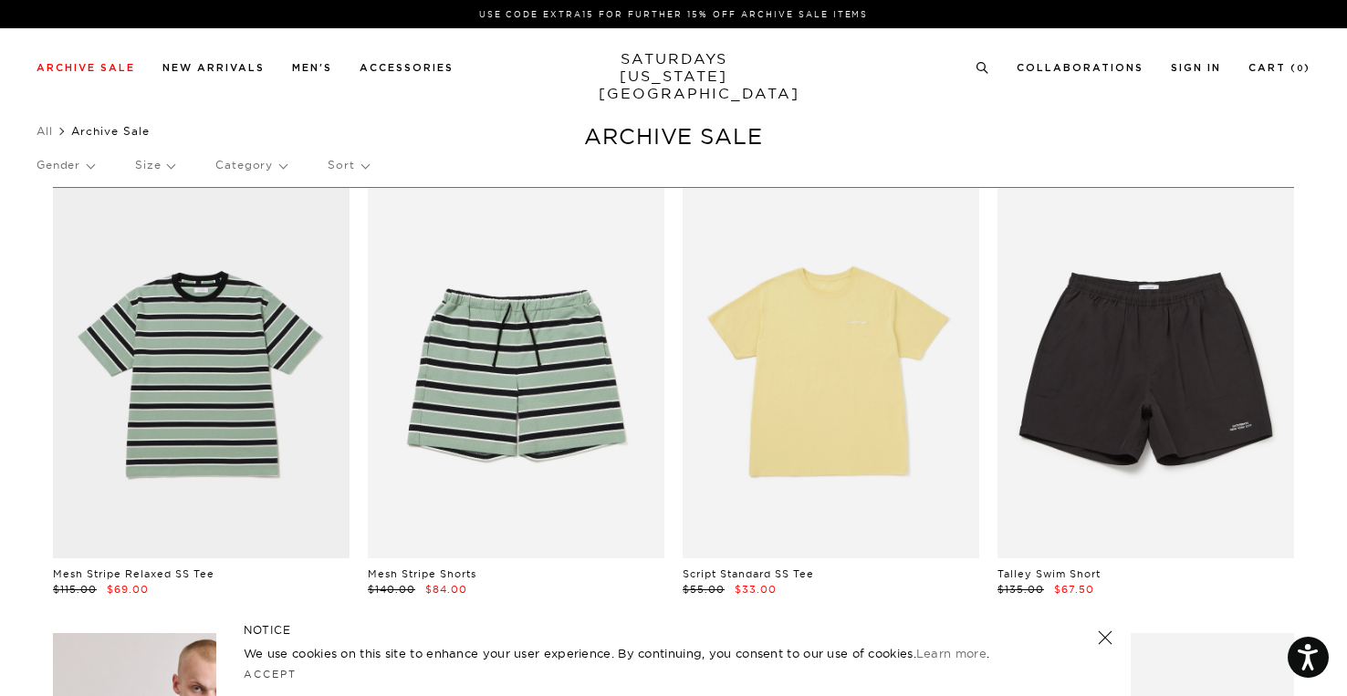
click at [248, 171] on p "Category" at bounding box center [250, 165] width 71 height 42
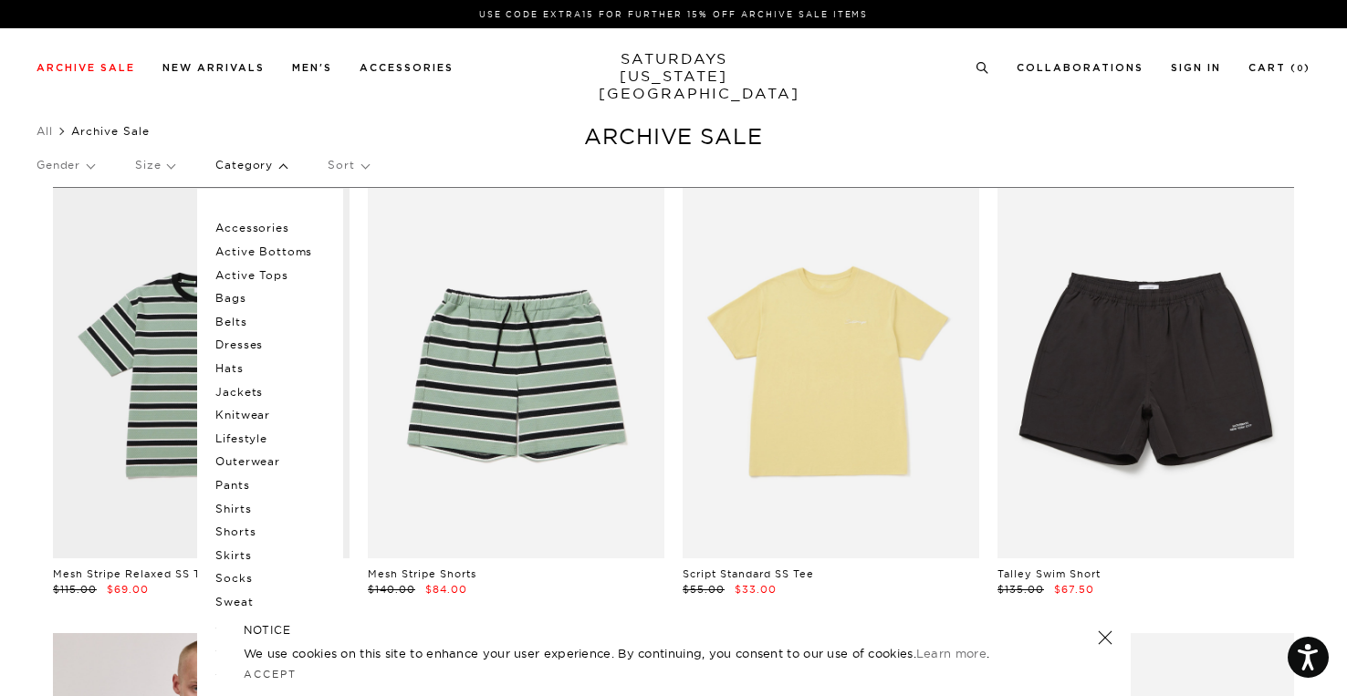
click at [248, 249] on p "Active Bottoms" at bounding box center [269, 252] width 109 height 24
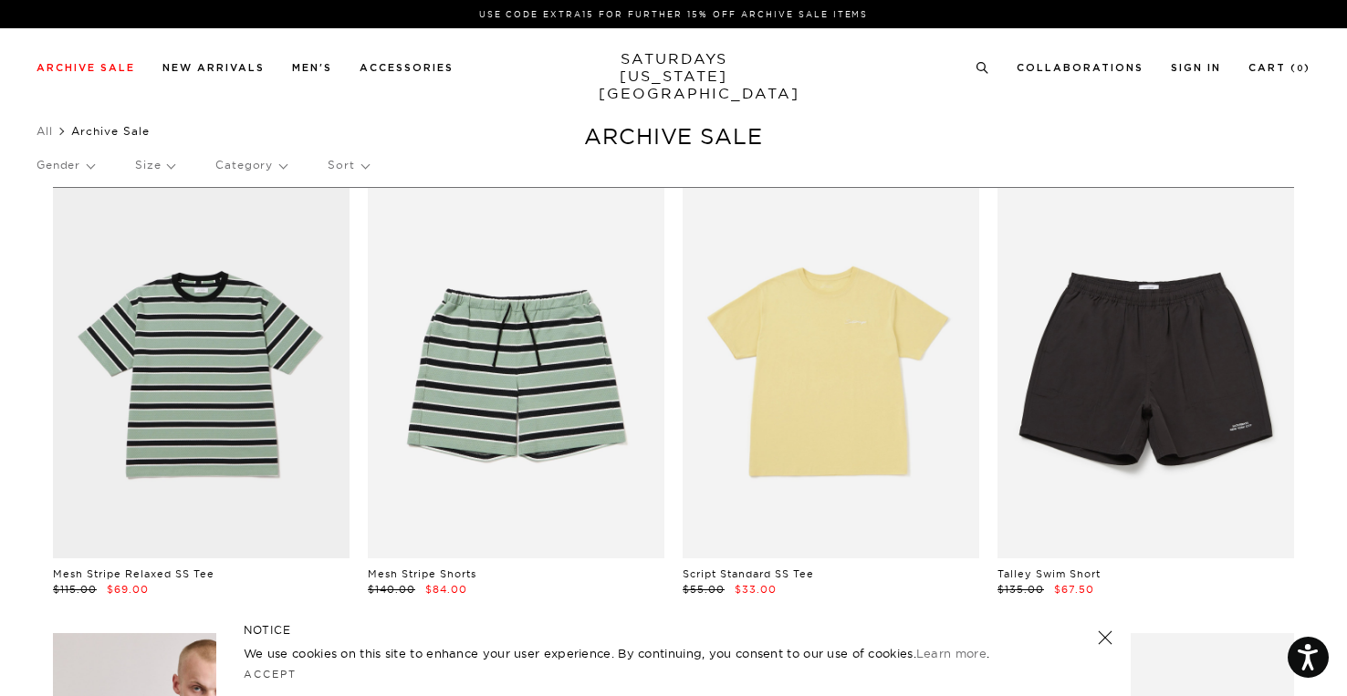
click at [263, 158] on p "Category" at bounding box center [250, 165] width 71 height 42
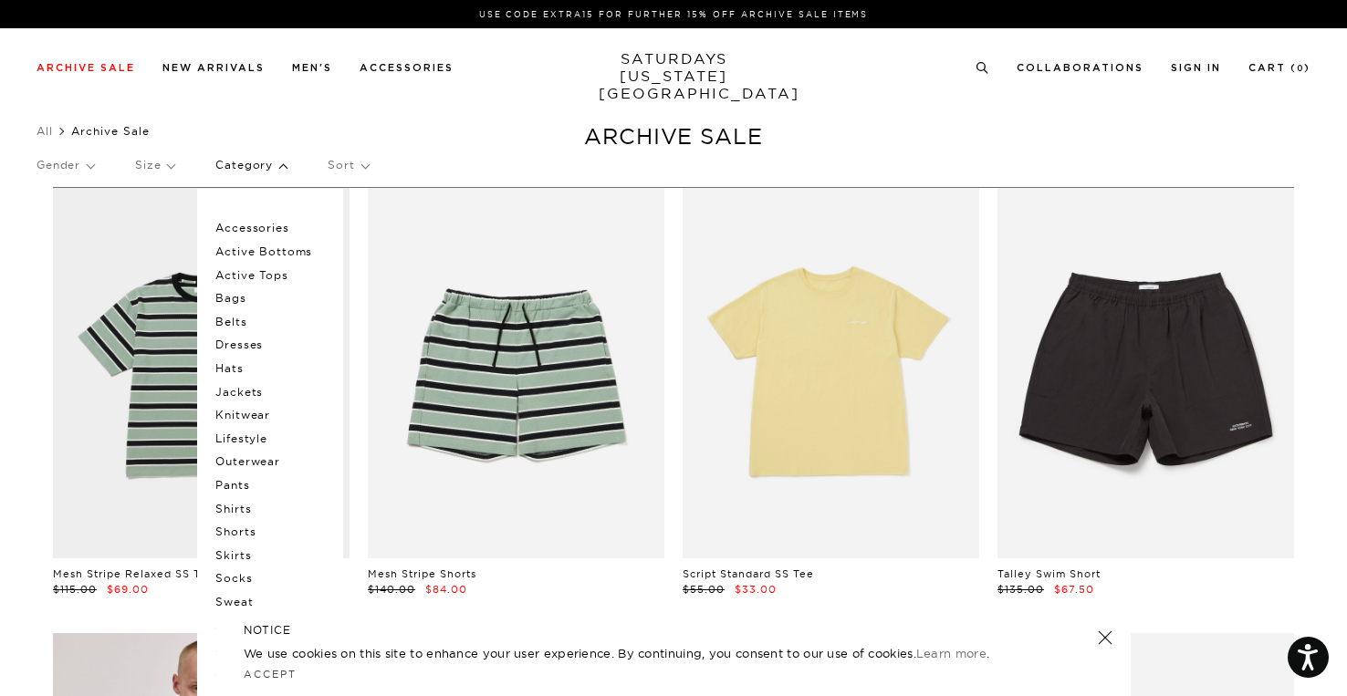
click at [245, 274] on p "Active Tops" at bounding box center [269, 276] width 109 height 24
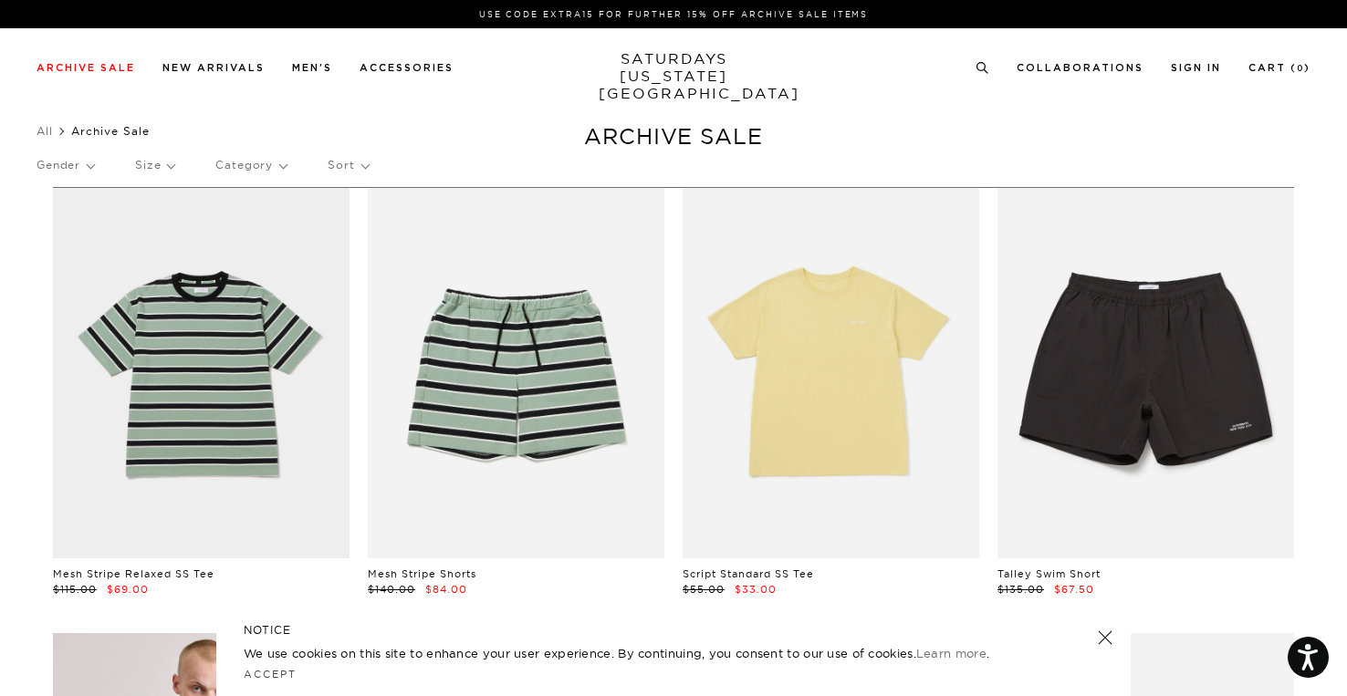
click at [255, 122] on ul "All Archive Sale" at bounding box center [673, 131] width 1274 height 18
click at [250, 167] on p "Category" at bounding box center [250, 165] width 71 height 42
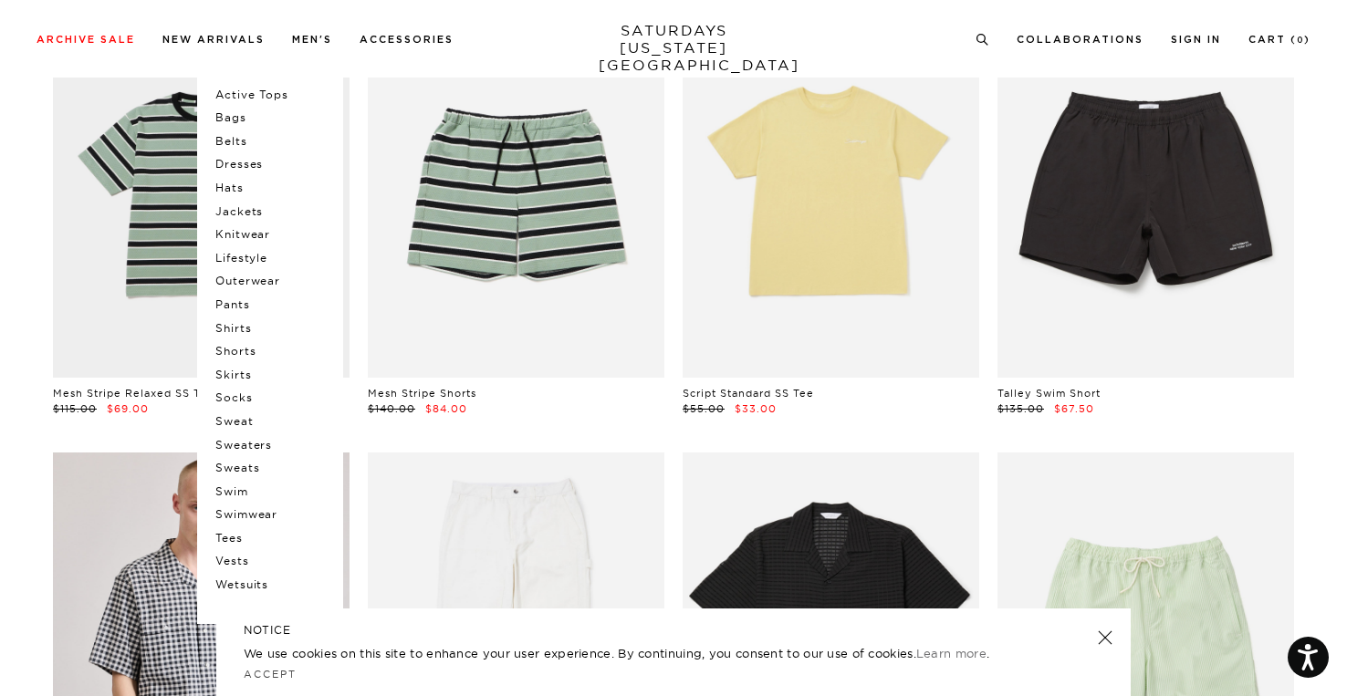
scroll to position [182, 0]
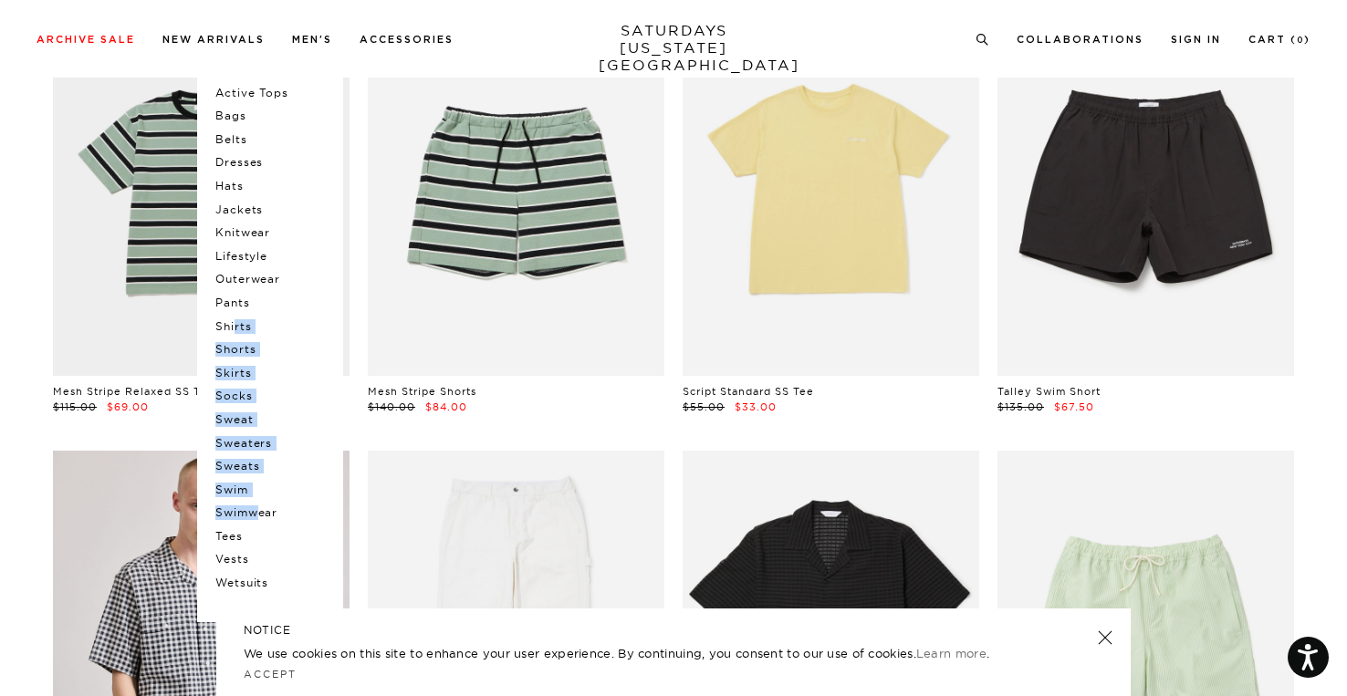
drag, startPoint x: 233, startPoint y: 326, endPoint x: 252, endPoint y: 526, distance: 201.6
click at [253, 524] on div "Accessories Active Bottoms Active Tops Bags Belts Dresses Hats Jackets Knitwear…" at bounding box center [270, 313] width 146 height 615
click at [231, 534] on p "Tees" at bounding box center [269, 537] width 109 height 24
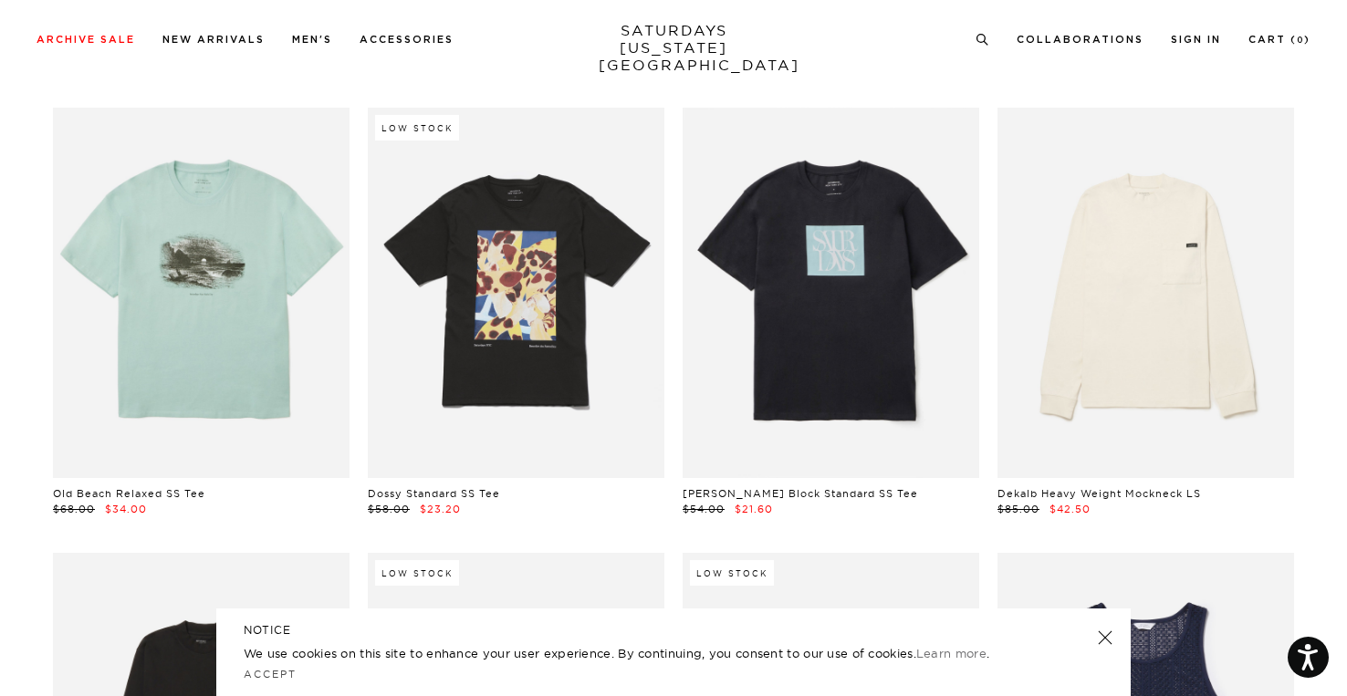
scroll to position [1642, 0]
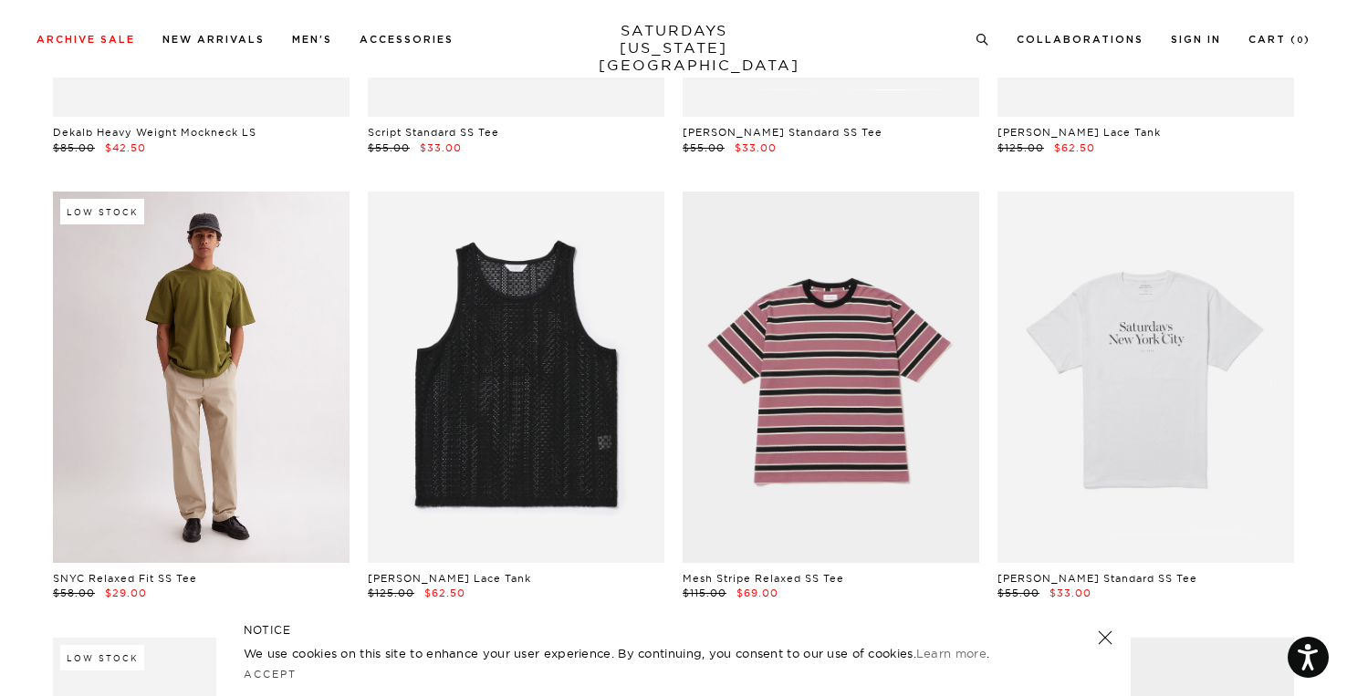
scroll to position [2190, 0]
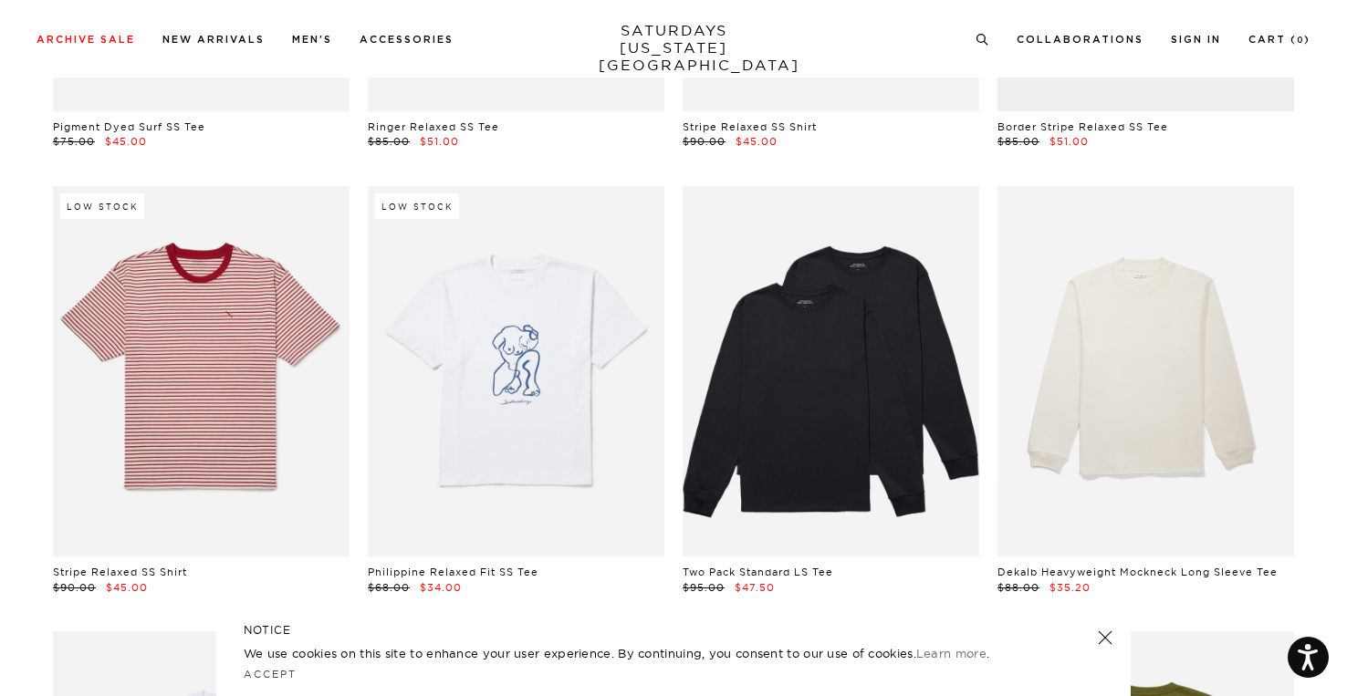
scroll to position [3193, 0]
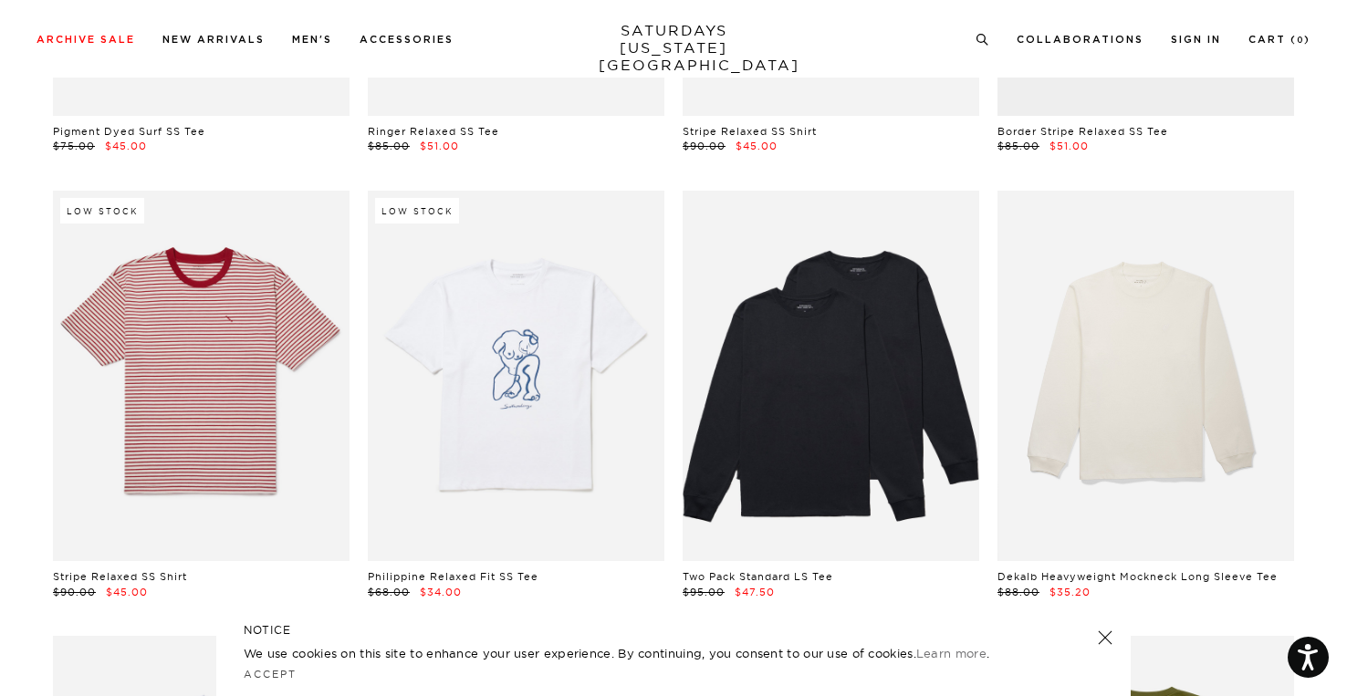
click at [45, 357] on div "Low Stock Stripe Relaxed SS Shirt $90.00 $45.00" at bounding box center [201, 395] width 315 height 409
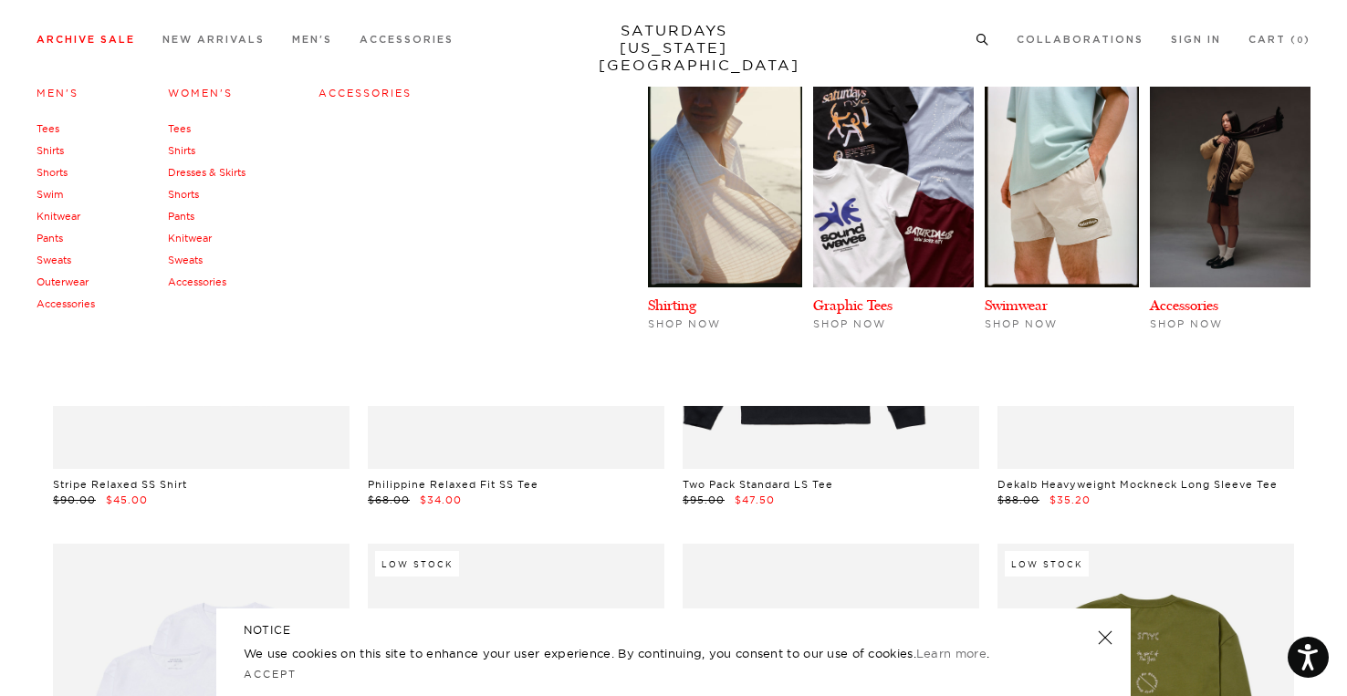
scroll to position [3558, 0]
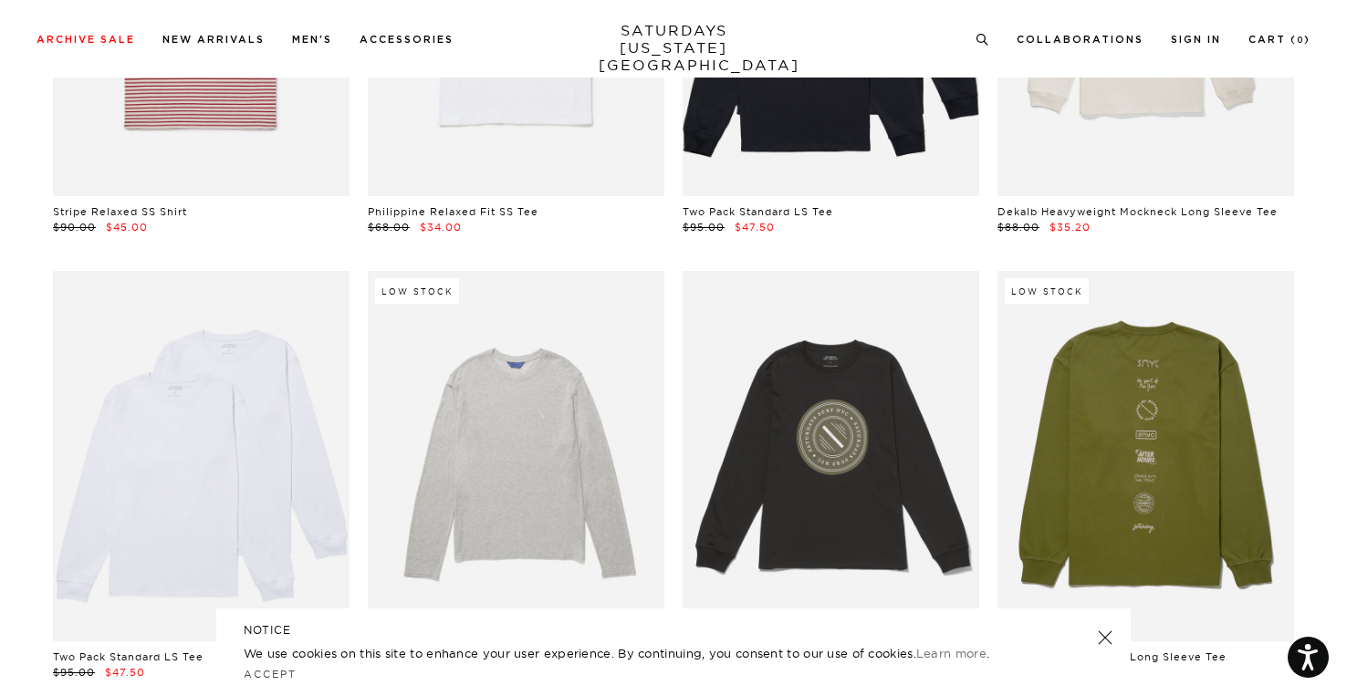
click at [35, 428] on div "Tees Clear All Mesh Stripe Relaxed SS Tee $115.00 $69.00 Script Standard SS Tee…" at bounding box center [673, 232] width 1314 height 7206
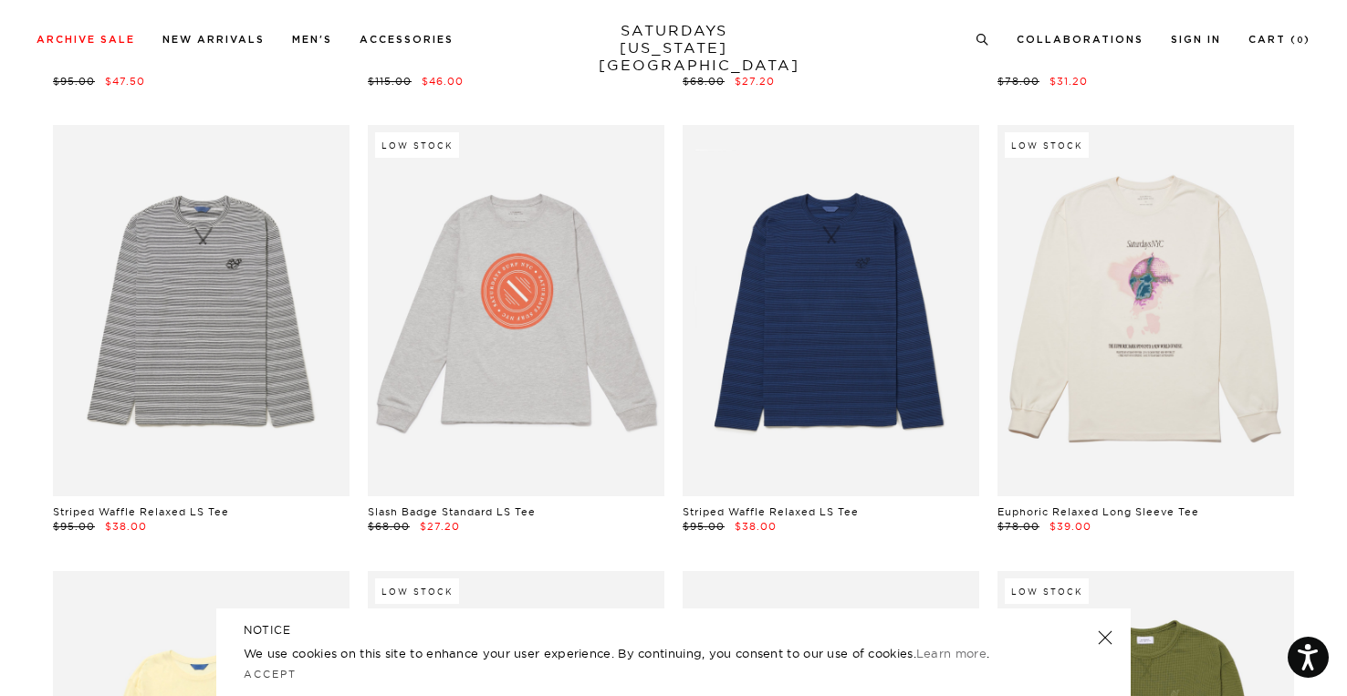
scroll to position [4197, 0]
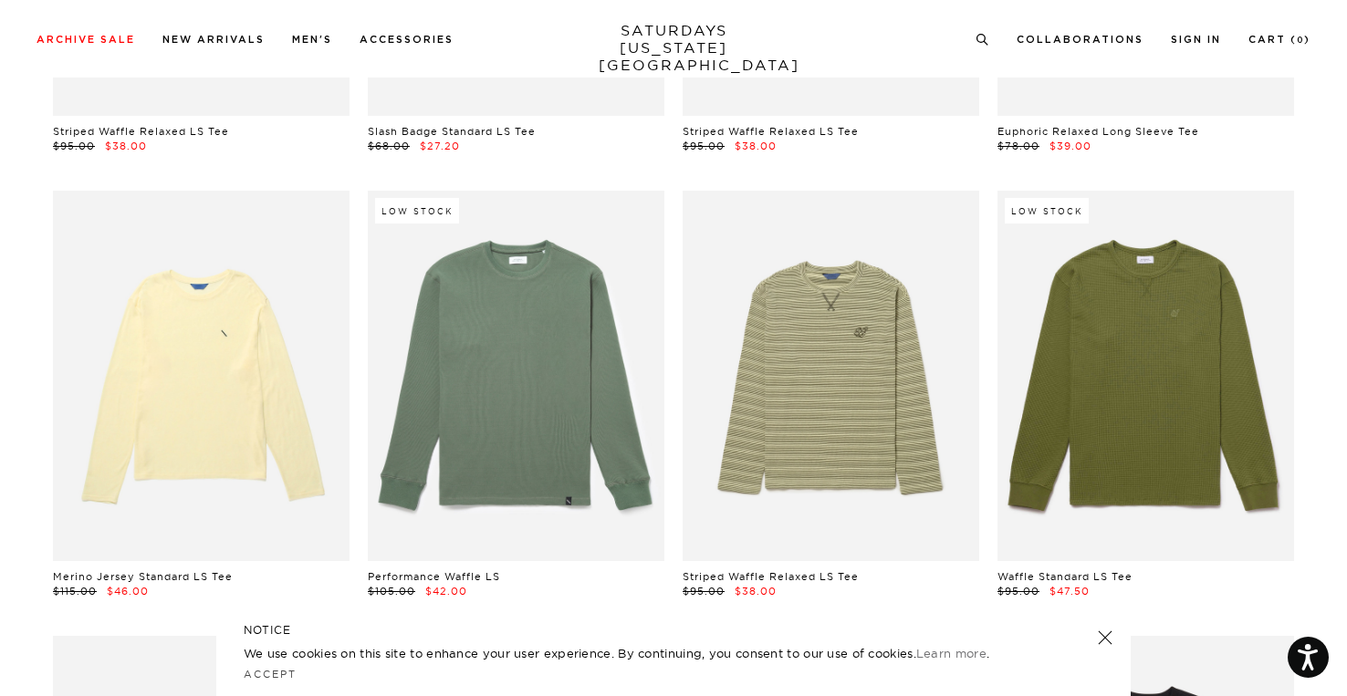
scroll to position [4562, 0]
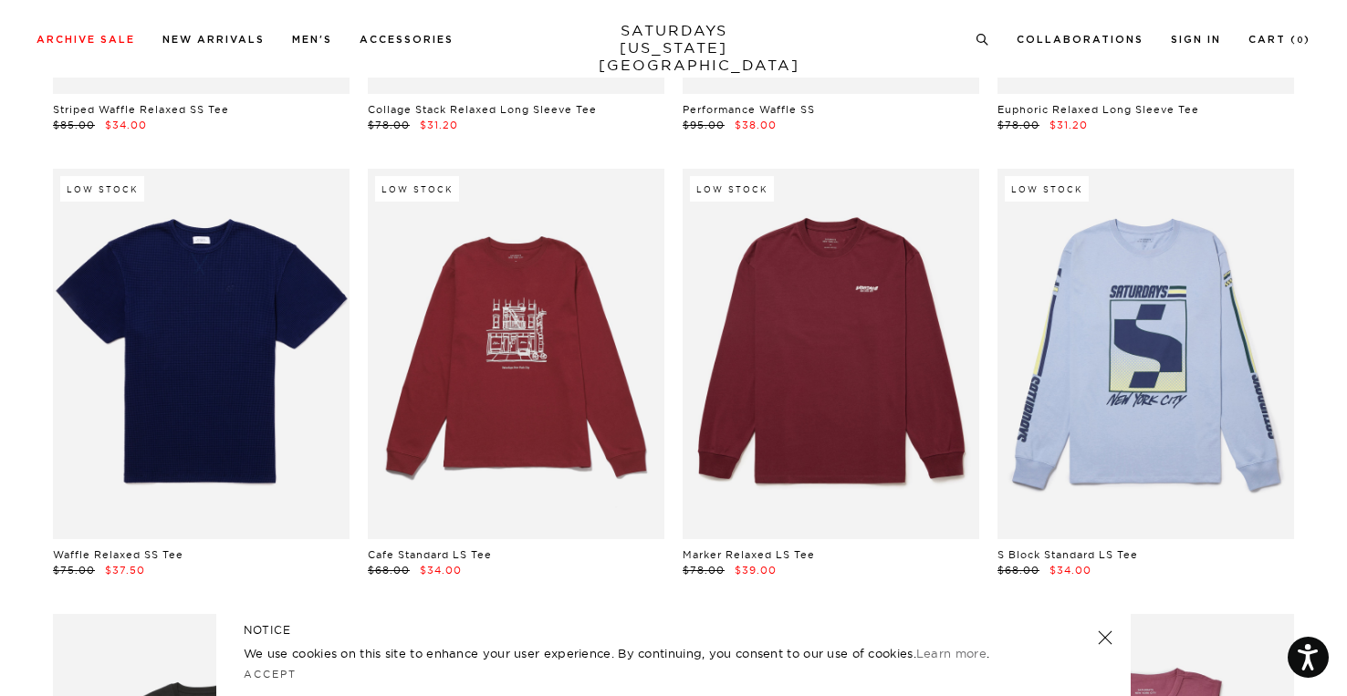
scroll to position [5474, 0]
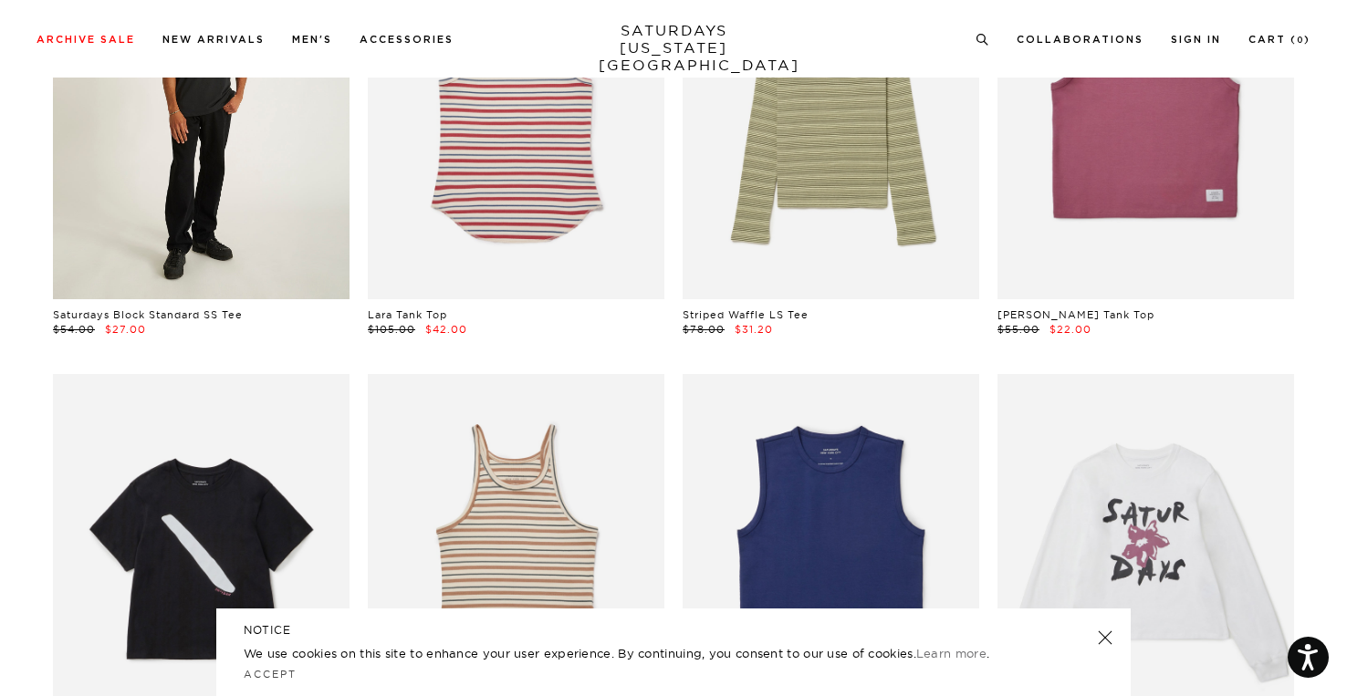
scroll to position [6295, 0]
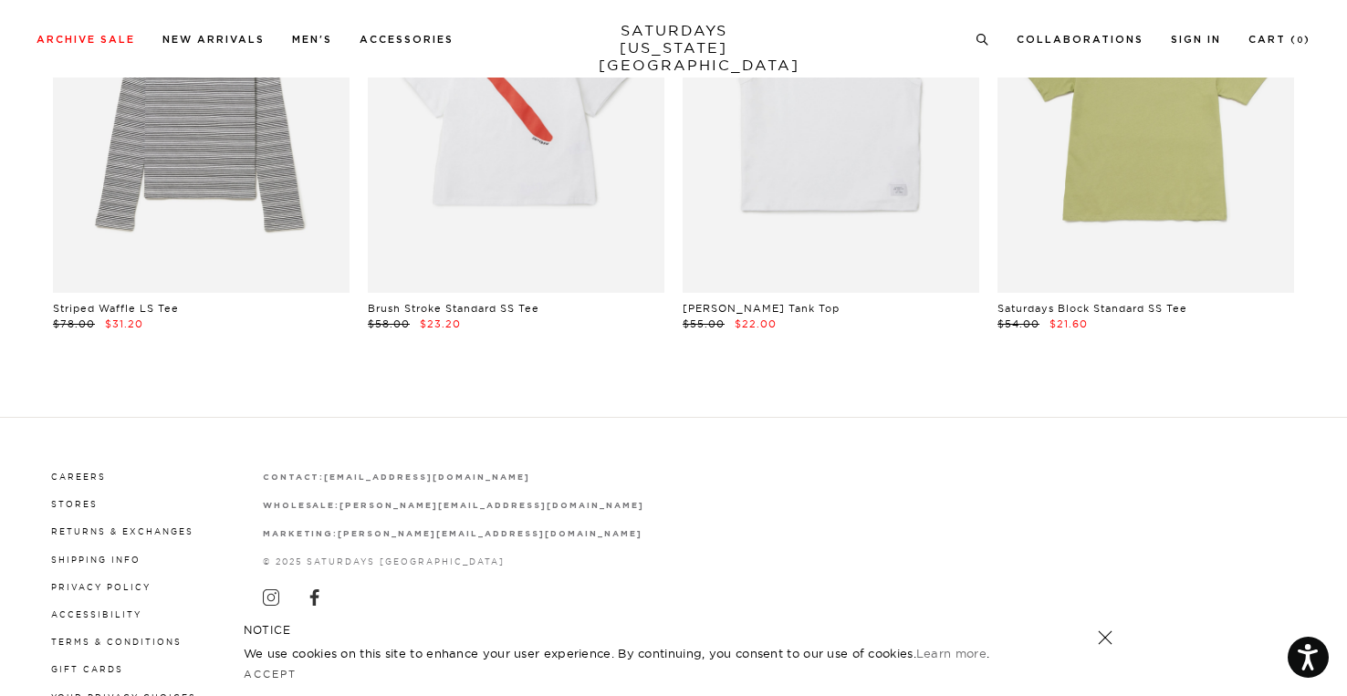
scroll to position [7082, 0]
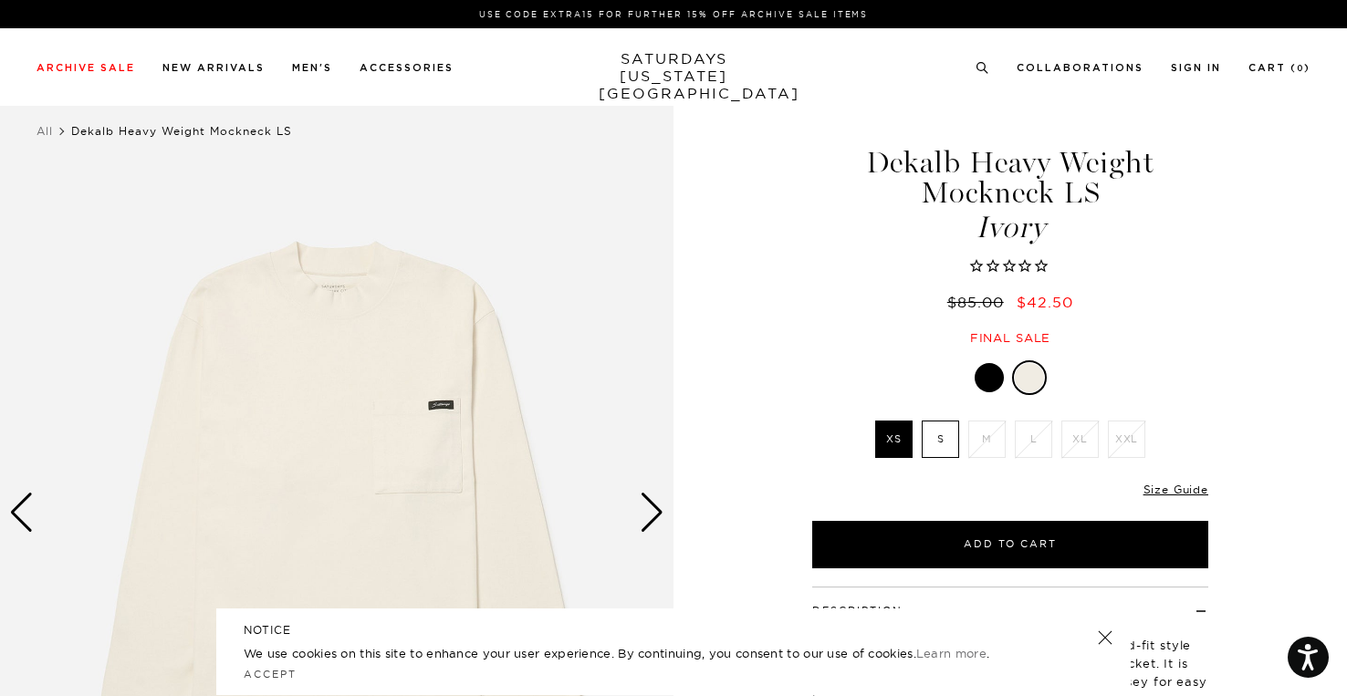
click at [654, 517] on div "Next slide" at bounding box center [652, 513] width 25 height 40
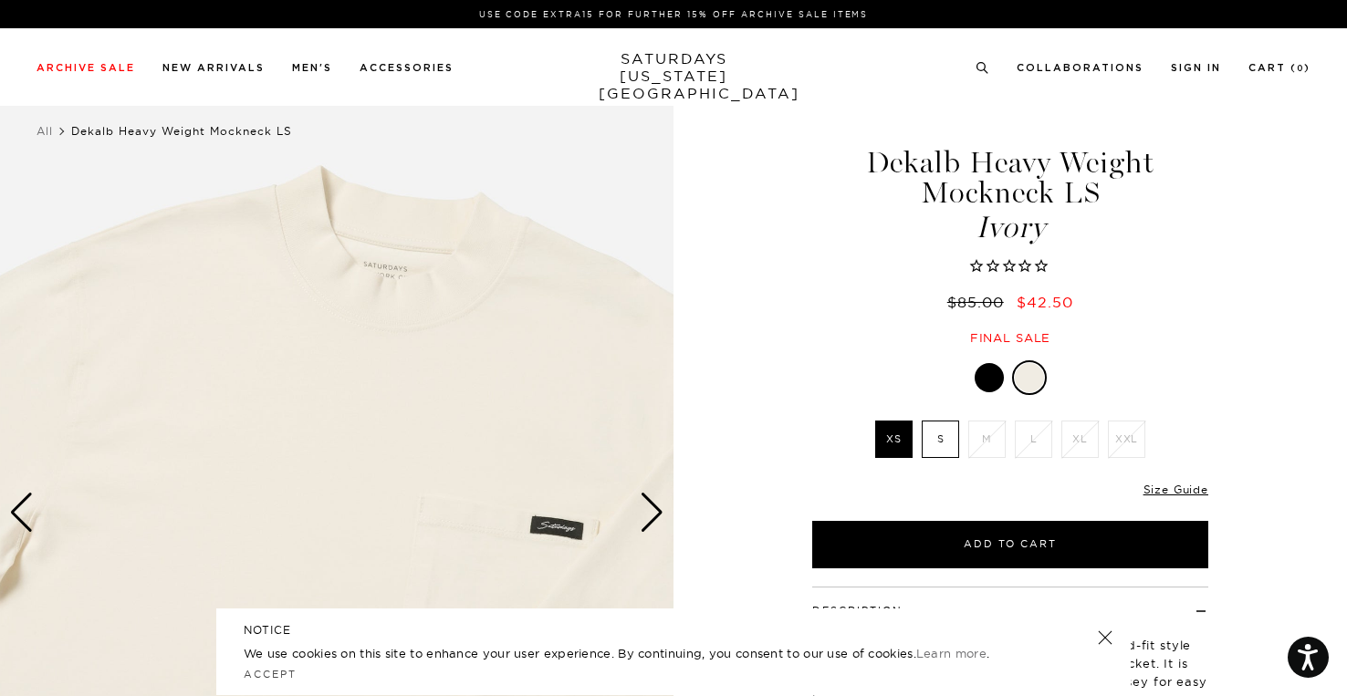
click at [654, 517] on div "Next slide" at bounding box center [652, 513] width 25 height 40
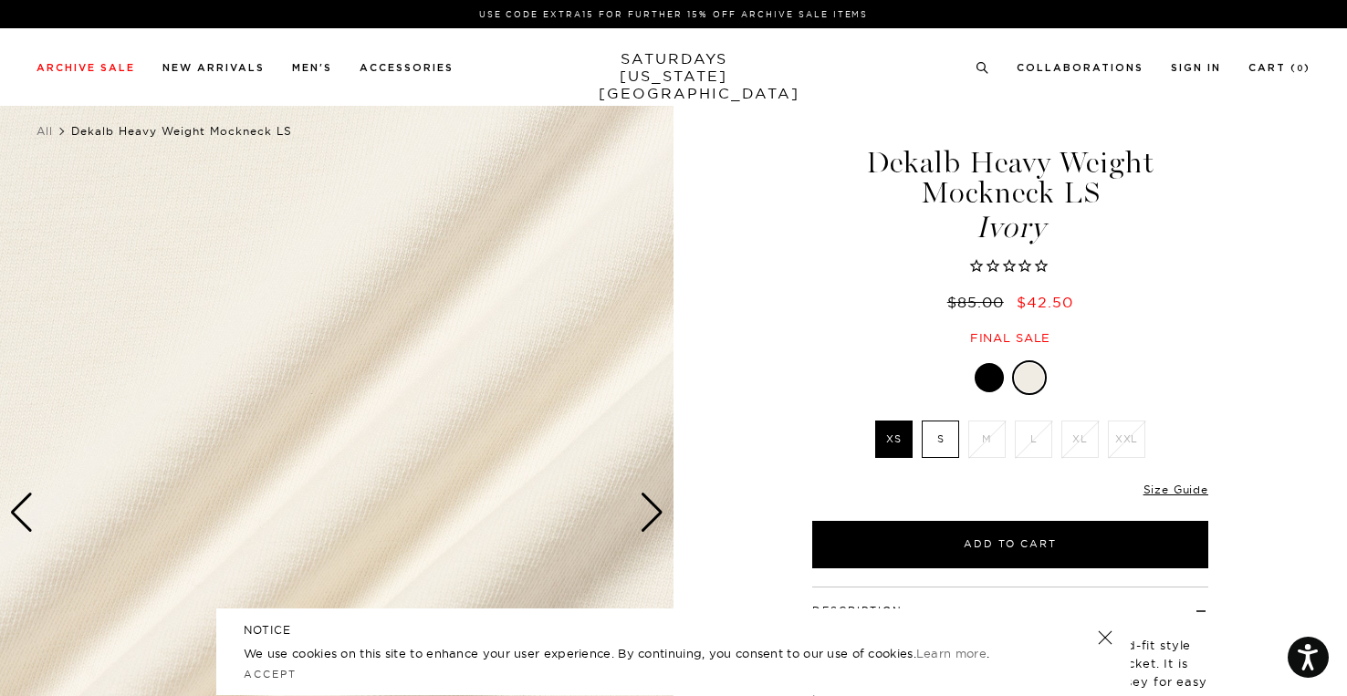
click at [654, 517] on div "Next slide" at bounding box center [652, 513] width 25 height 40
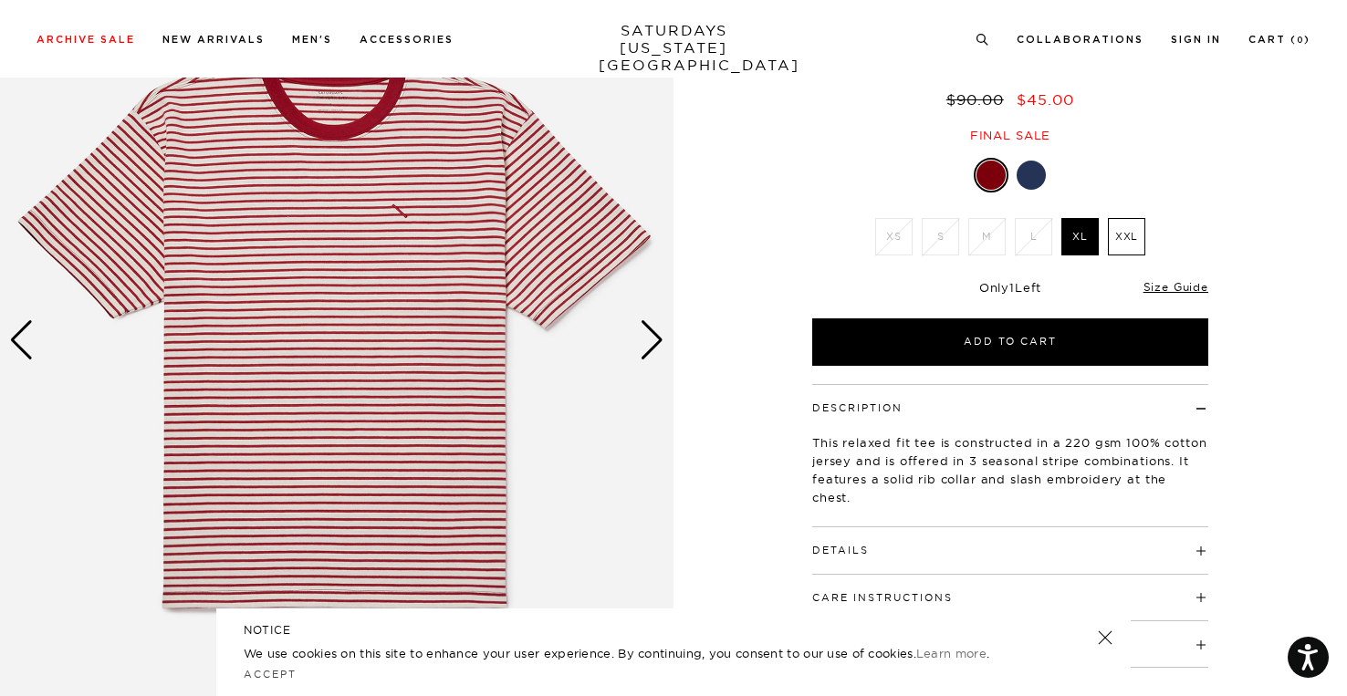
scroll to position [182, 0]
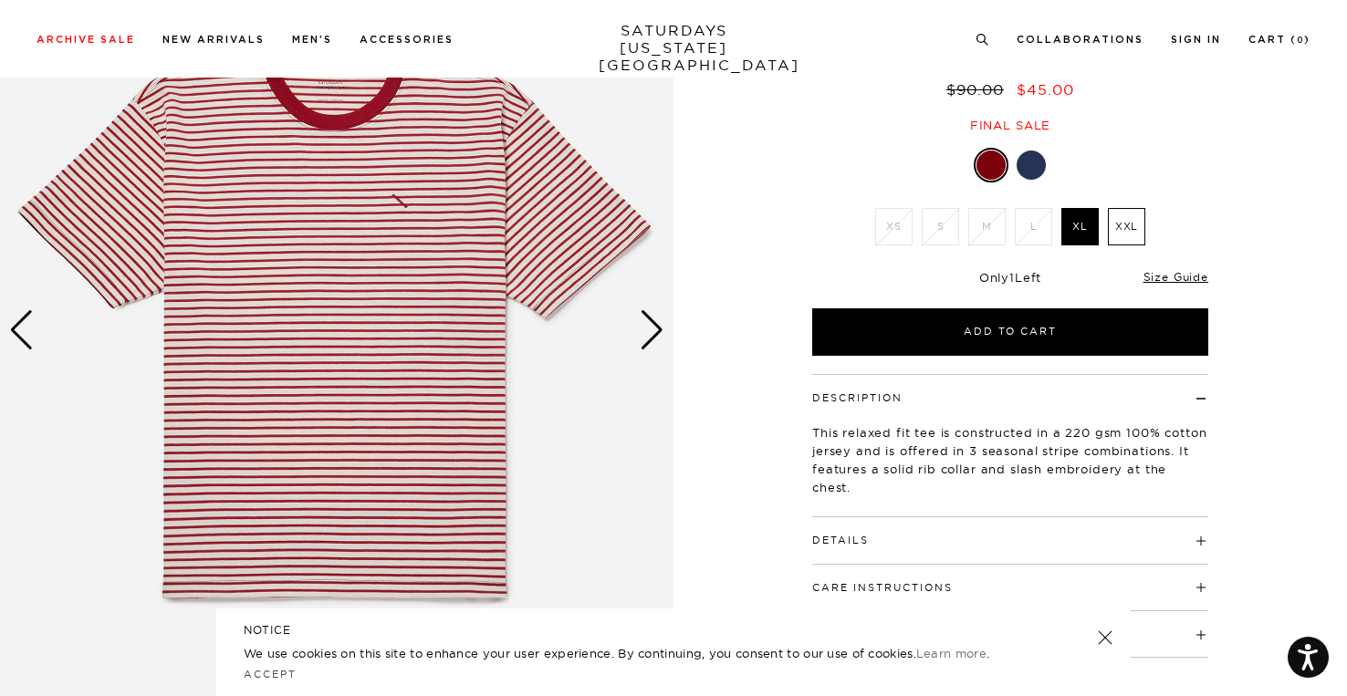
click at [1056, 161] on div at bounding box center [1010, 165] width 396 height 35
click at [1051, 161] on div at bounding box center [1010, 165] width 396 height 35
click at [1032, 164] on div at bounding box center [1030, 165] width 29 height 29
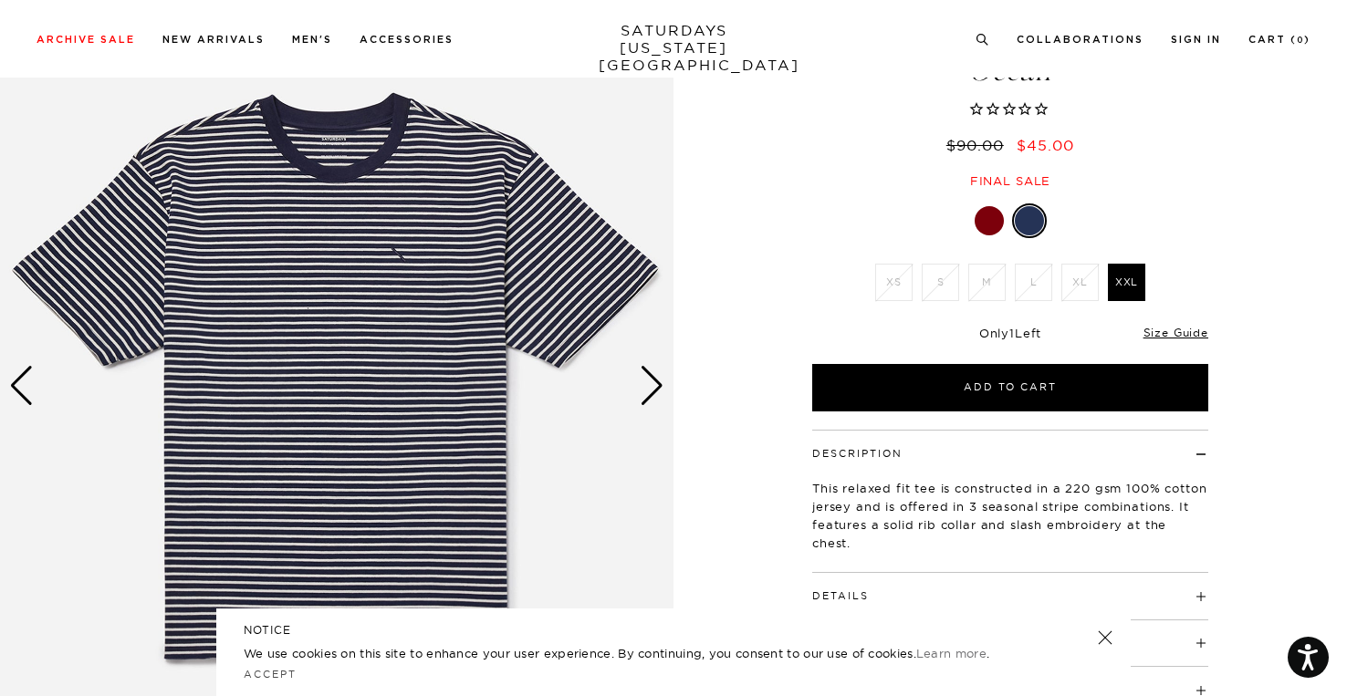
scroll to position [182, 0]
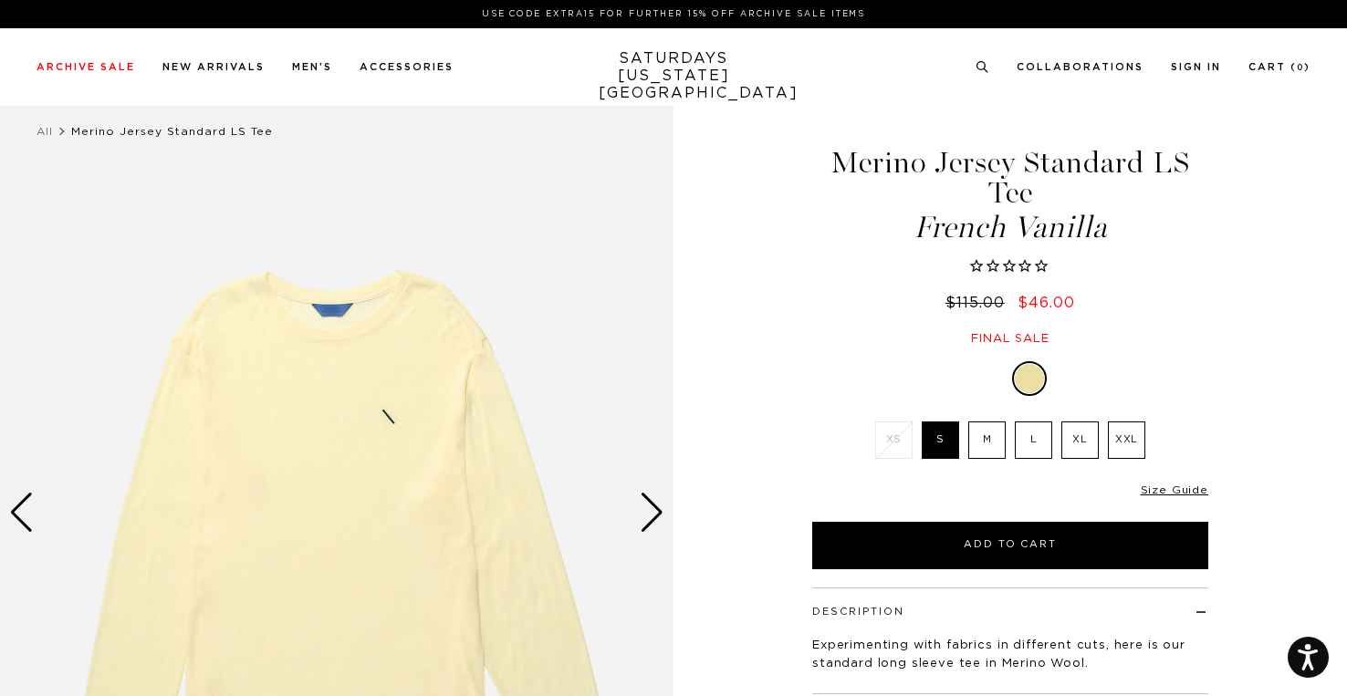
click at [990, 378] on div at bounding box center [988, 378] width 29 height 29
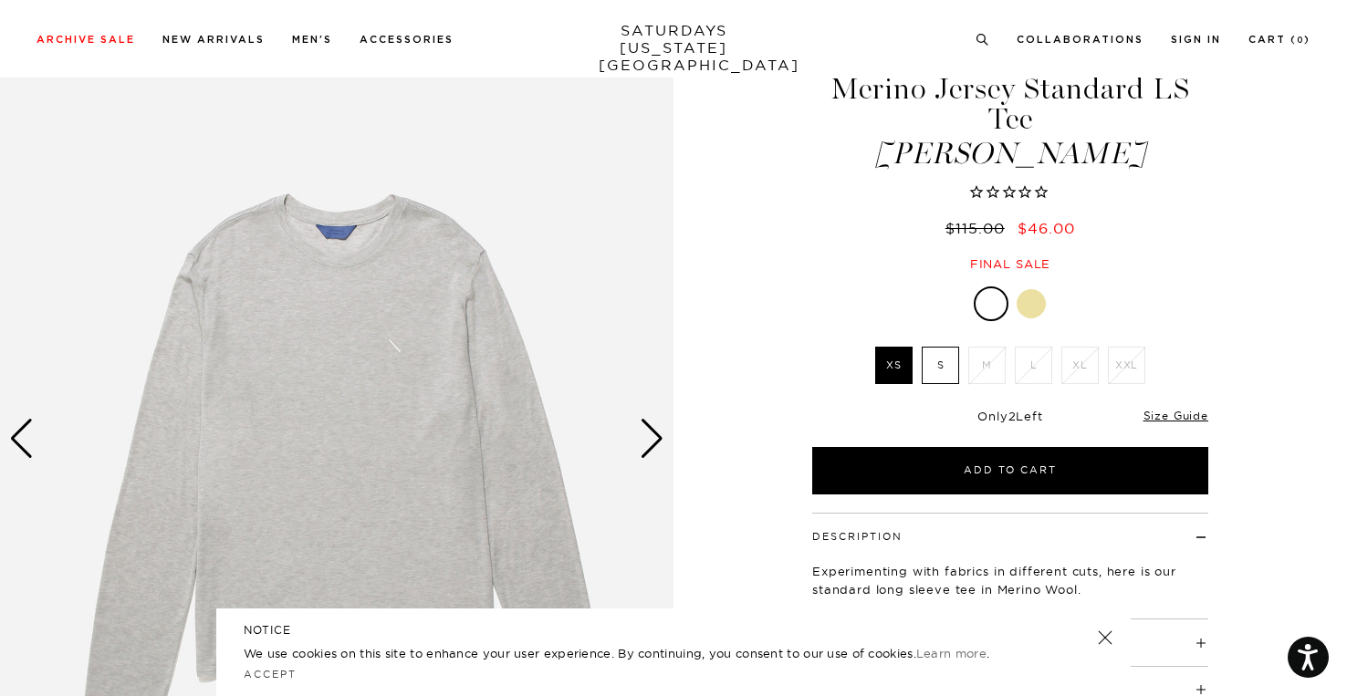
scroll to position [182, 0]
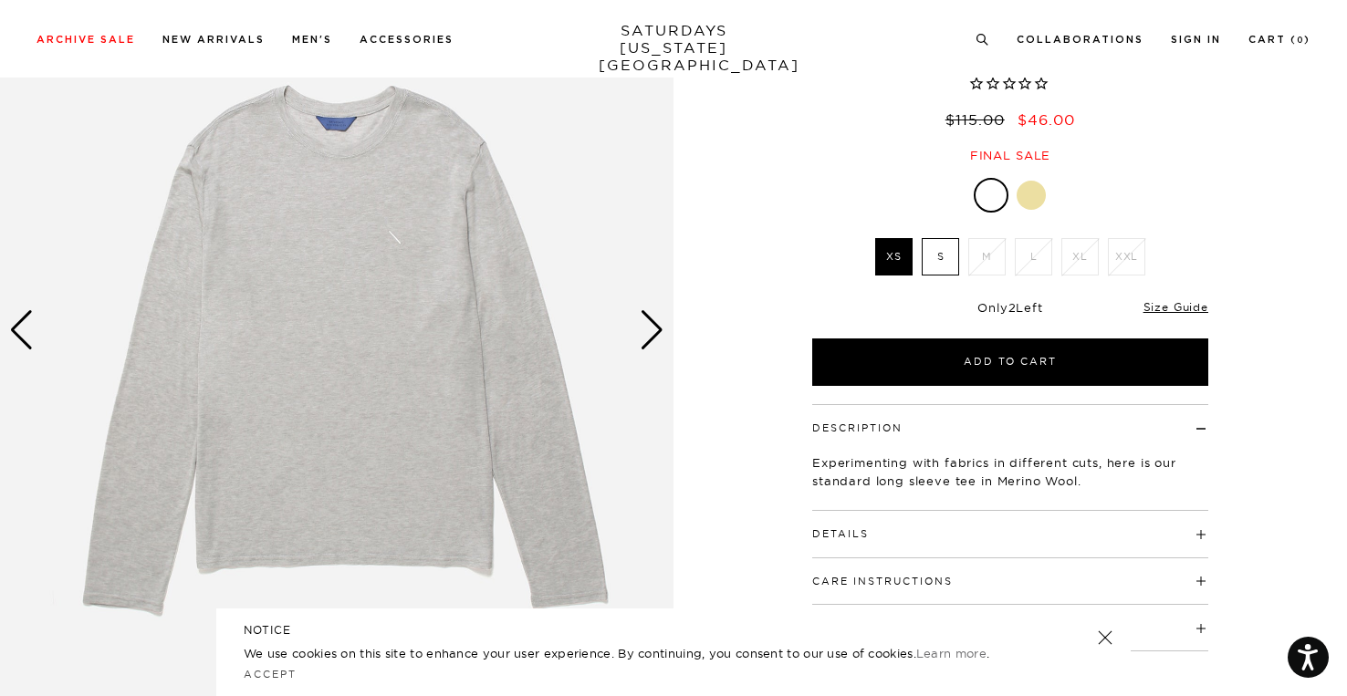
click at [645, 317] on div "Next slide" at bounding box center [652, 330] width 25 height 40
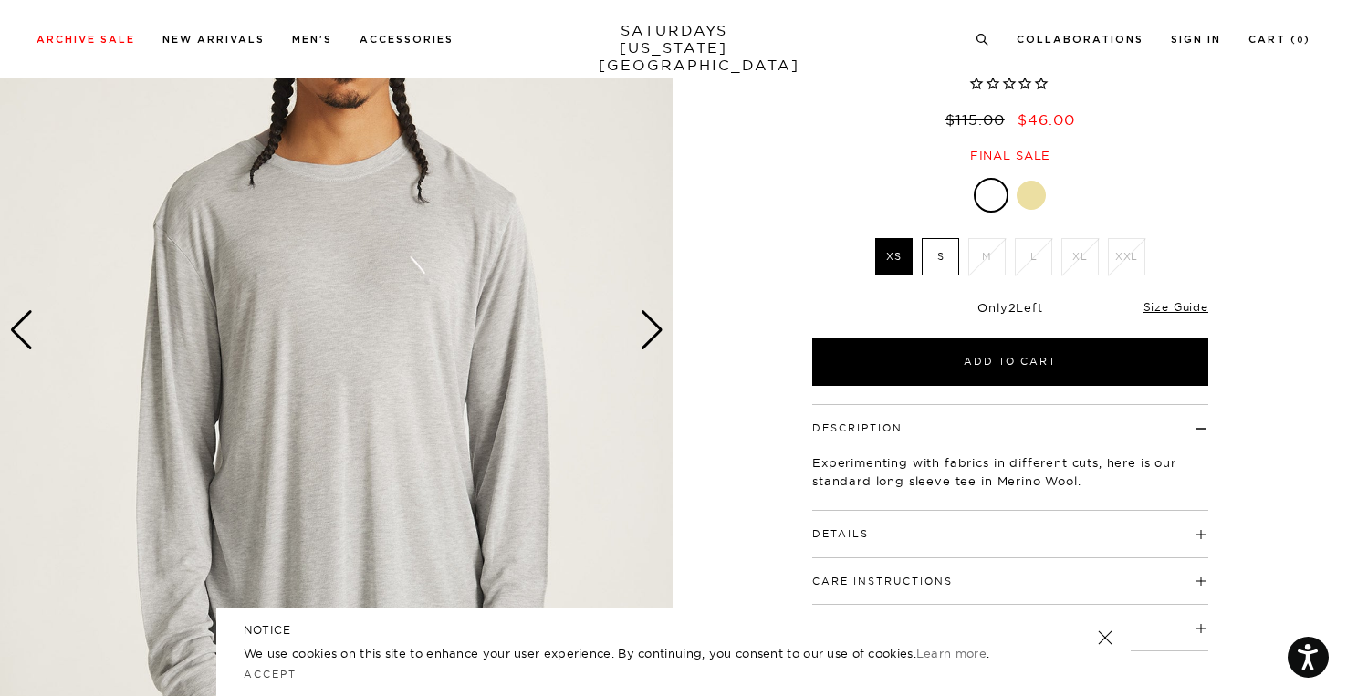
click at [647, 317] on div "Next slide" at bounding box center [652, 330] width 25 height 40
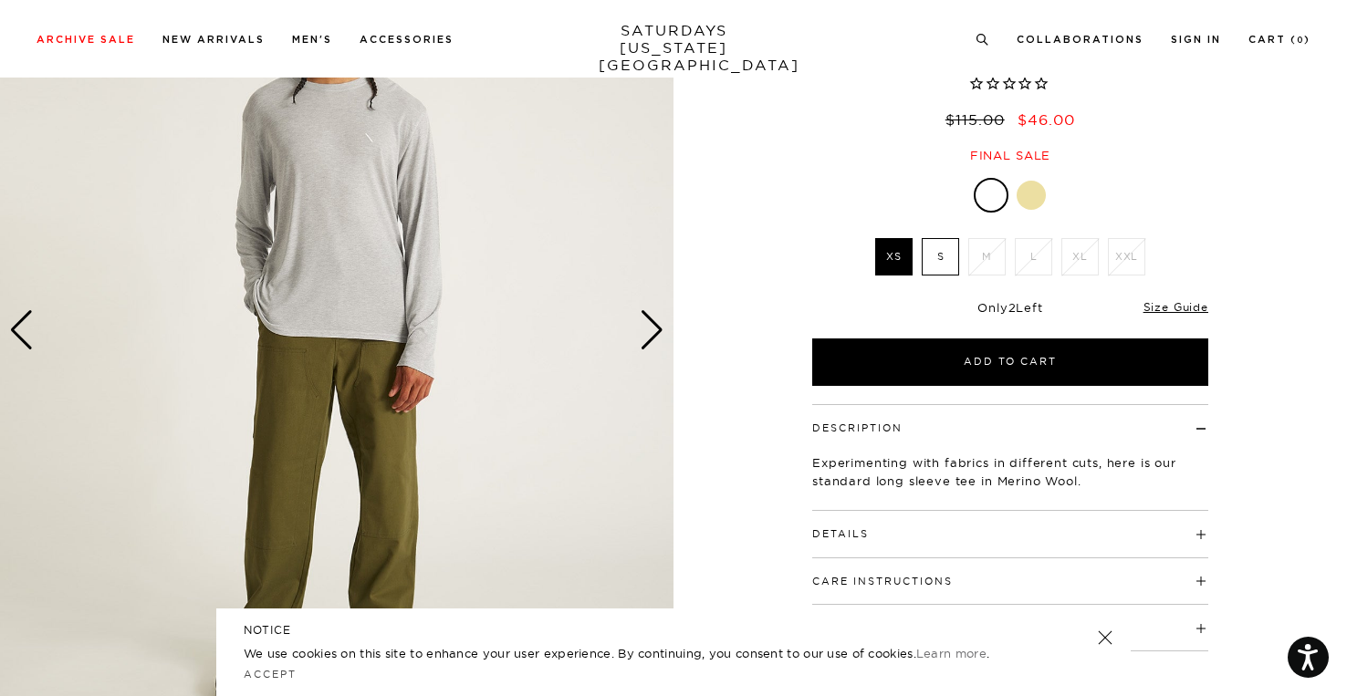
click at [952, 529] on h4 "Details" at bounding box center [1010, 526] width 396 height 30
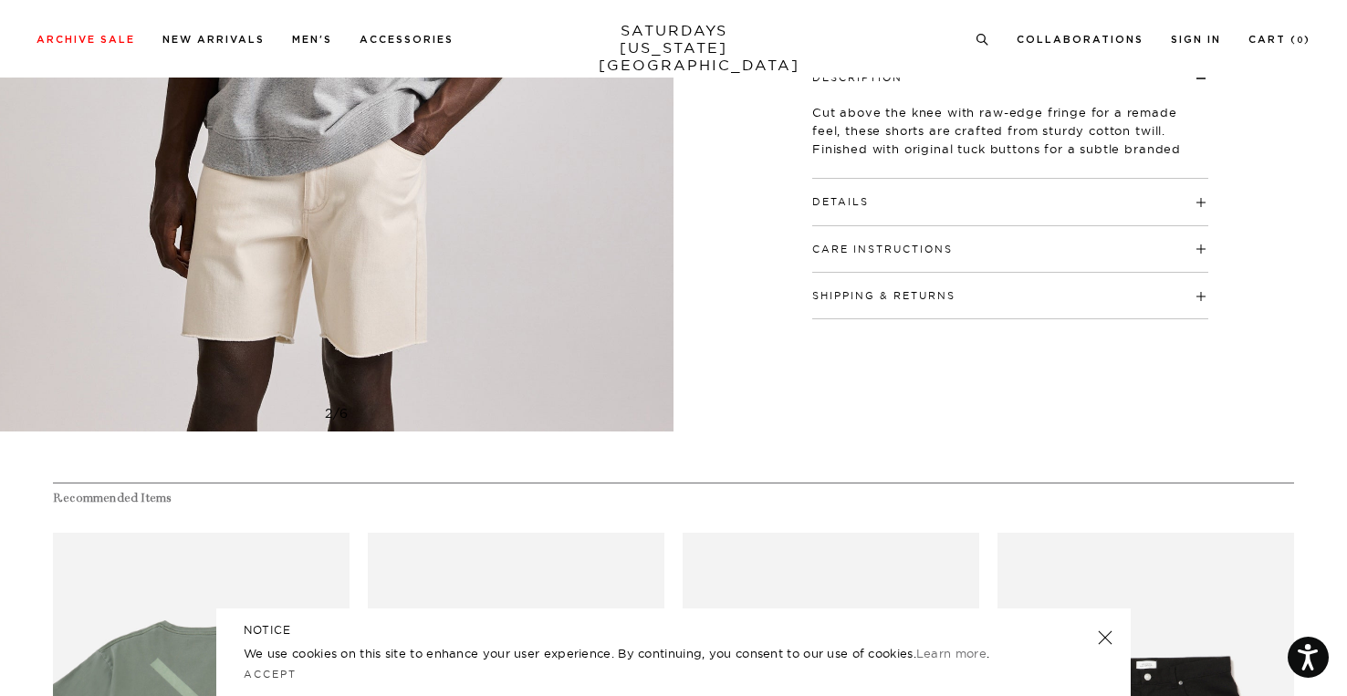
scroll to position [365, 0]
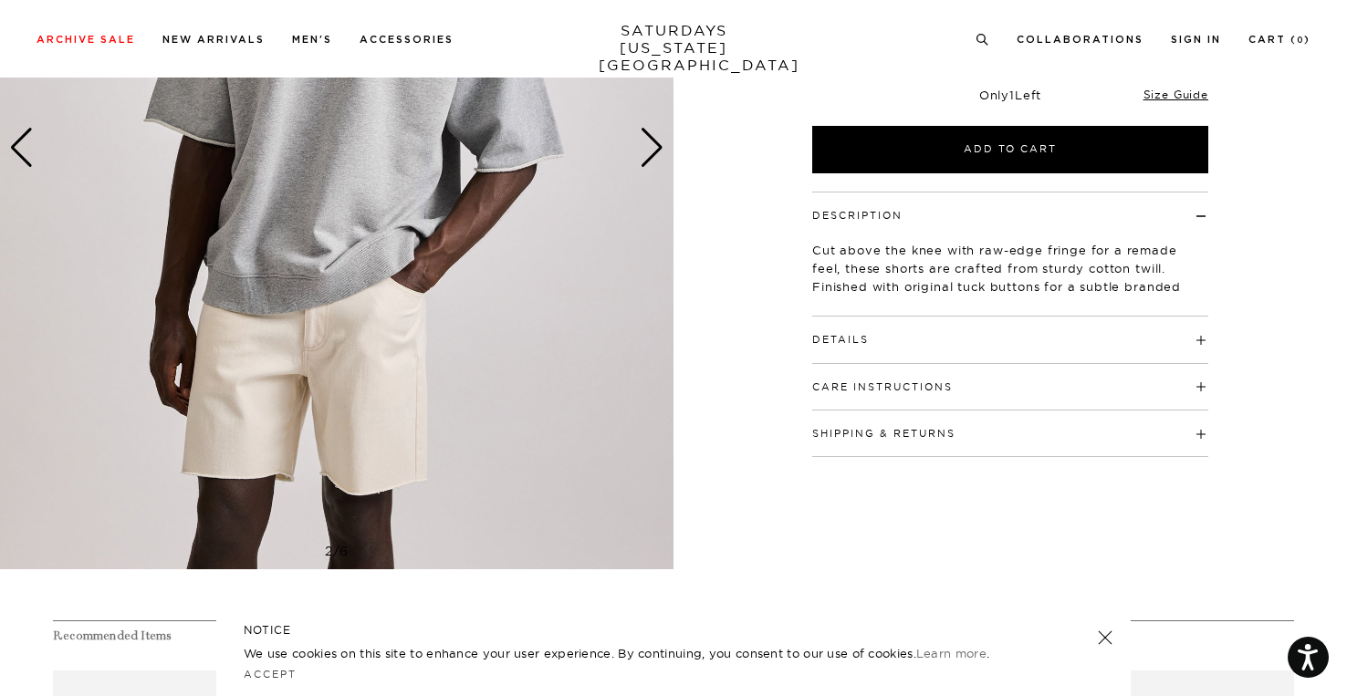
click at [642, 150] on div "Next slide" at bounding box center [652, 148] width 25 height 40
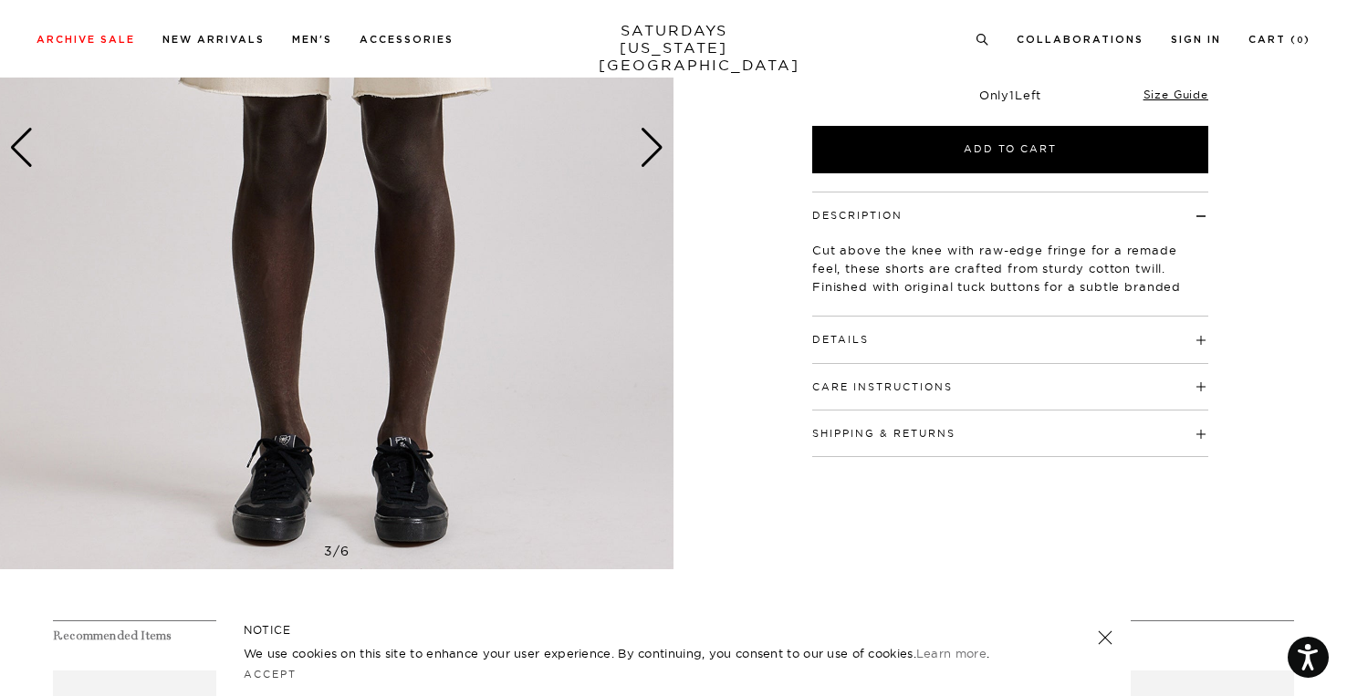
click at [908, 328] on h4 "Details" at bounding box center [1010, 332] width 396 height 30
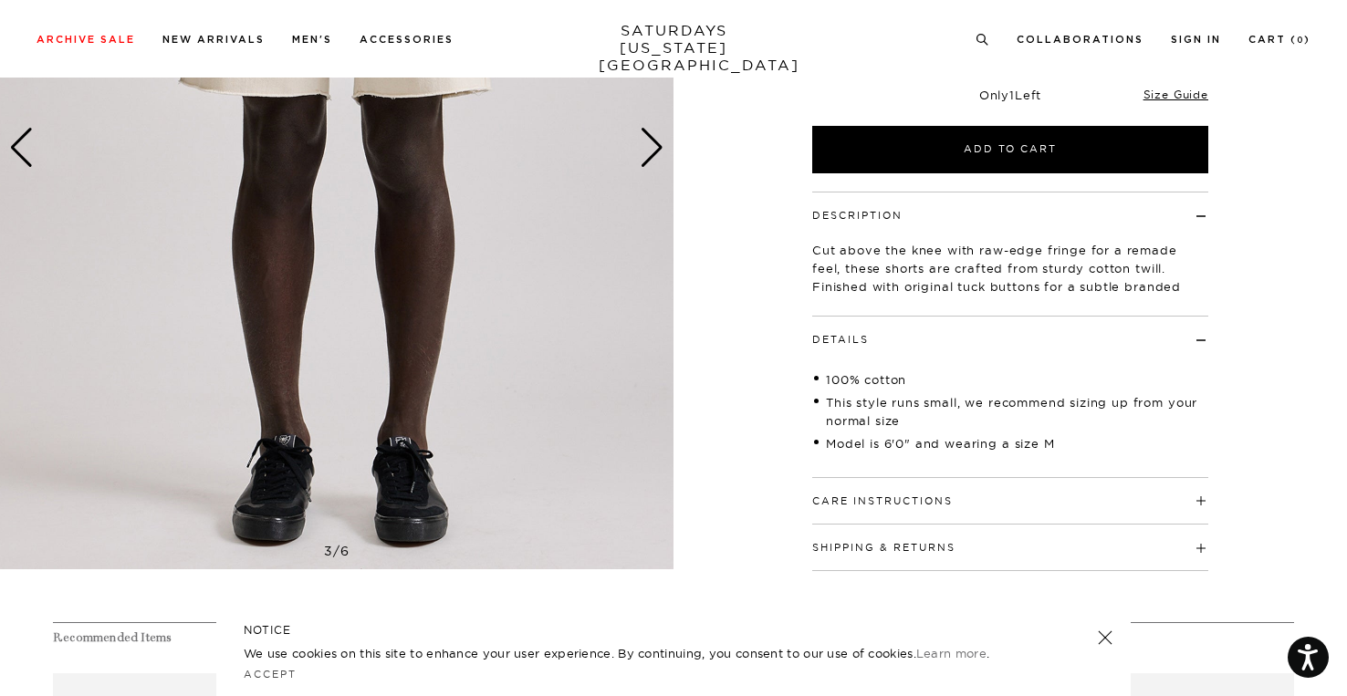
click at [908, 328] on h4 "Details" at bounding box center [1010, 332] width 396 height 30
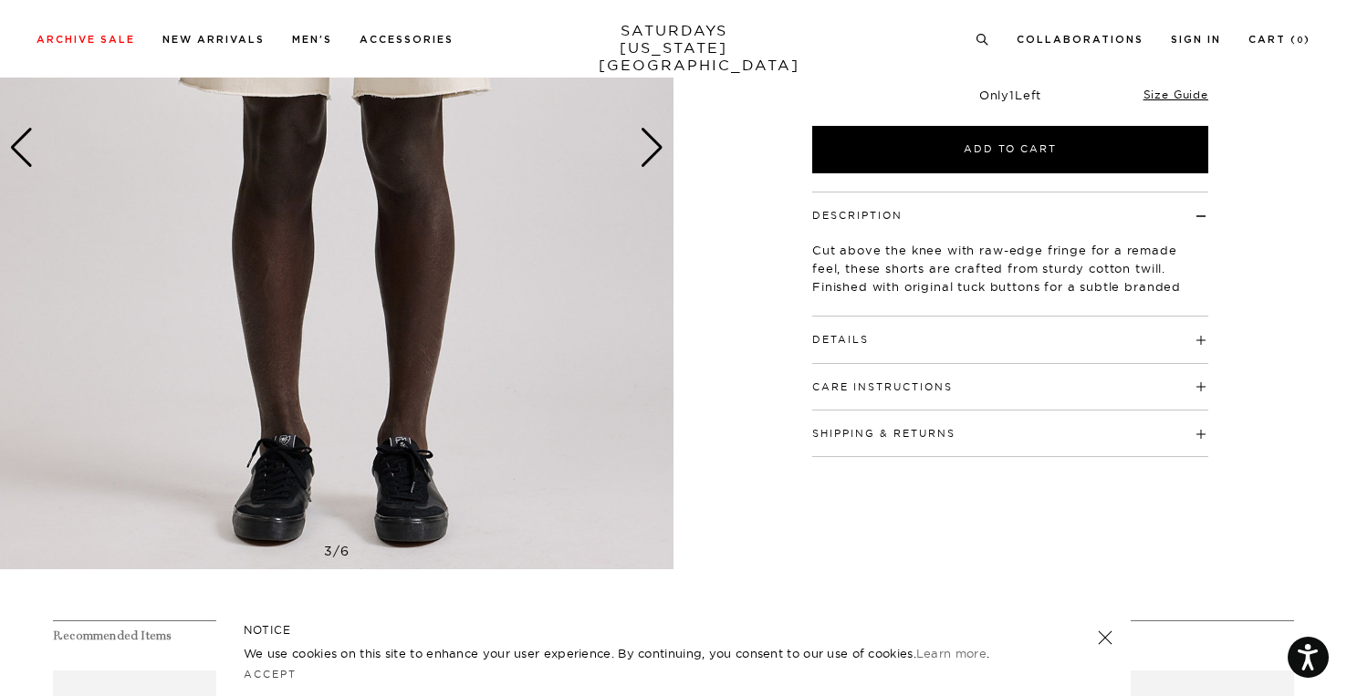
click at [879, 312] on div "Description Cut above the knee with raw-edge fringe for a remade feel, these sh…" at bounding box center [1010, 254] width 396 height 125
click at [876, 329] on h4 "Details" at bounding box center [1010, 332] width 396 height 30
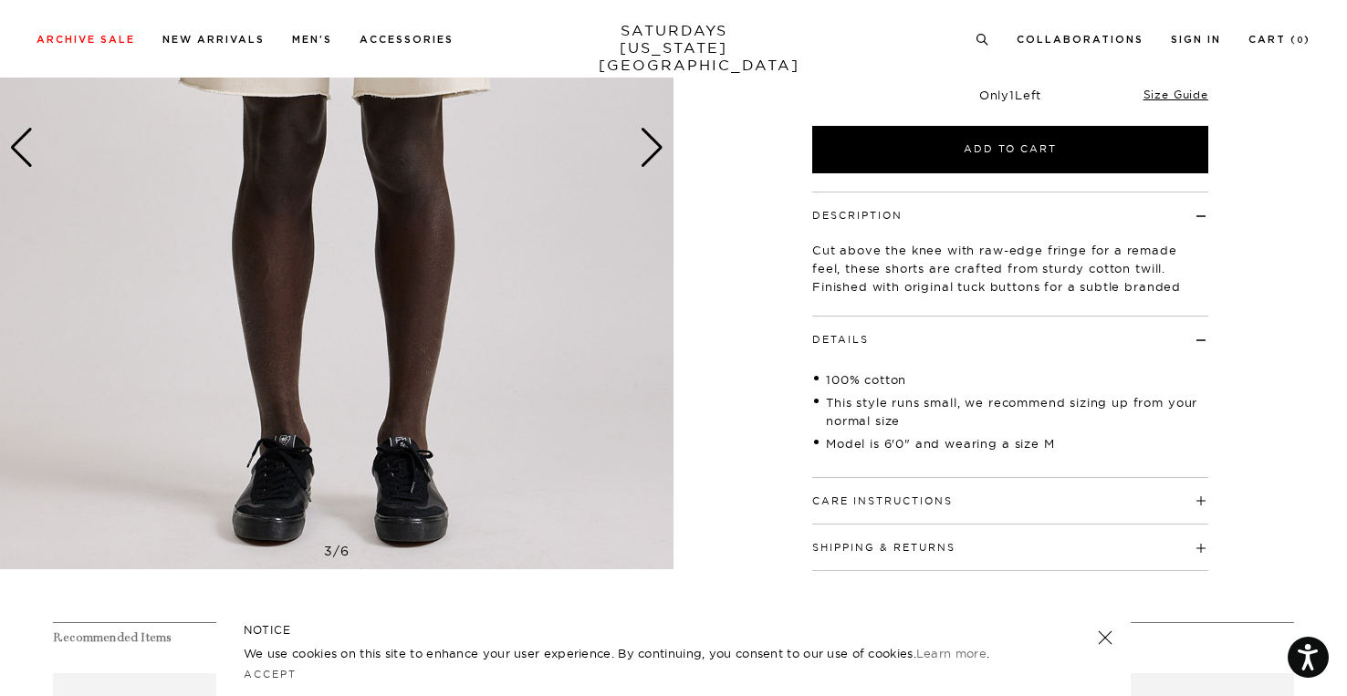
click at [876, 329] on h4 "Details" at bounding box center [1010, 332] width 396 height 30
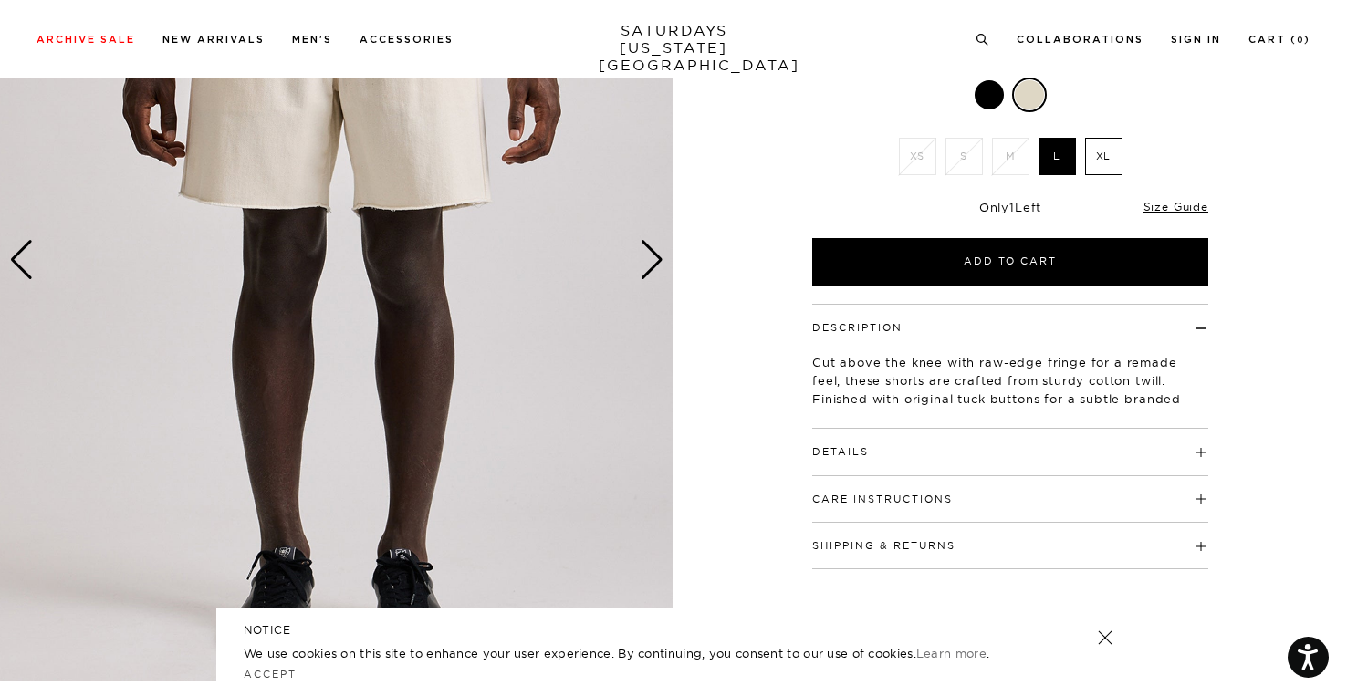
scroll to position [91, 0]
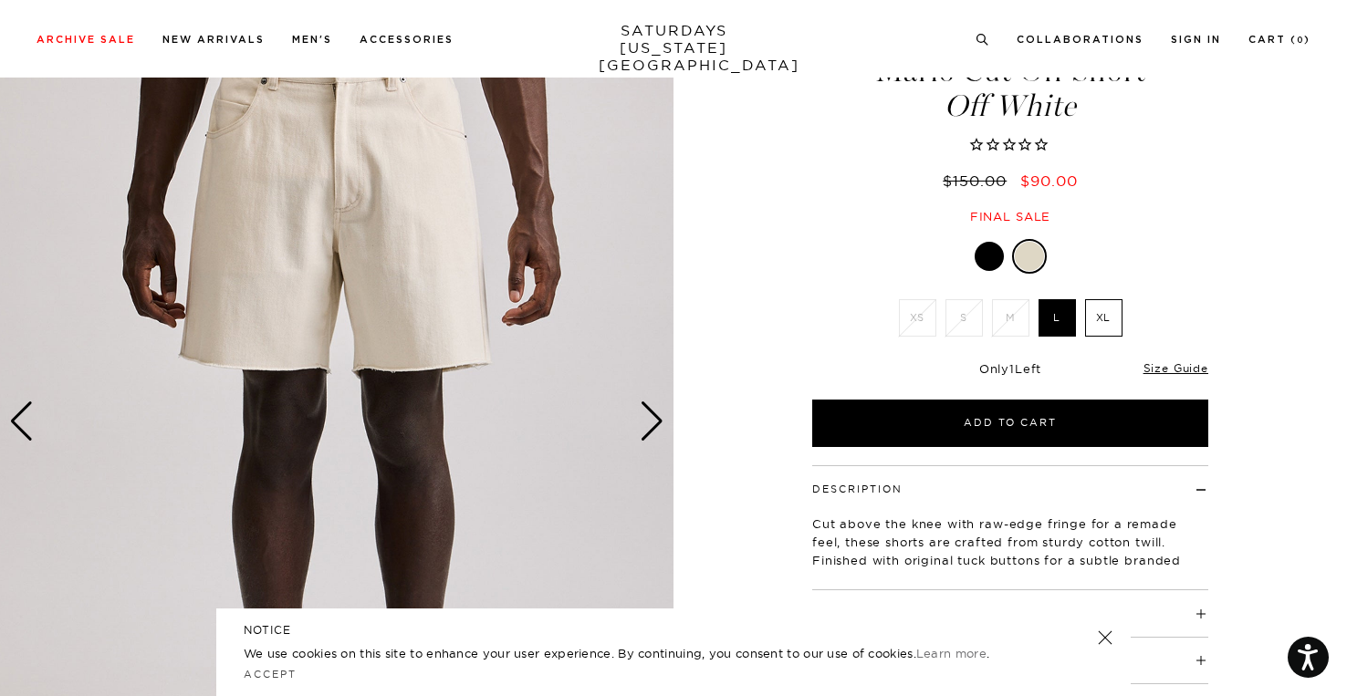
click at [1150, 375] on div "Size Guide" at bounding box center [1175, 367] width 65 height 16
click at [1156, 366] on link "Size Guide" at bounding box center [1175, 368] width 65 height 14
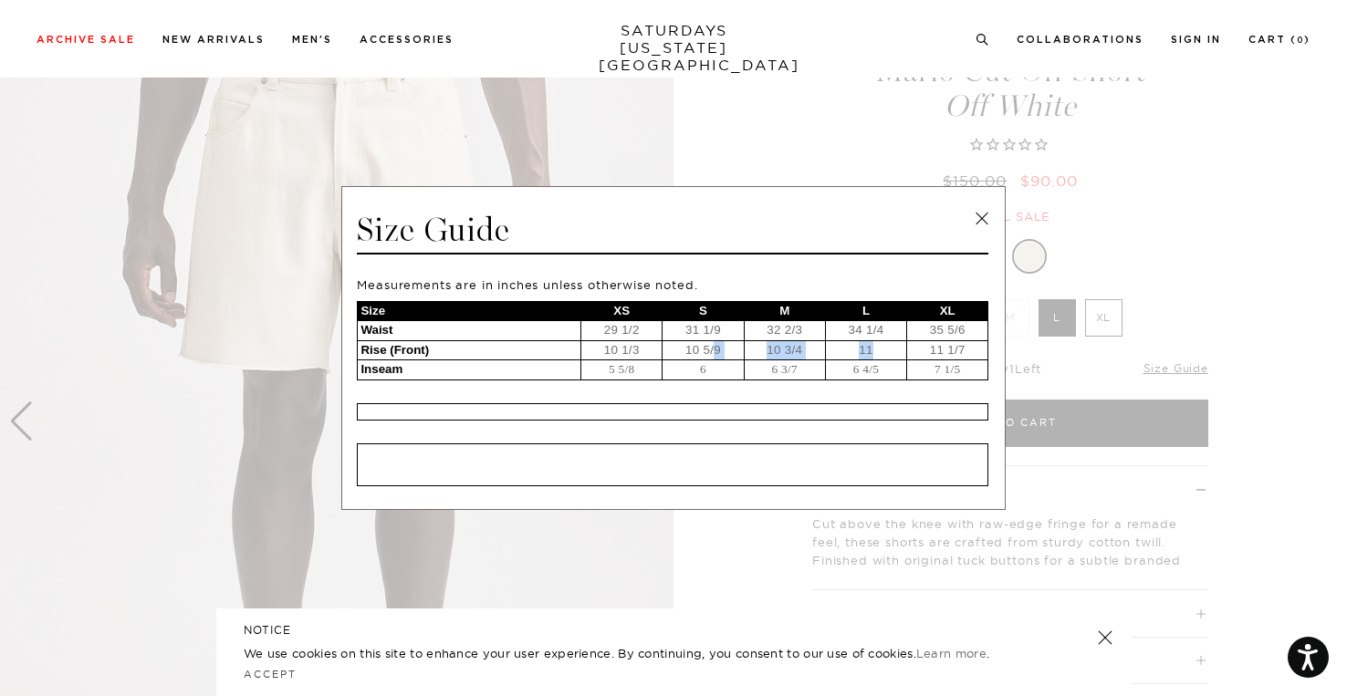
drag, startPoint x: 839, startPoint y: 349, endPoint x: 719, endPoint y: 348, distance: 120.4
click at [715, 349] on tr "Rise (Front) 10 1/3 10 5/9 10 3/4 11 11 1/7" at bounding box center [673, 350] width 630 height 20
click at [739, 347] on td "10 5/9" at bounding box center [702, 350] width 81 height 20
click at [988, 218] on link at bounding box center [981, 218] width 27 height 27
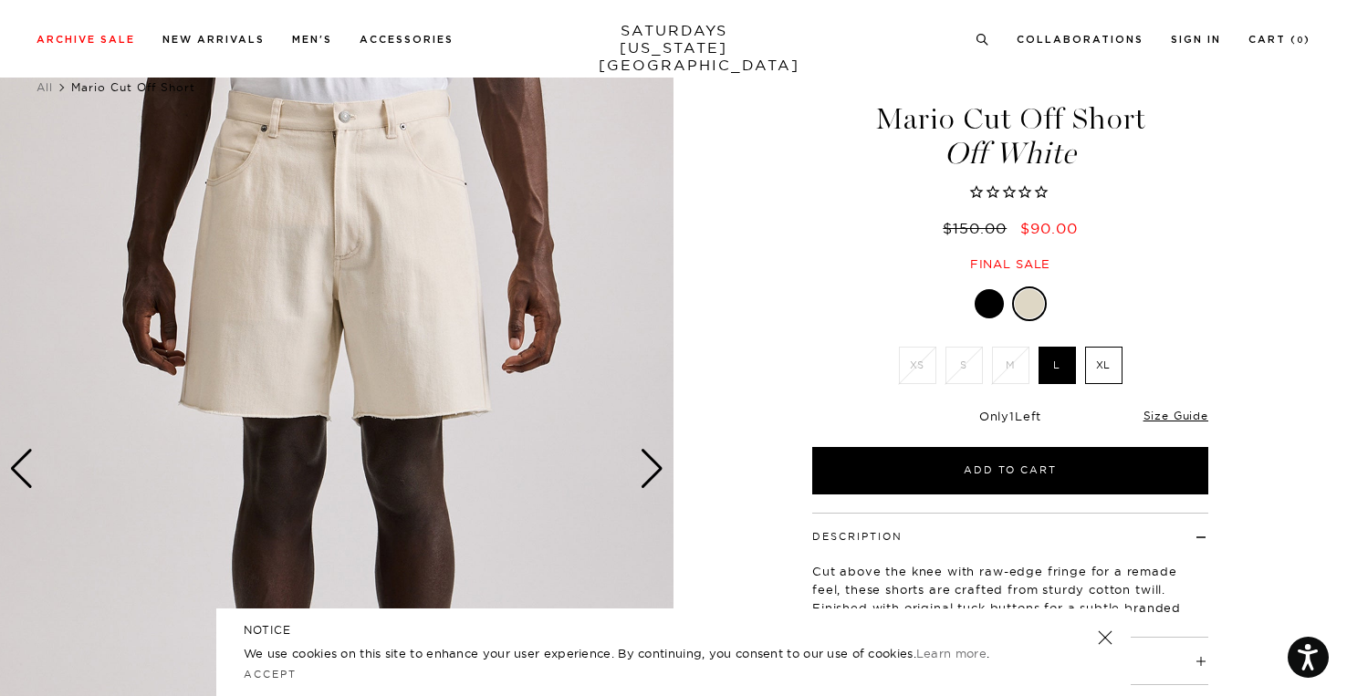
scroll to position [0, 0]
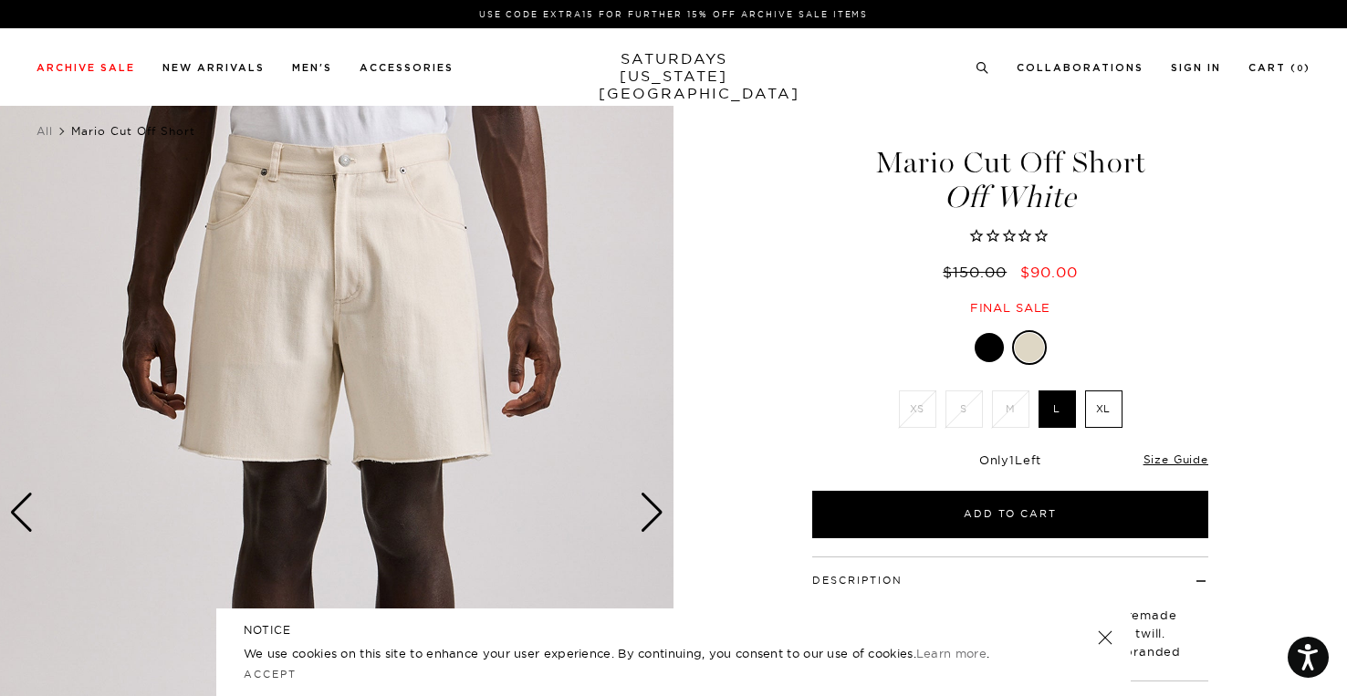
click at [791, 304] on div "Mario Cut Off Short Off White $150.00 $90.00 Final sale" at bounding box center [1010, 212] width 456 height 205
click at [786, 305] on div "Mario Cut Off Short Off White $150.00 $90.00 Final sale" at bounding box center [1010, 212] width 456 height 205
